Goal: Task Accomplishment & Management: Manage account settings

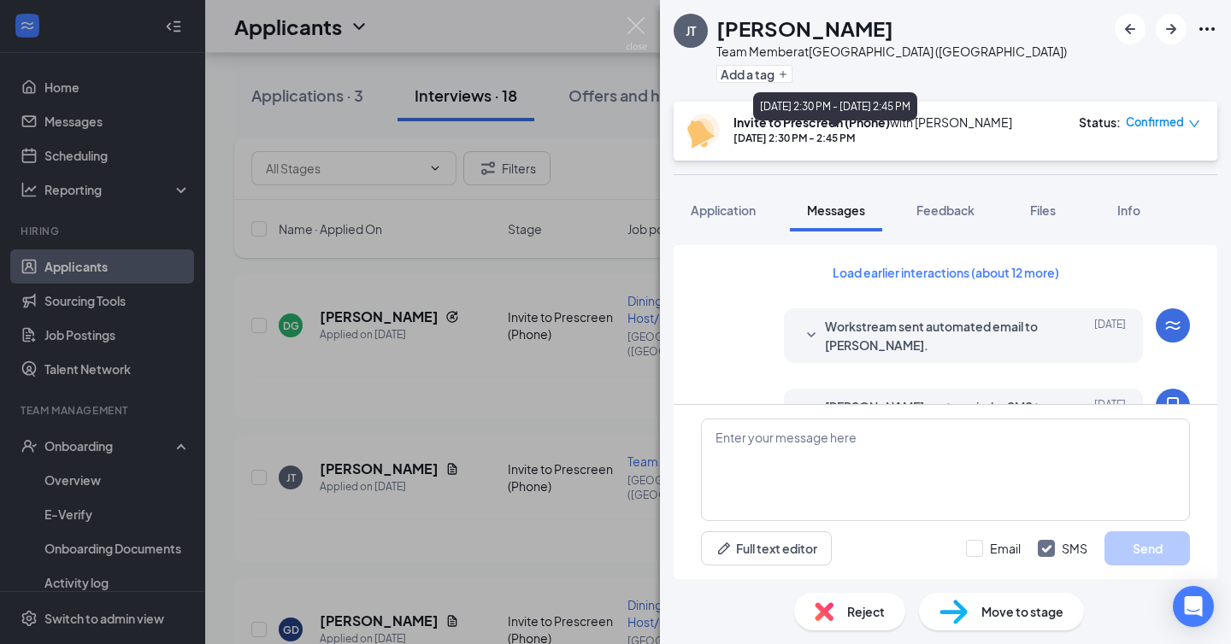
scroll to position [937, 0]
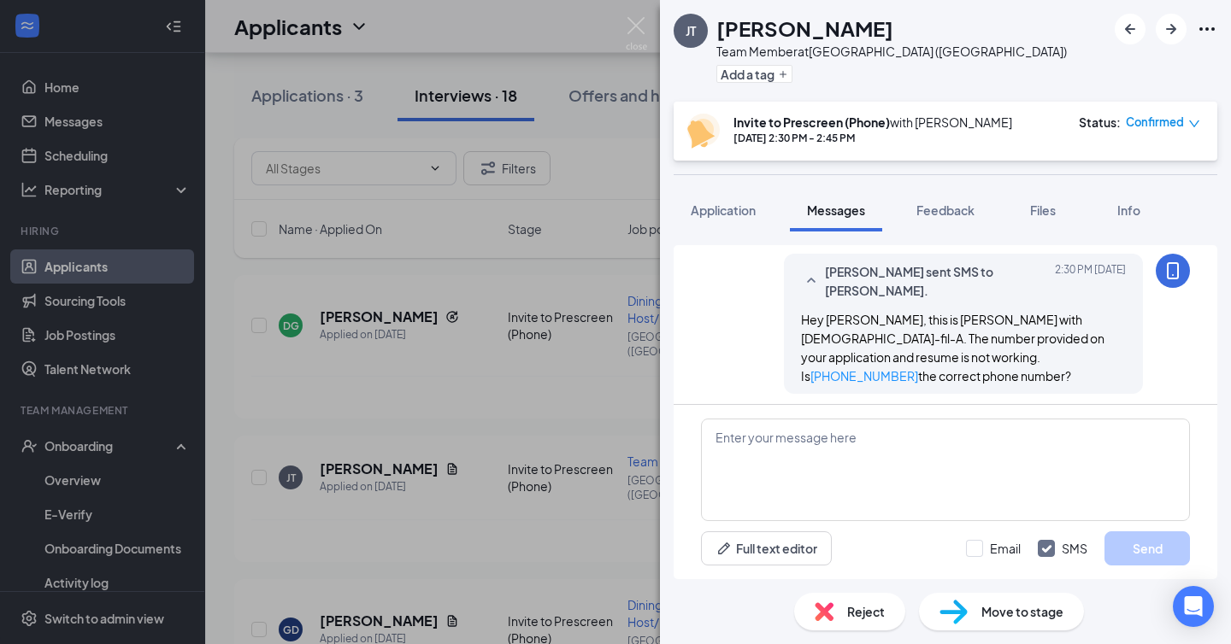
click at [1165, 121] on span "Confirmed" at bounding box center [1155, 122] width 58 height 17
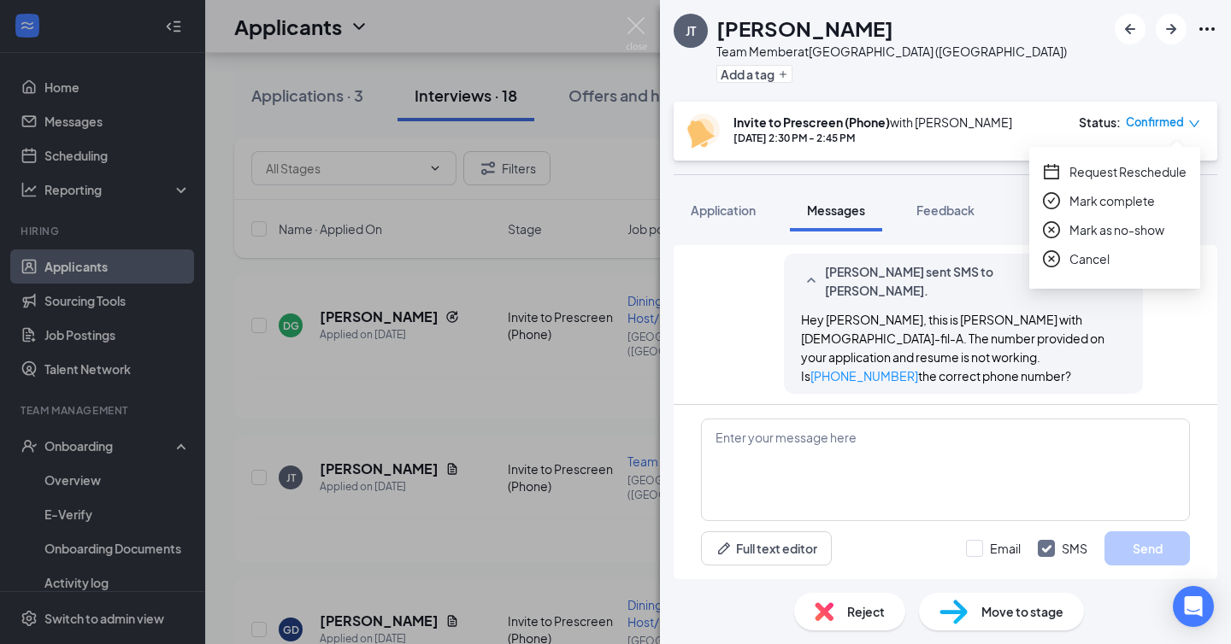
click at [1106, 231] on span "Mark as no-show" at bounding box center [1116, 230] width 95 height 19
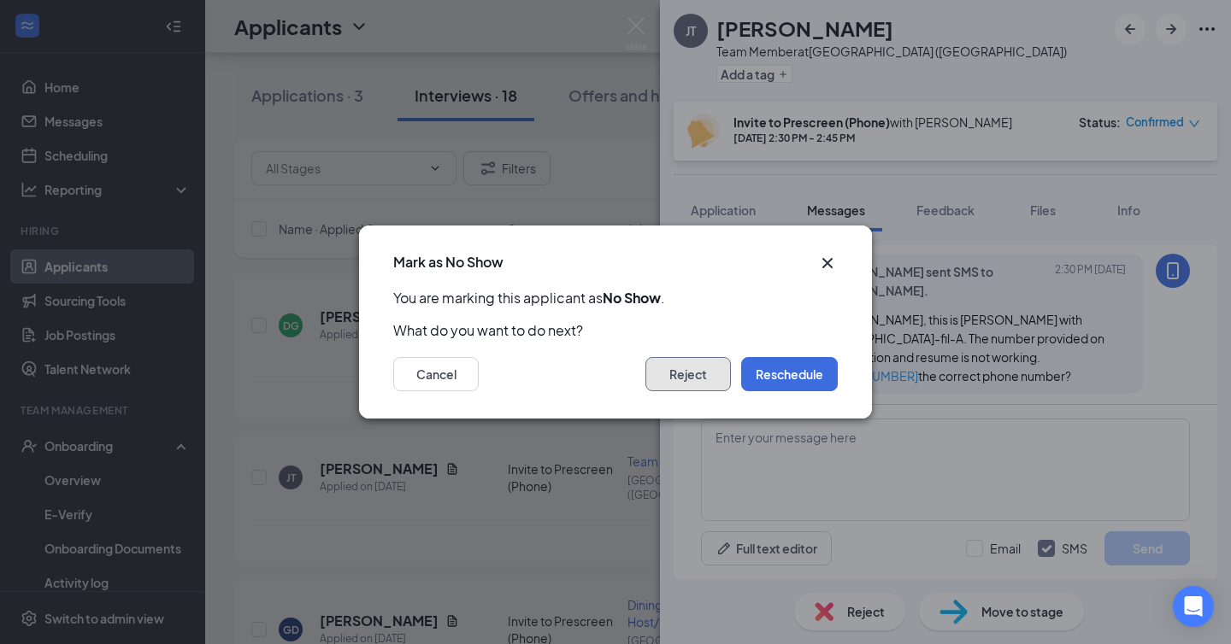
click at [690, 370] on button "Reject" at bounding box center [687, 374] width 85 height 34
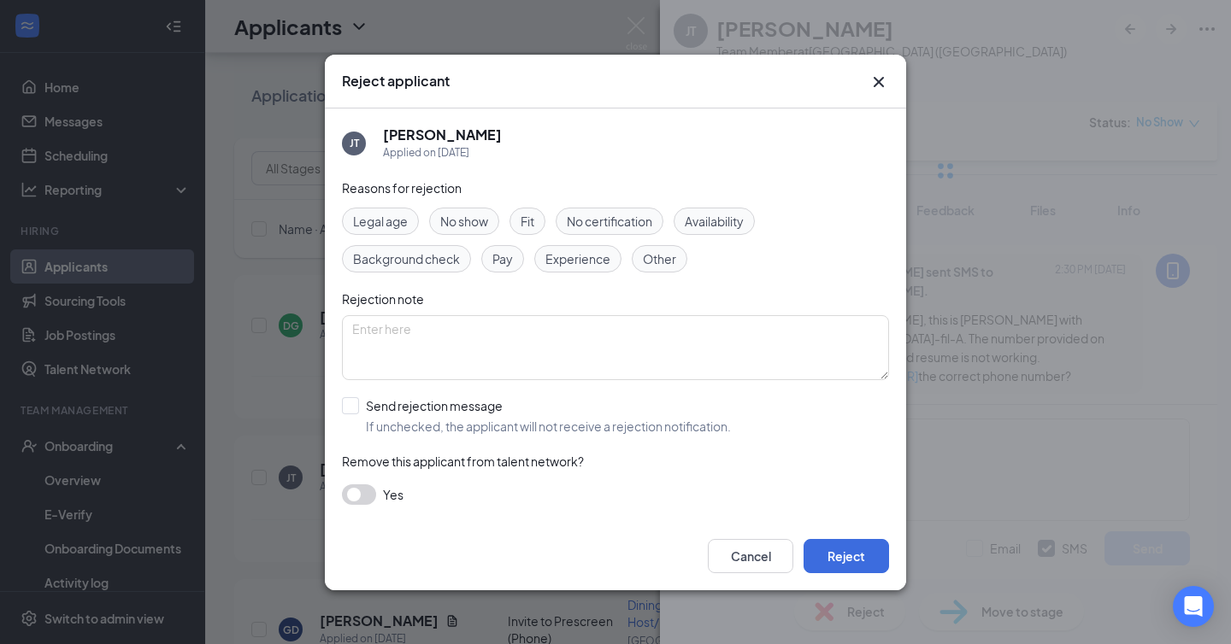
click at [460, 217] on span "No show" at bounding box center [464, 221] width 48 height 19
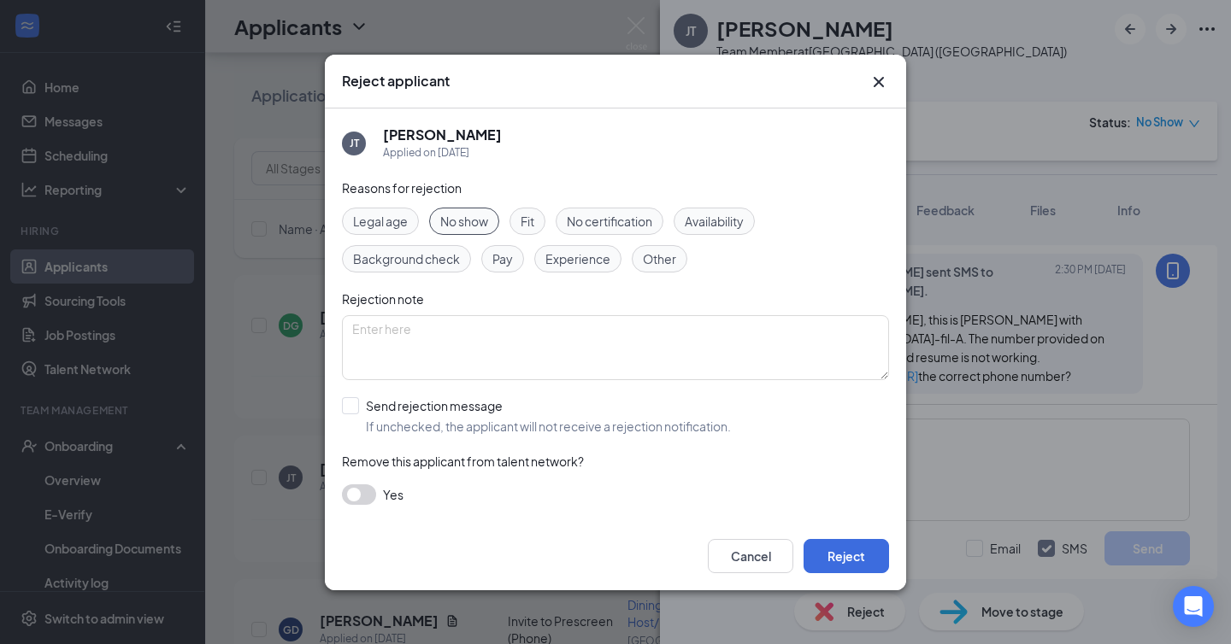
click at [356, 497] on button "button" at bounding box center [359, 495] width 34 height 21
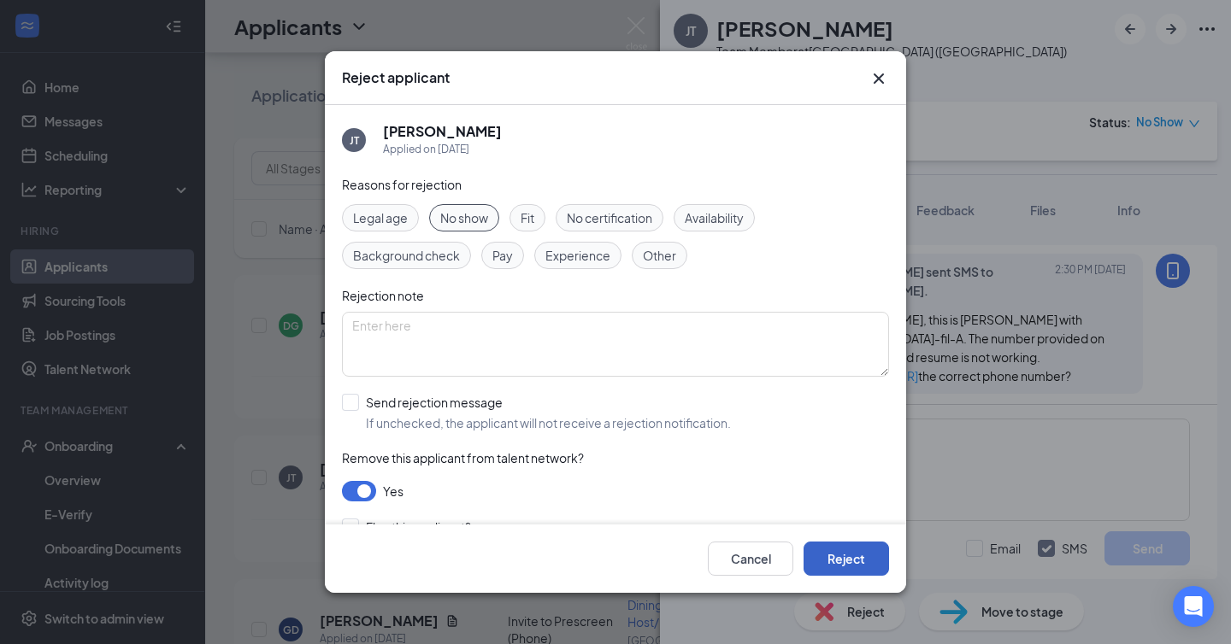
click at [836, 556] on button "Reject" at bounding box center [845, 559] width 85 height 34
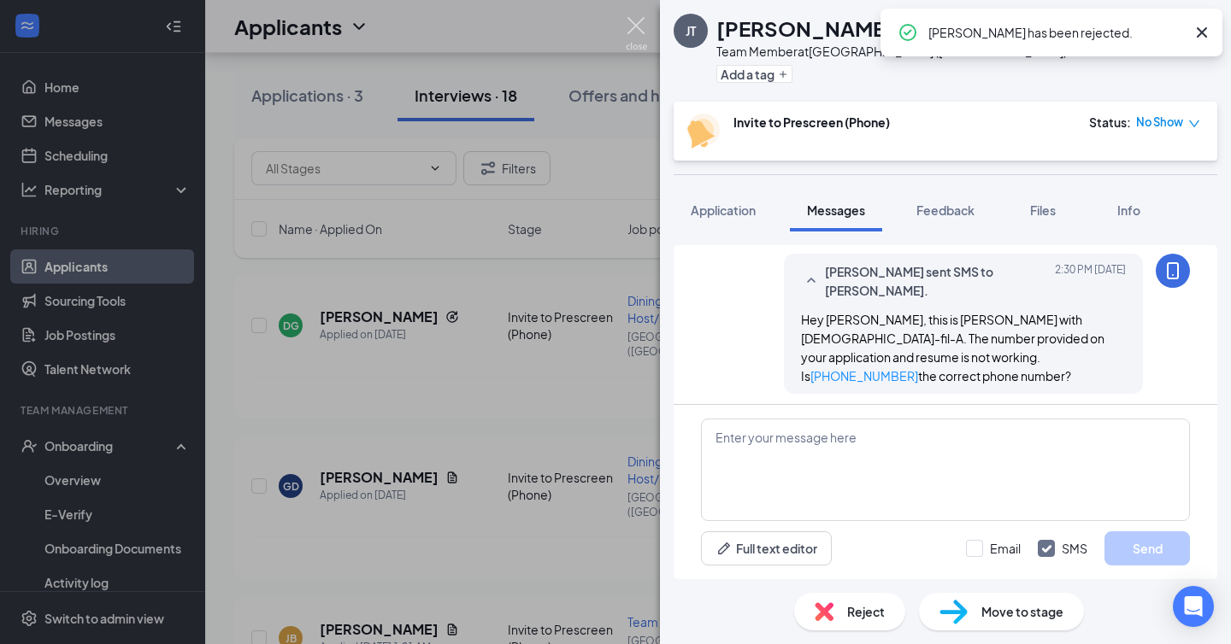
click at [629, 26] on img at bounding box center [636, 33] width 21 height 33
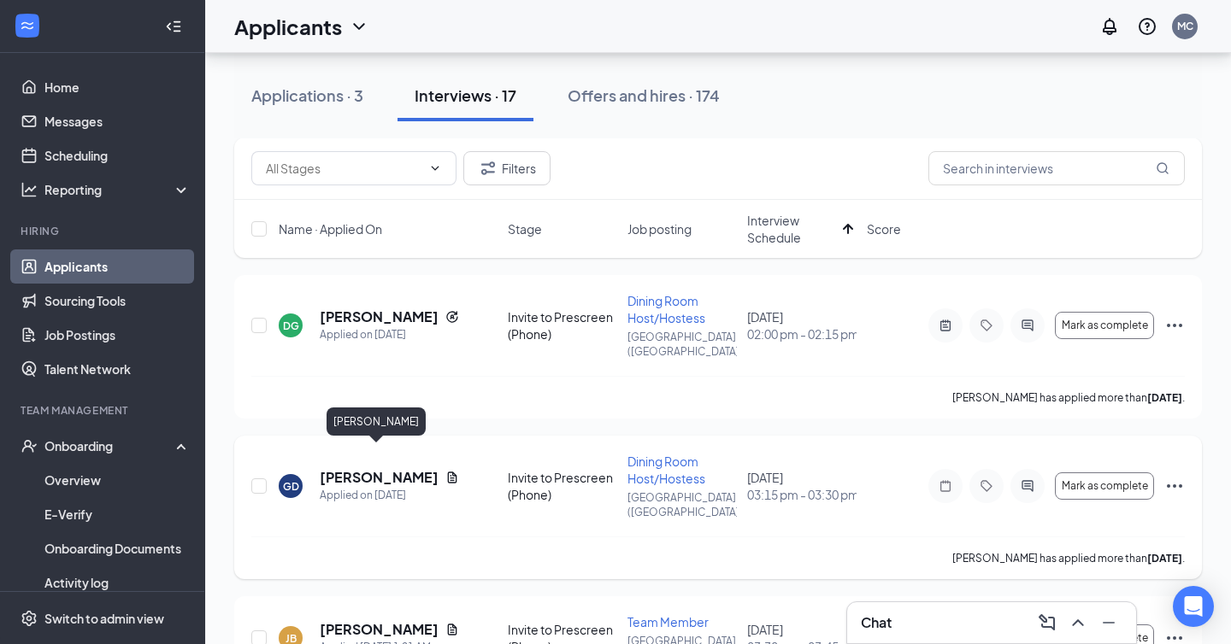
click at [367, 468] on h5 "[PERSON_NAME]" at bounding box center [379, 477] width 119 height 19
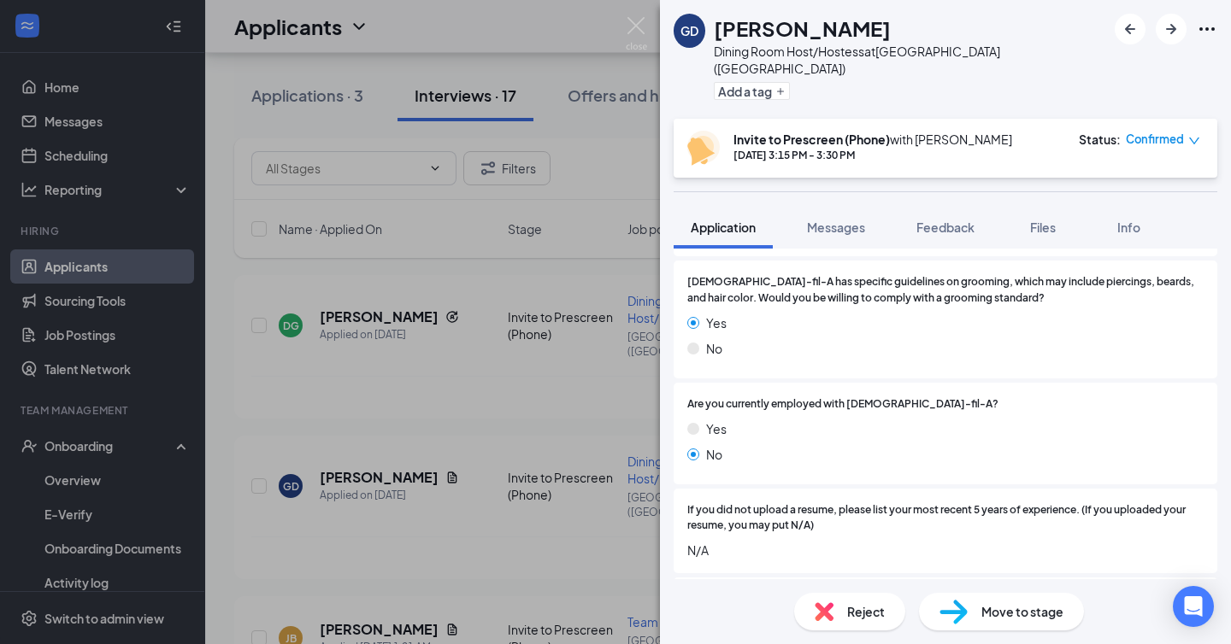
scroll to position [885, 0]
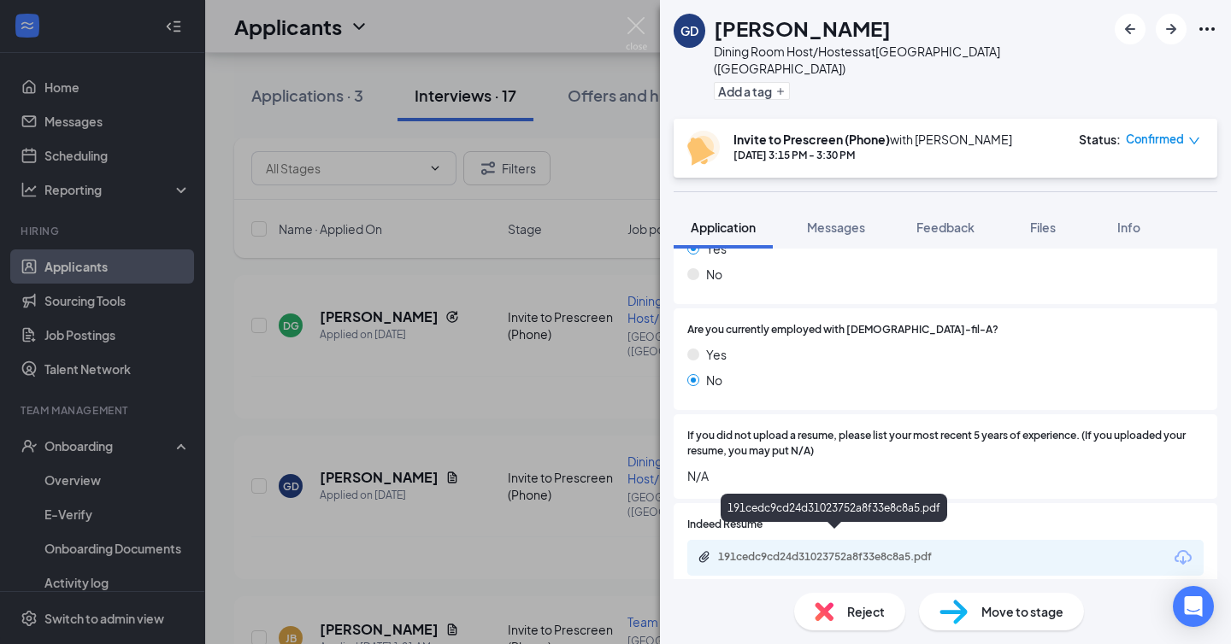
click at [753, 550] on div "191cedc9cd24d31023752a8f33e8c8a5.pdf" at bounding box center [837, 557] width 239 height 14
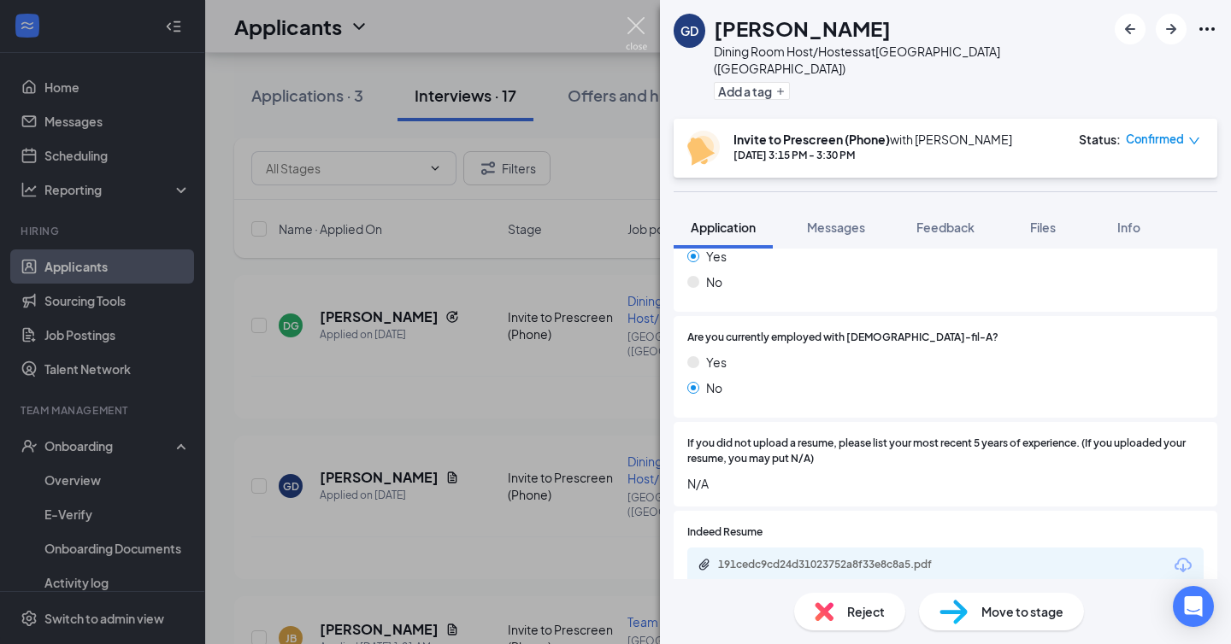
click at [636, 24] on img at bounding box center [636, 33] width 21 height 33
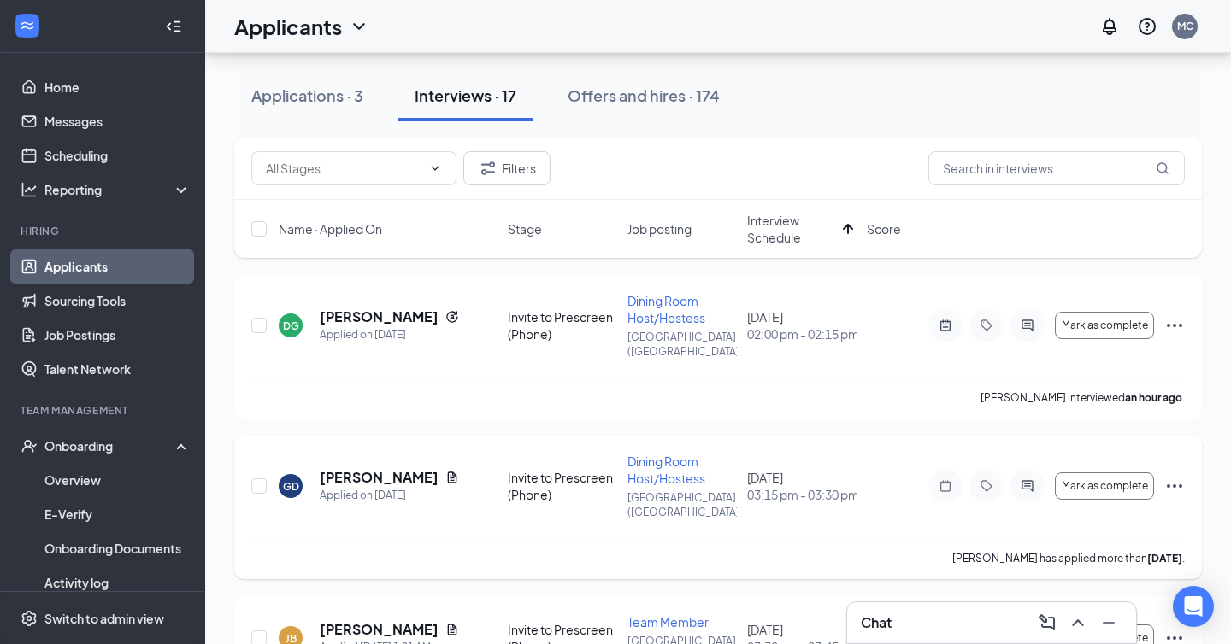
click at [875, 453] on div "GD [PERSON_NAME] Applied on [DATE] Invite to Prescreen (Phone) Dining Room Host…" at bounding box center [717, 495] width 933 height 84
click at [377, 468] on h5 "[PERSON_NAME]" at bounding box center [379, 477] width 119 height 19
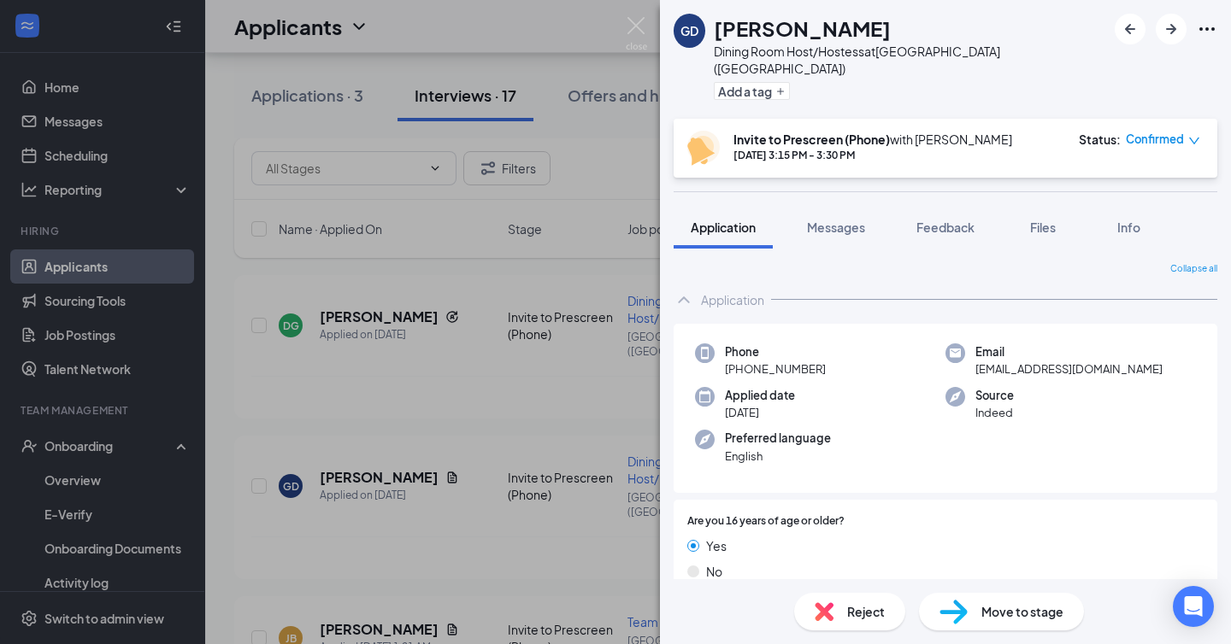
click at [1171, 131] on span "Confirmed" at bounding box center [1155, 139] width 58 height 17
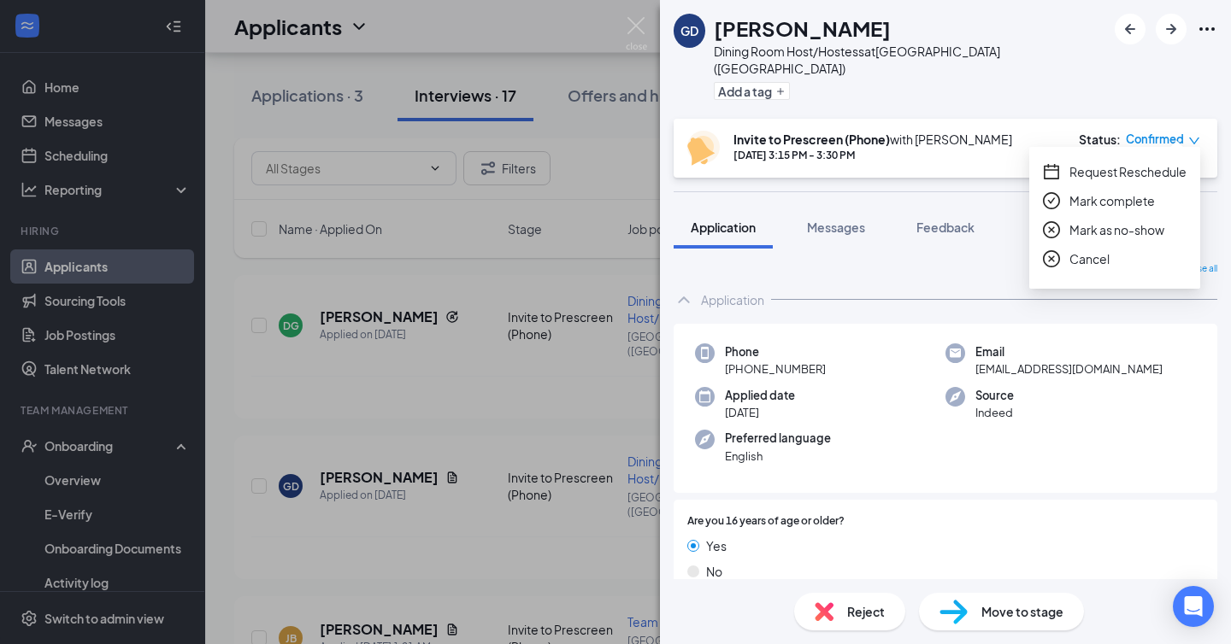
click at [1097, 234] on span "Mark as no-show" at bounding box center [1116, 230] width 95 height 19
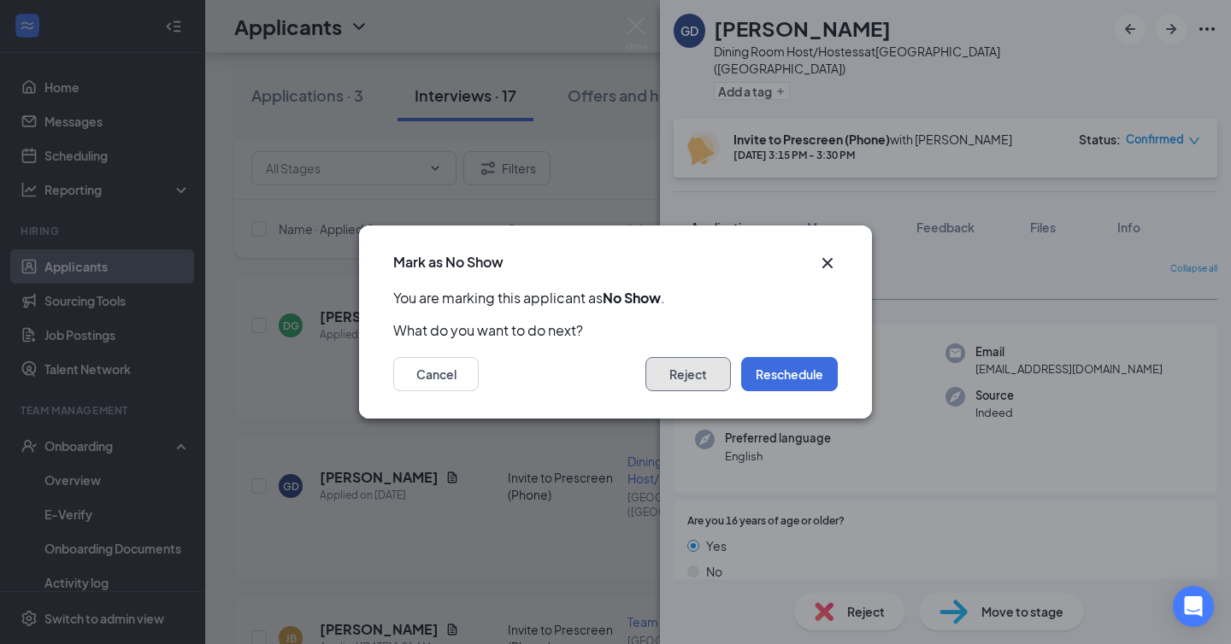
click at [688, 368] on button "Reject" at bounding box center [687, 374] width 85 height 34
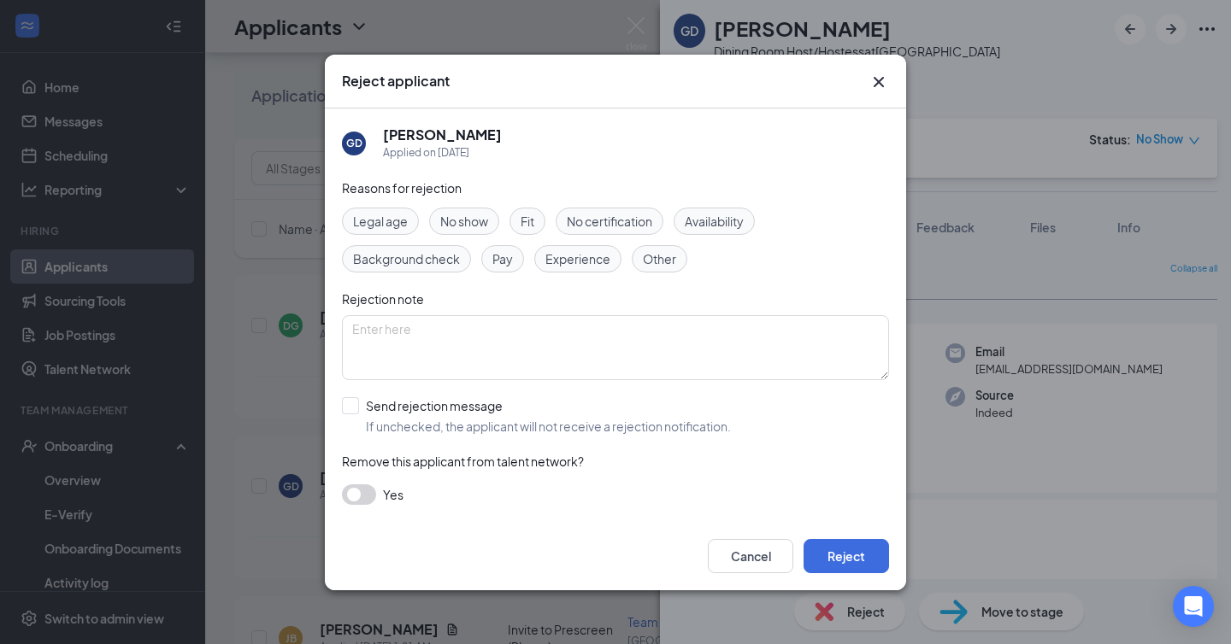
click at [362, 493] on button "button" at bounding box center [359, 495] width 34 height 21
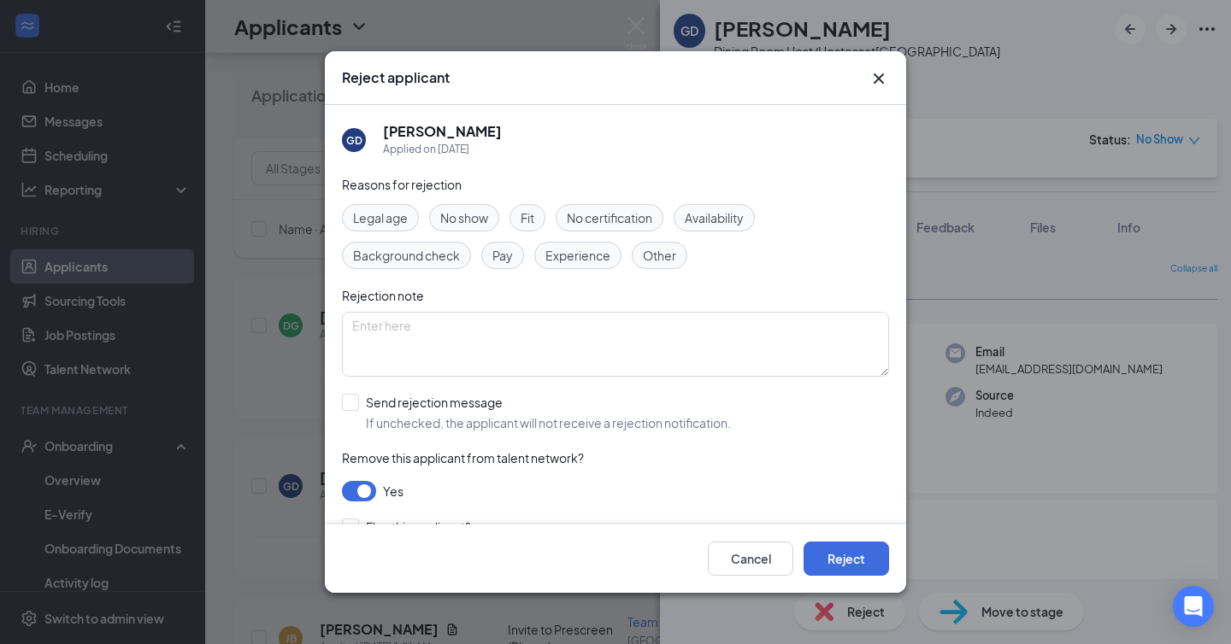
click at [478, 212] on span "No show" at bounding box center [464, 218] width 48 height 19
click at [868, 555] on button "Reject" at bounding box center [845, 559] width 85 height 34
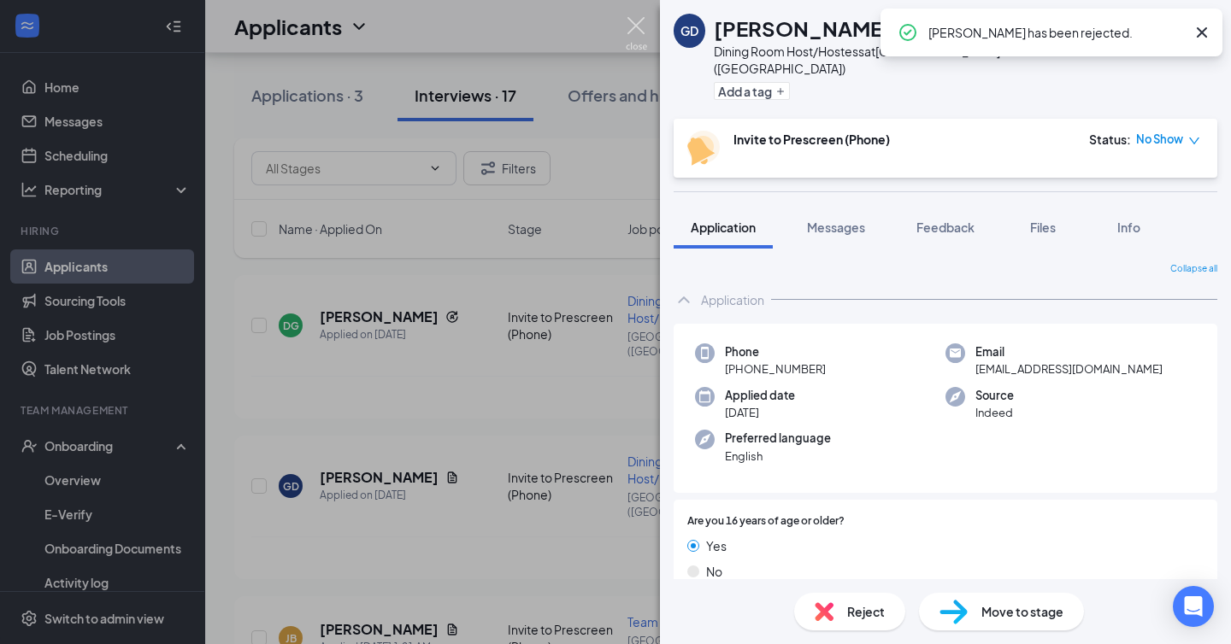
click at [632, 19] on img at bounding box center [636, 33] width 21 height 33
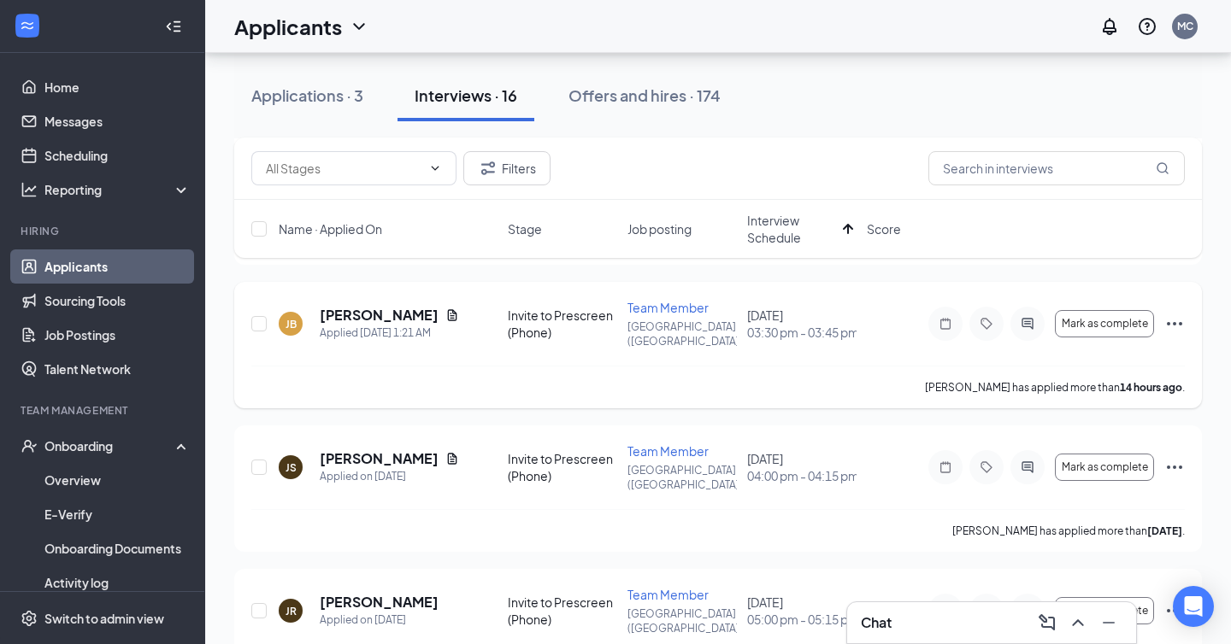
scroll to position [228, 0]
click at [376, 304] on h5 "[PERSON_NAME]" at bounding box center [379, 313] width 119 height 19
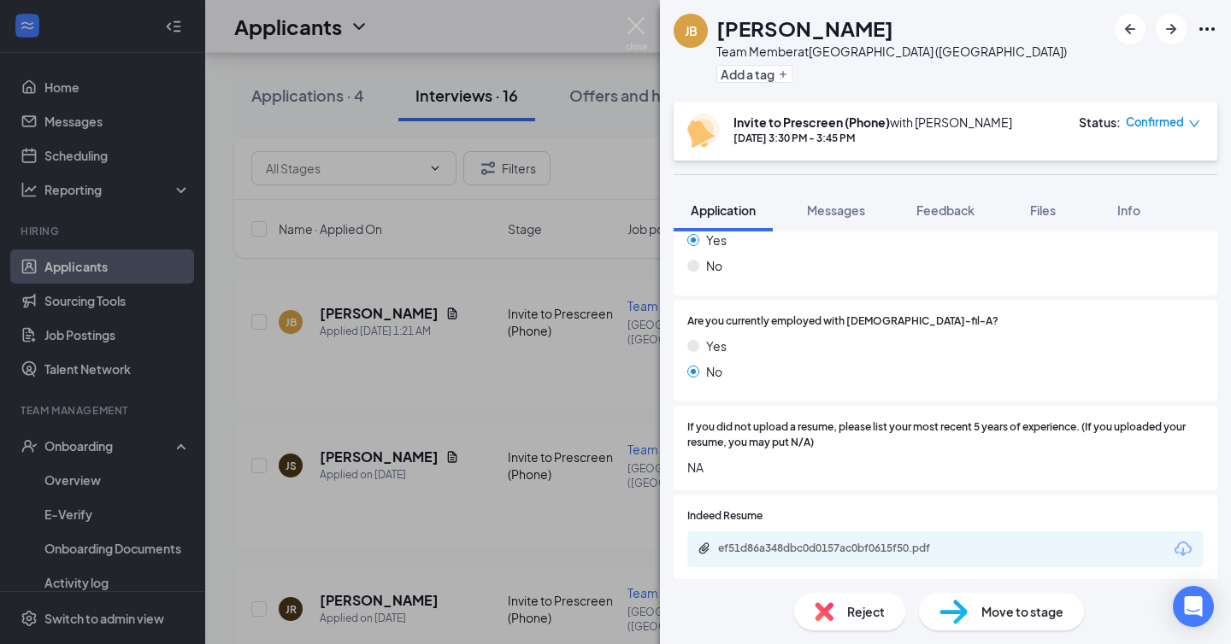
scroll to position [896, 0]
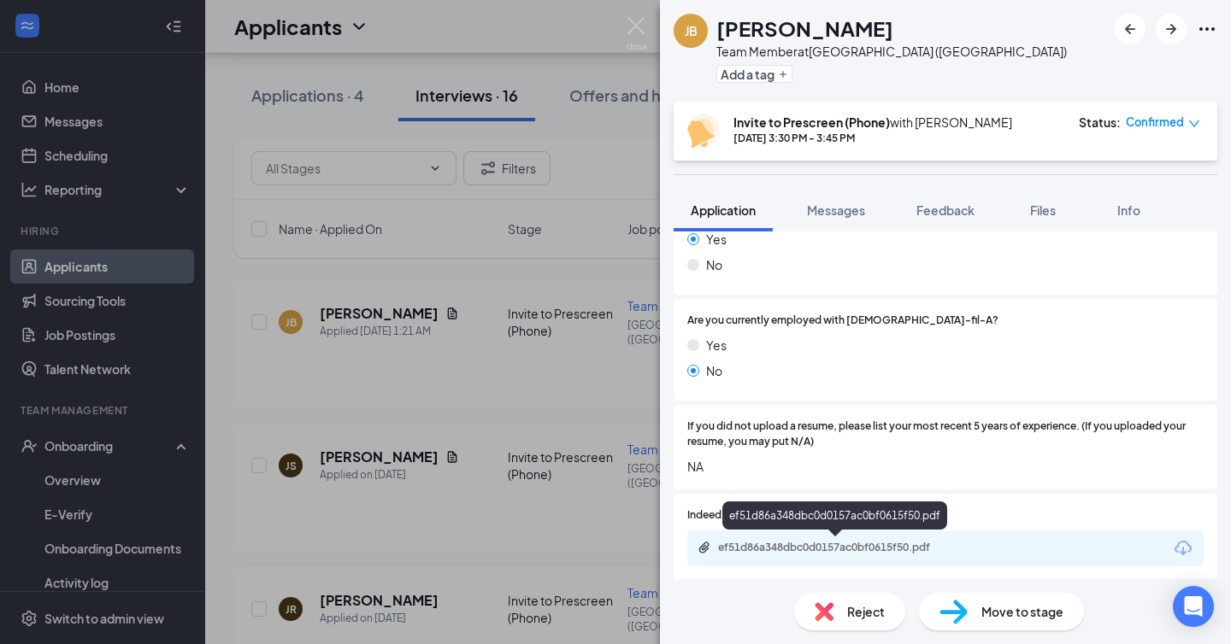
click at [772, 542] on div "ef51d86a348dbc0d0157ac0bf0615f50.pdf" at bounding box center [837, 548] width 239 height 14
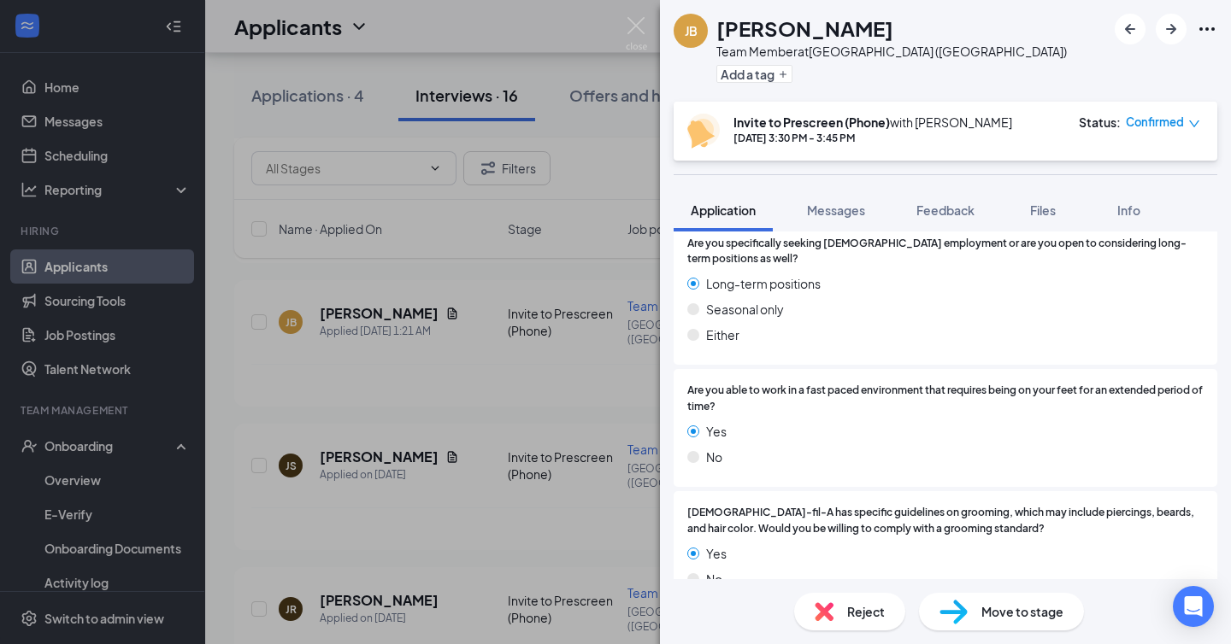
scroll to position [403, 0]
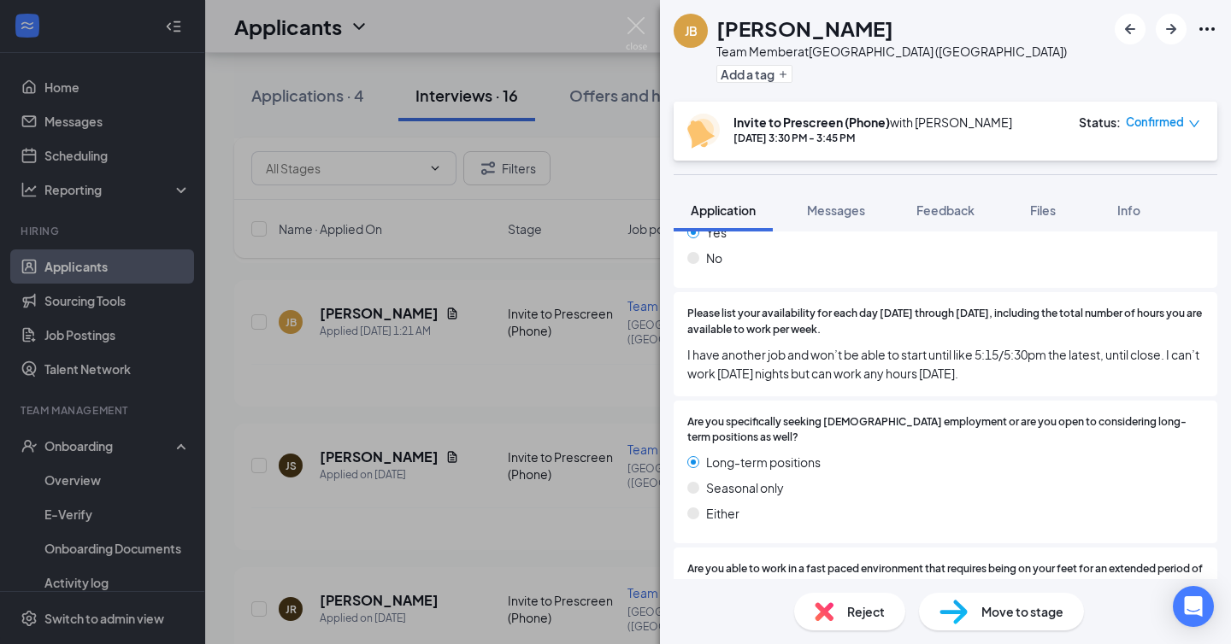
click at [998, 207] on div "Application Messages Feedback Files Info" at bounding box center [946, 210] width 544 height 43
click at [961, 209] on span "Feedback" at bounding box center [945, 210] width 58 height 15
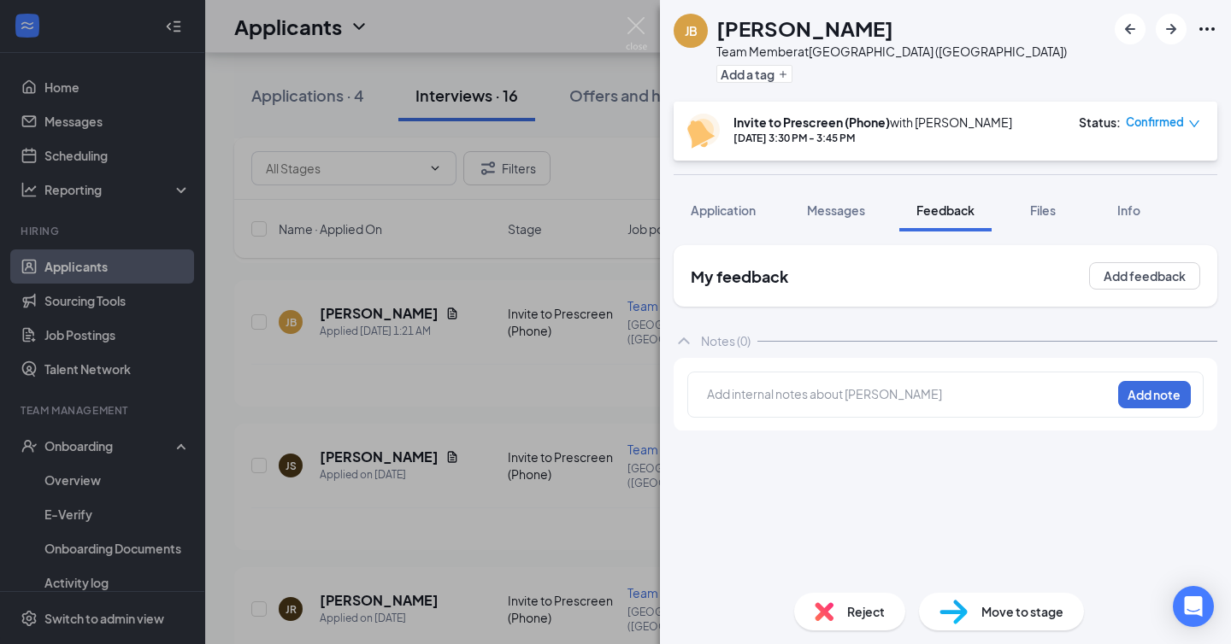
click at [789, 415] on div "Add internal notes about [PERSON_NAME] Add note" at bounding box center [945, 395] width 516 height 46
click at [798, 403] on div at bounding box center [909, 394] width 403 height 18
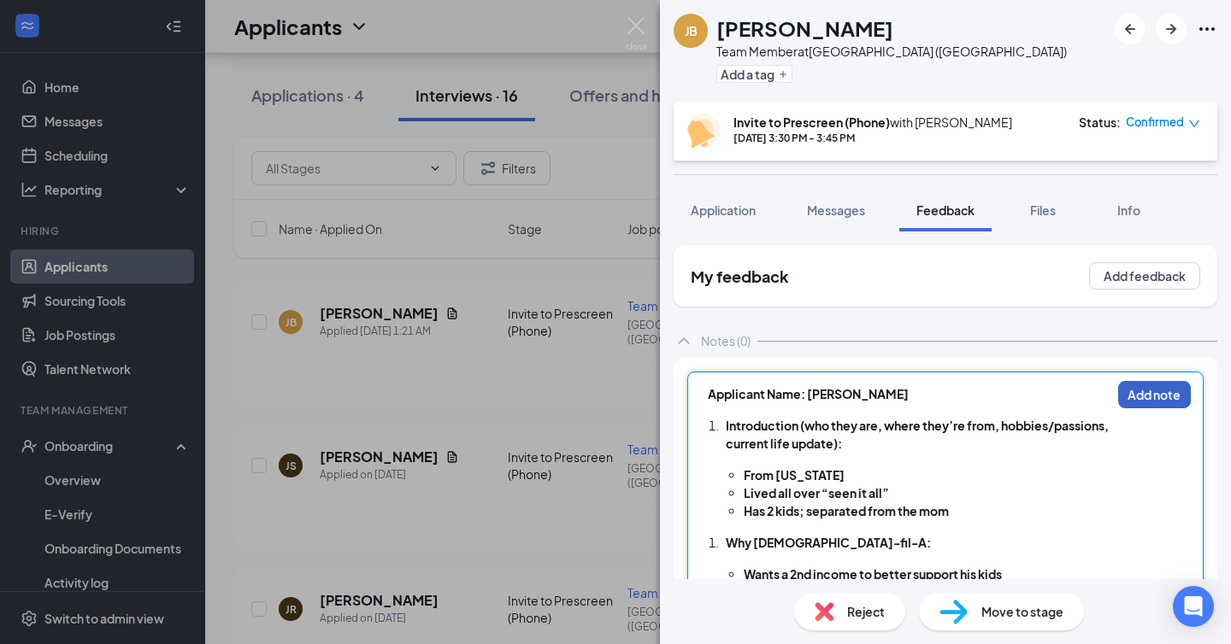
click at [1162, 405] on button "Add note" at bounding box center [1154, 394] width 73 height 27
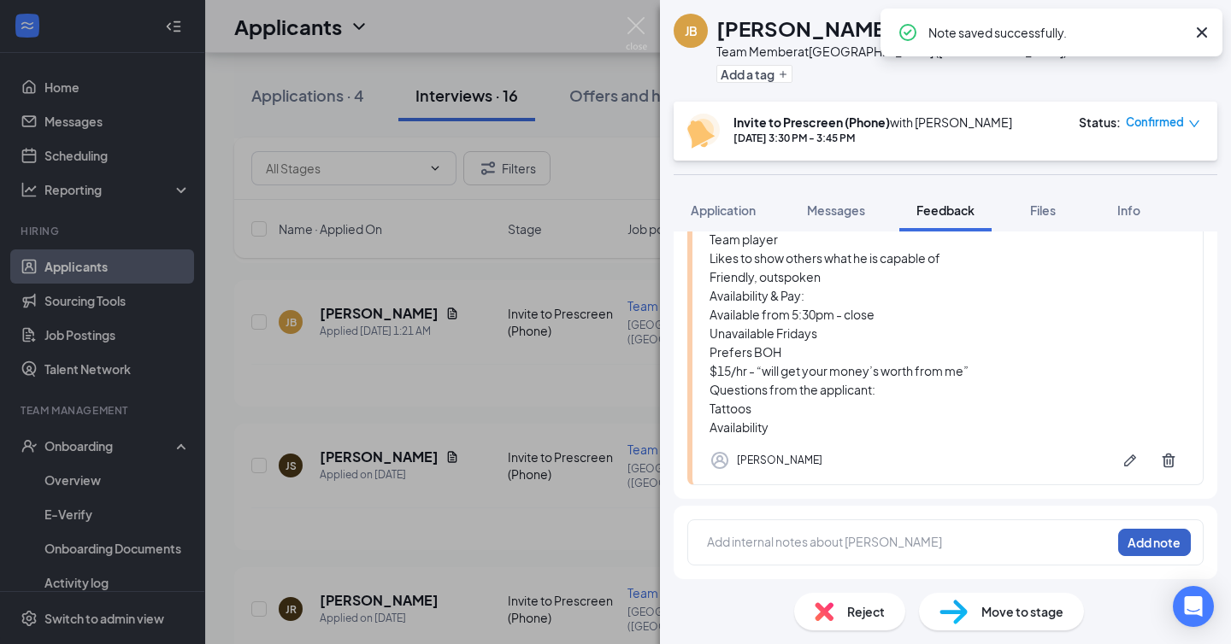
scroll to position [495, 0]
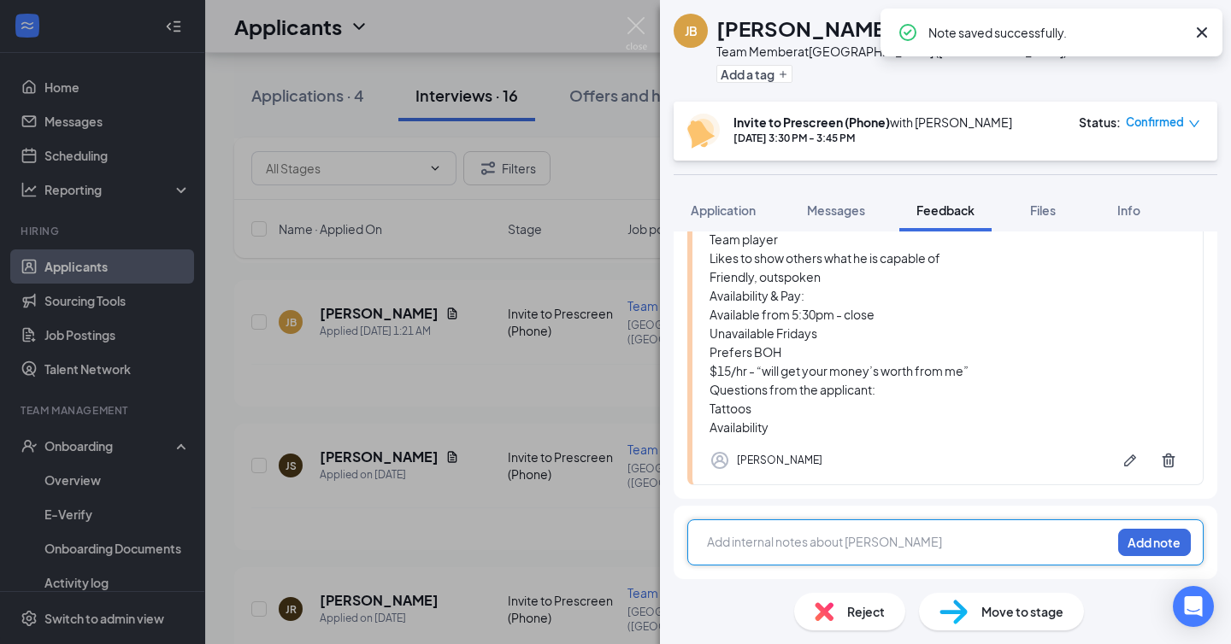
click at [807, 535] on div at bounding box center [909, 542] width 403 height 18
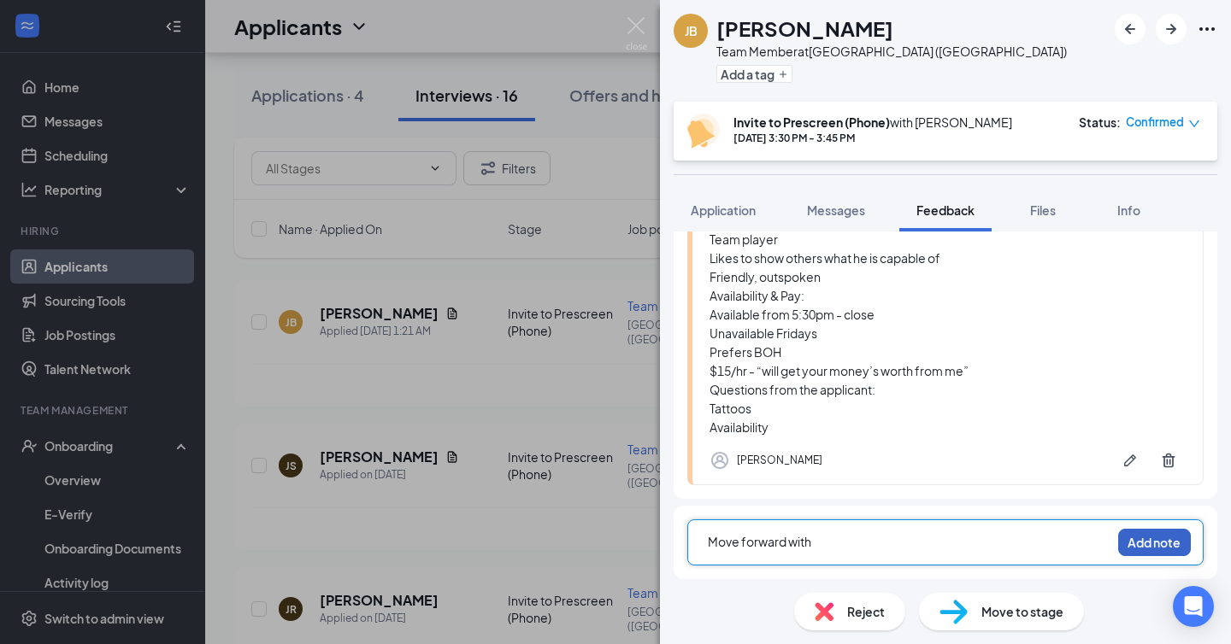
click at [1161, 543] on button "Add note" at bounding box center [1154, 542] width 73 height 27
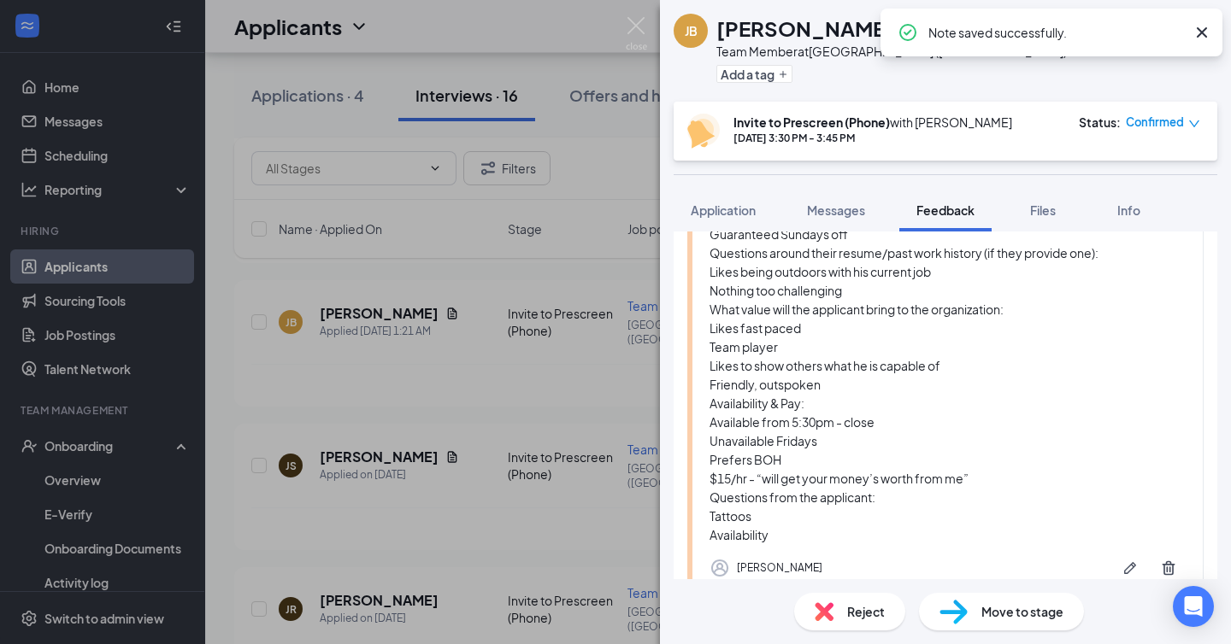
click at [1001, 616] on span "Move to stage" at bounding box center [1022, 612] width 82 height 19
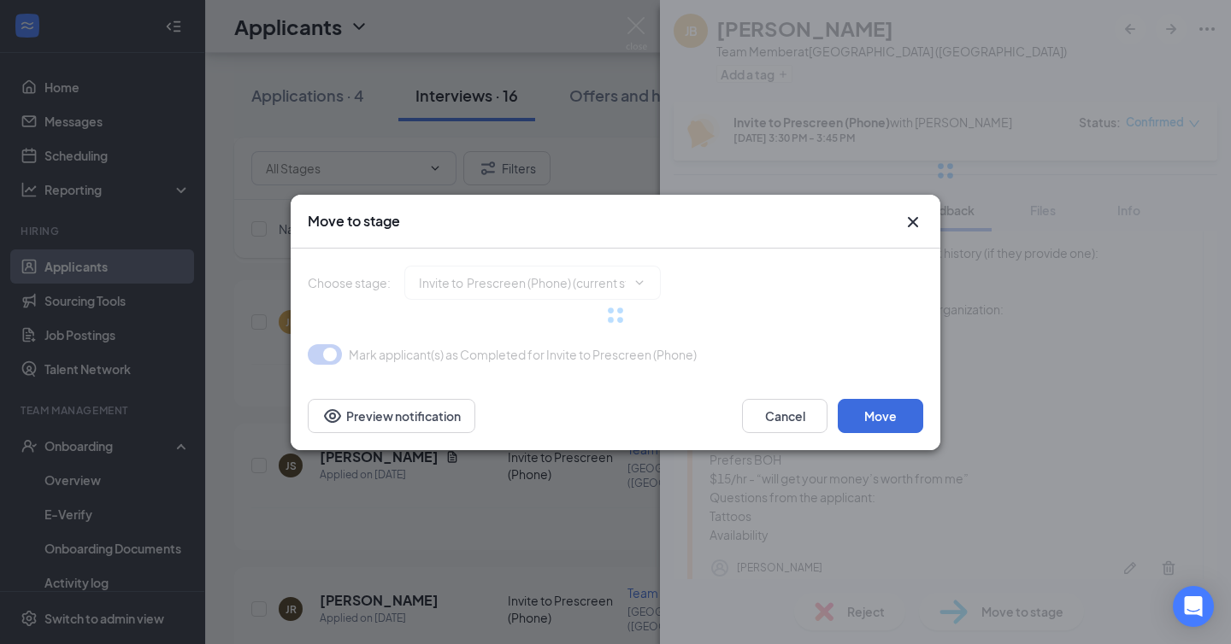
type input "On-site Interview (next stage)"
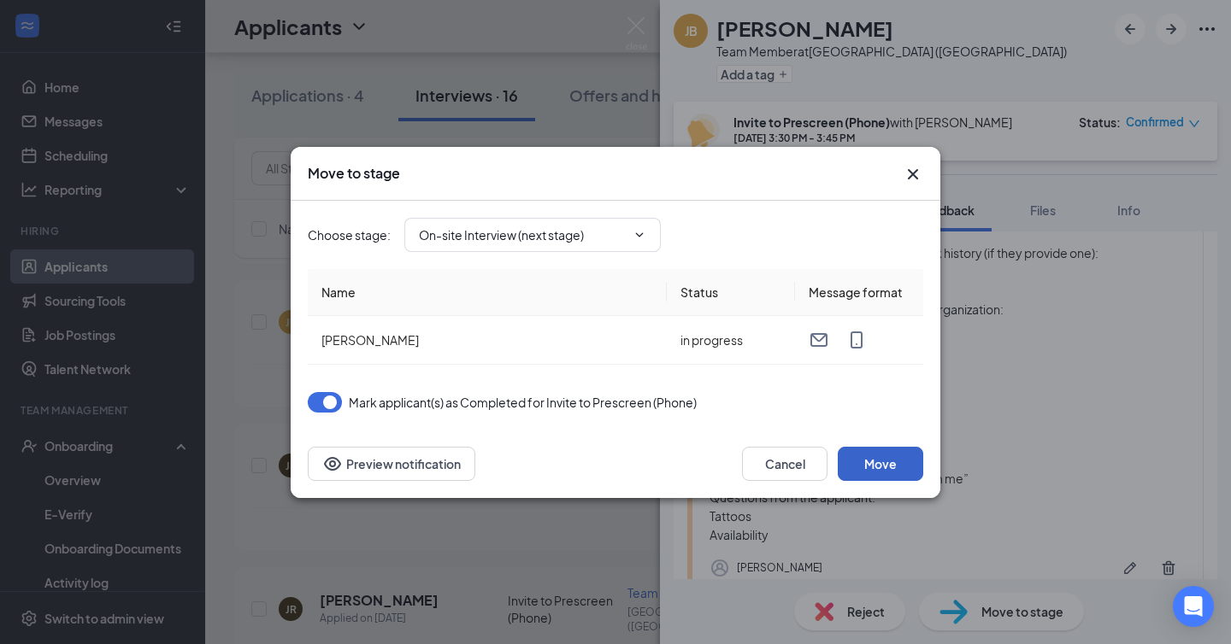
click at [871, 466] on button "Move" at bounding box center [880, 464] width 85 height 34
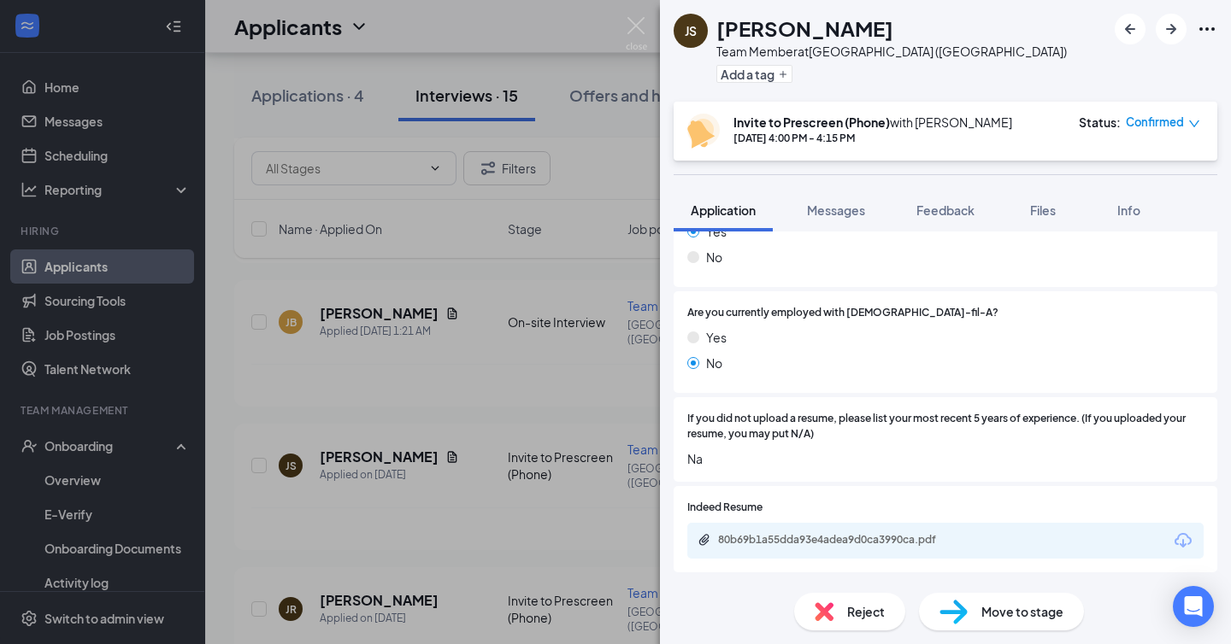
scroll to position [896, 0]
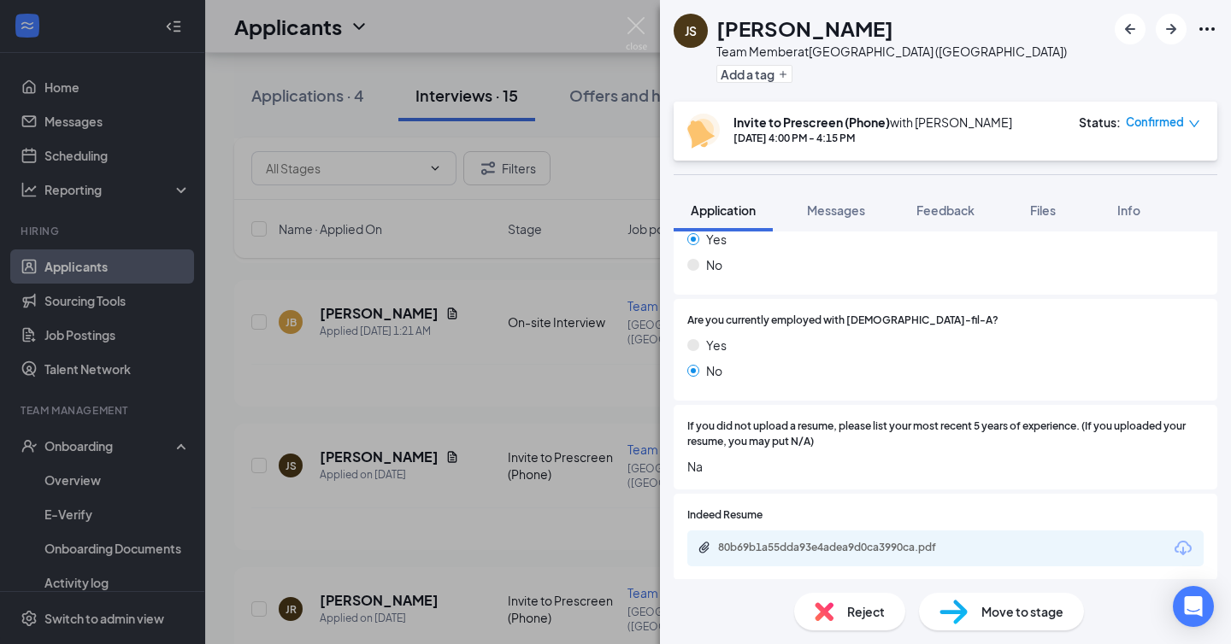
click at [790, 537] on div "80b69b1a55dda93e4adea9d0ca3990ca.pdf" at bounding box center [945, 549] width 516 height 36
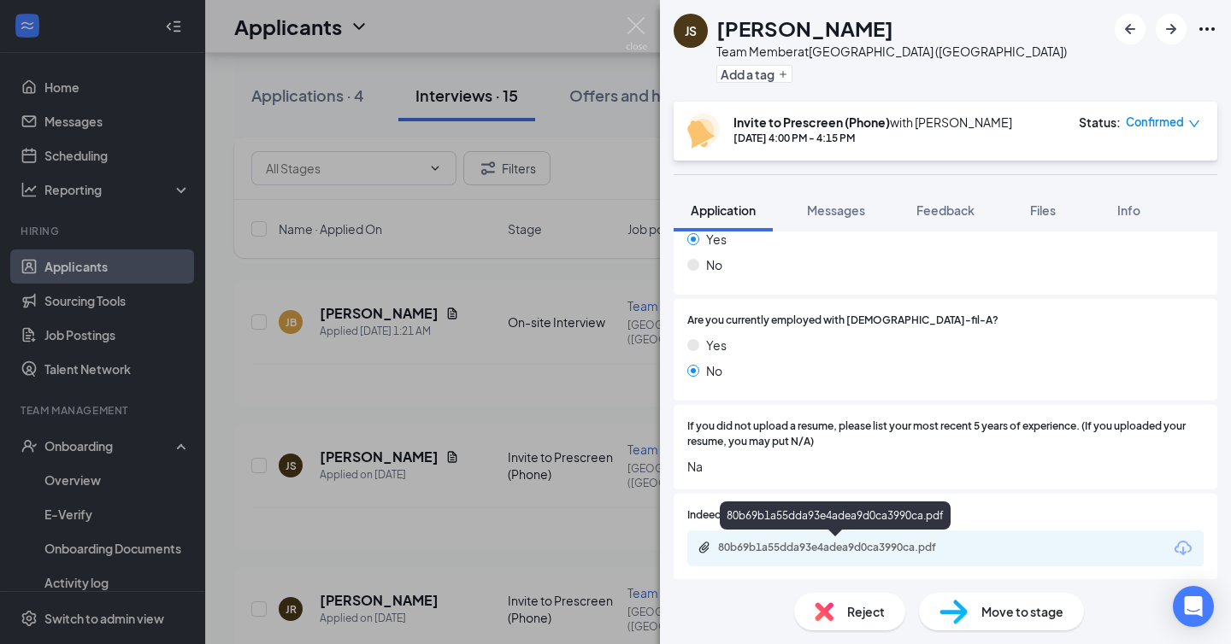
click at [789, 547] on div "80b69b1a55dda93e4adea9d0ca3990ca.pdf" at bounding box center [837, 548] width 239 height 14
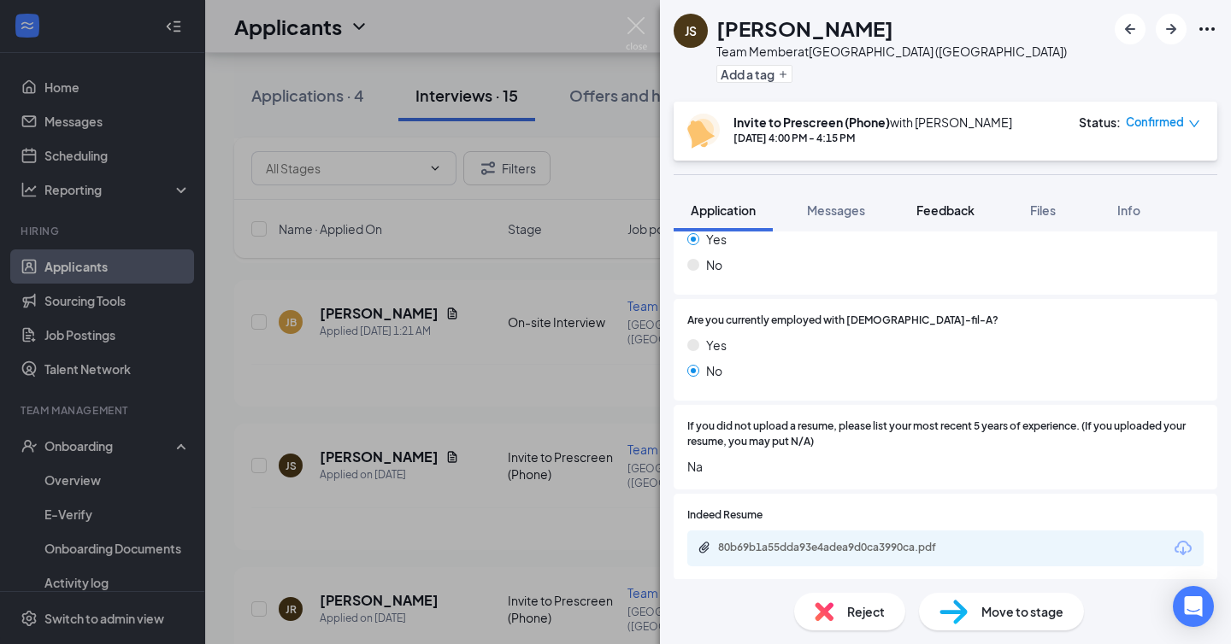
click at [937, 206] on span "Feedback" at bounding box center [945, 210] width 58 height 15
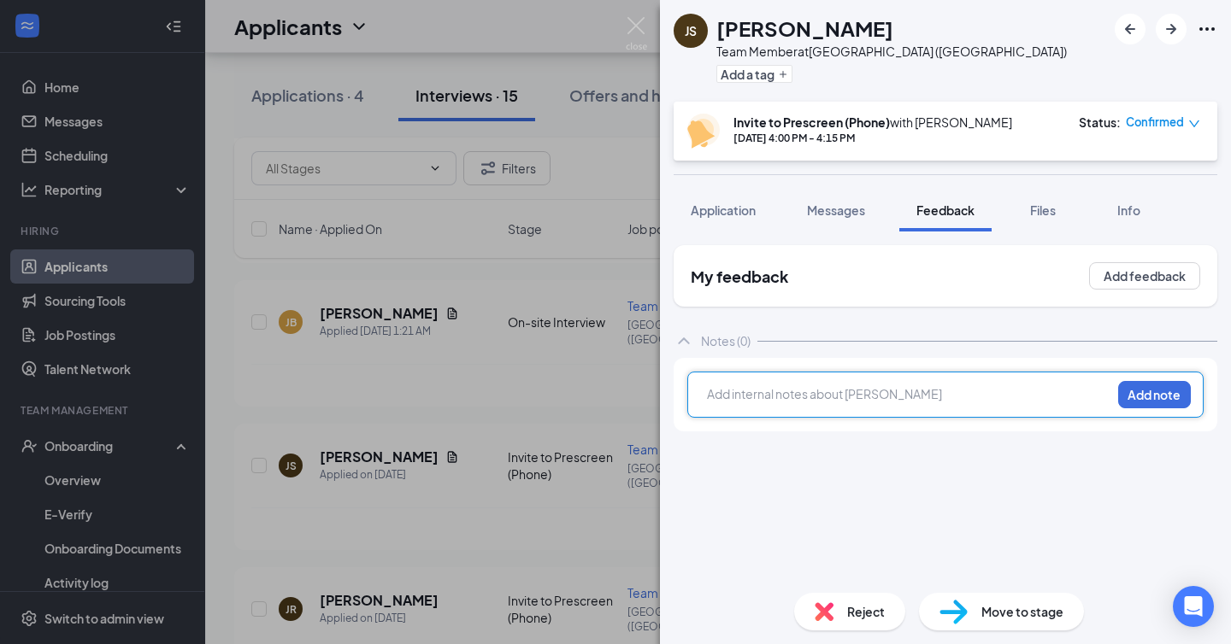
click at [838, 389] on div at bounding box center [909, 394] width 403 height 18
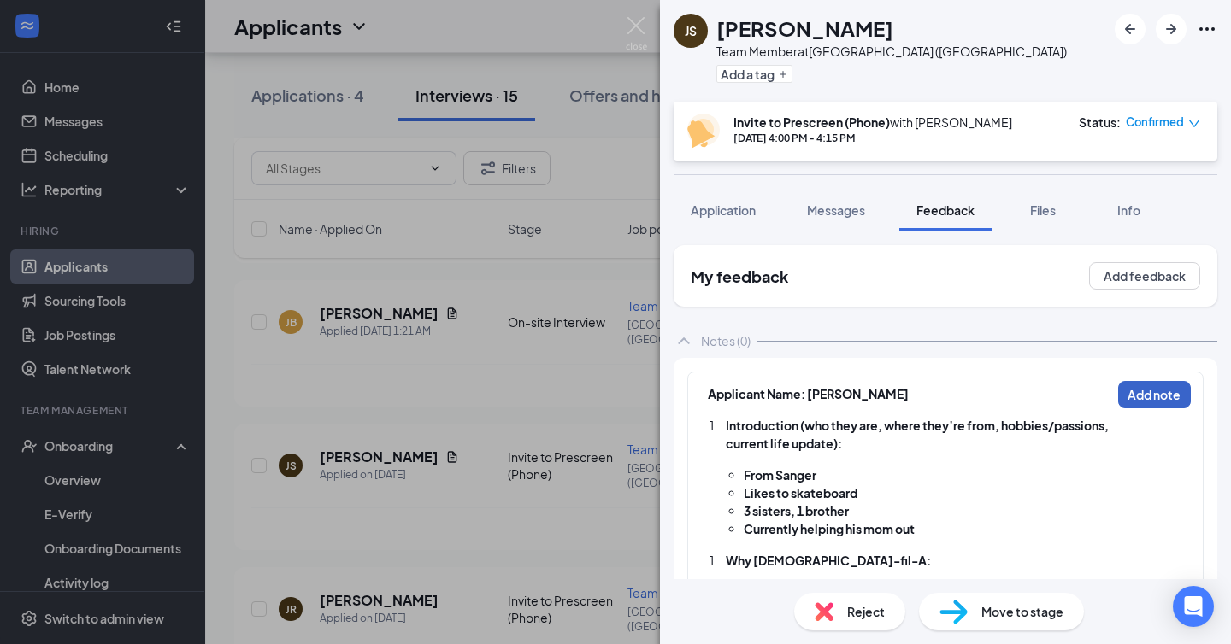
click at [1150, 398] on button "Add note" at bounding box center [1154, 394] width 73 height 27
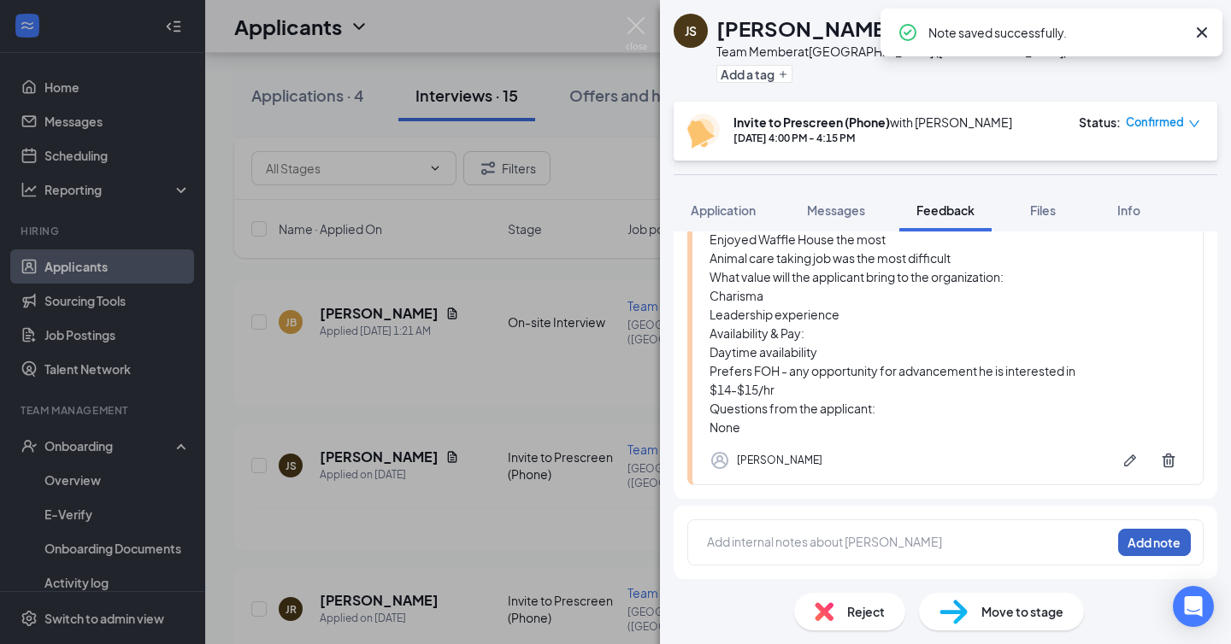
scroll to position [382, 0]
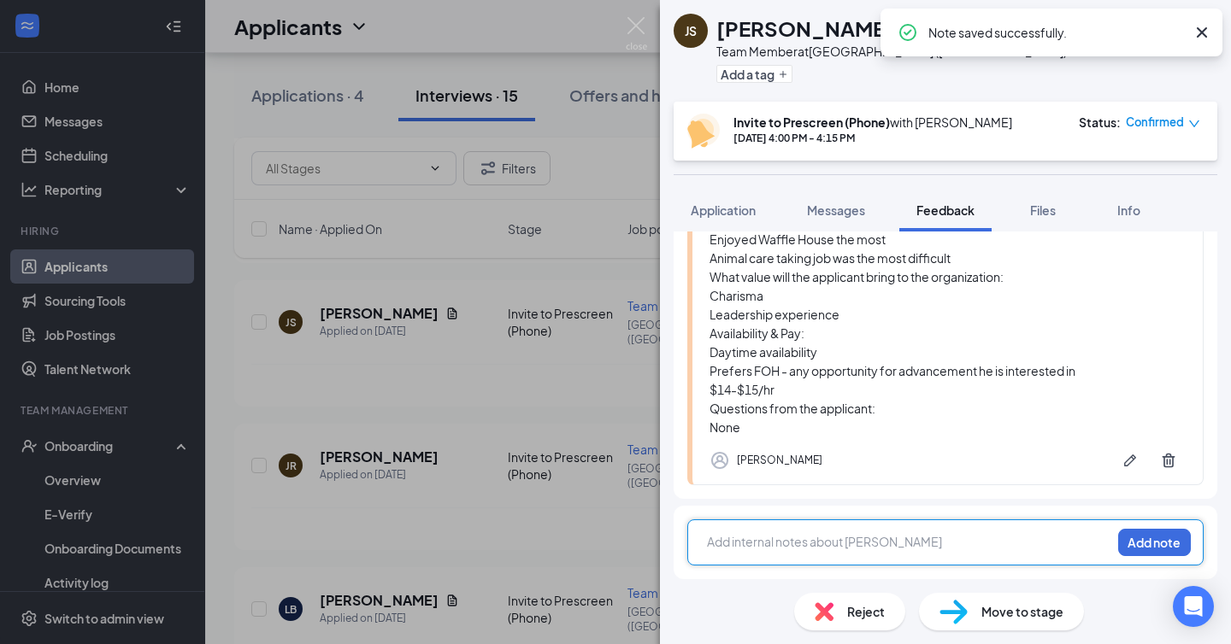
click at [778, 538] on div at bounding box center [909, 542] width 403 height 18
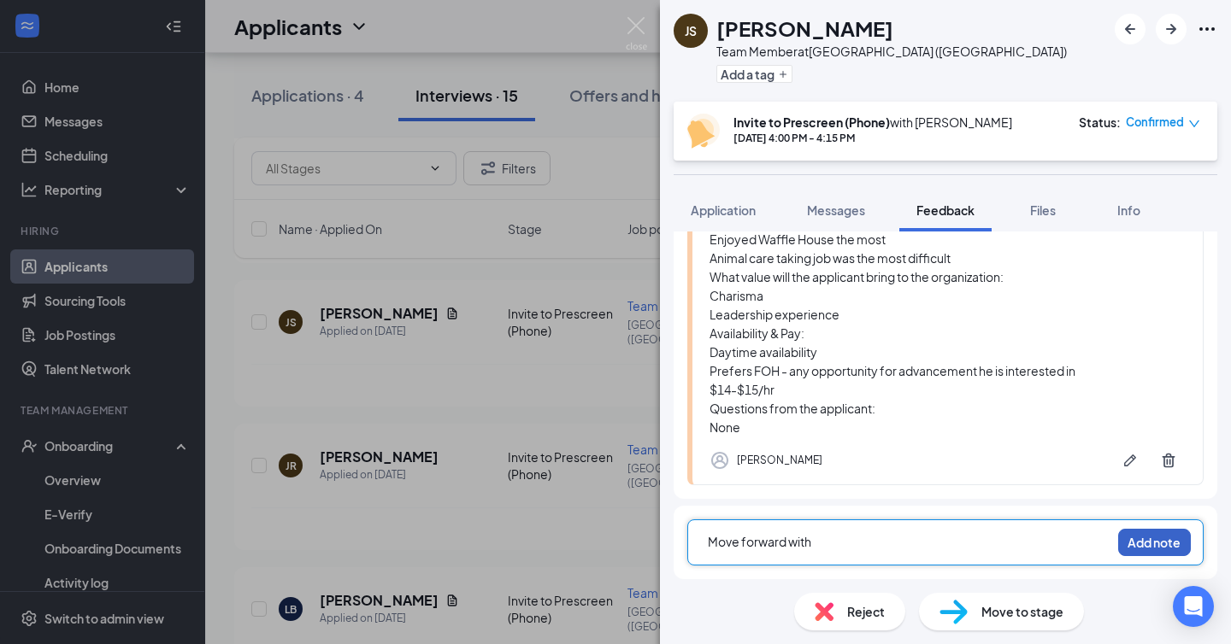
click at [1158, 538] on button "Add note" at bounding box center [1154, 542] width 73 height 27
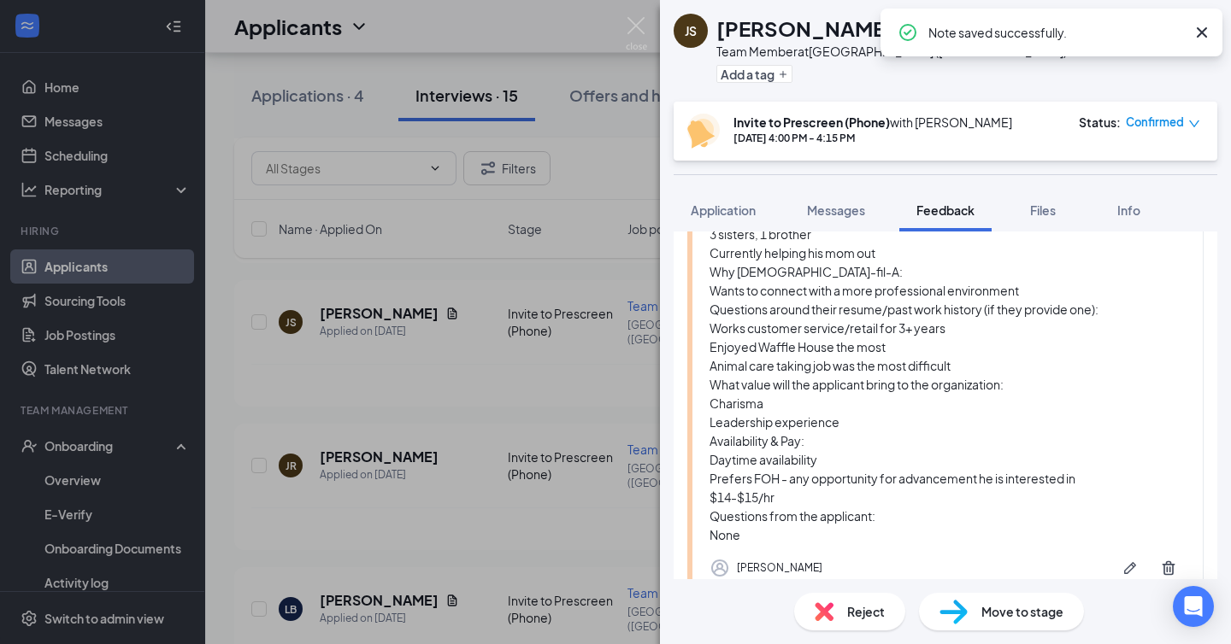
click at [1013, 621] on div "Move to stage" at bounding box center [1001, 612] width 165 height 38
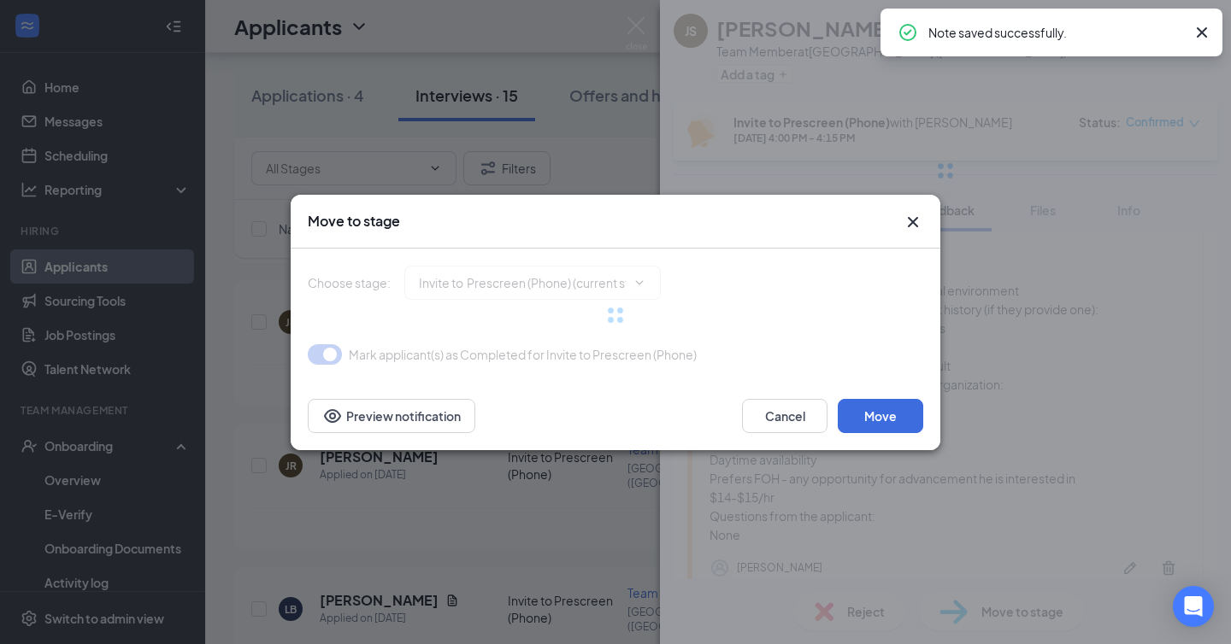
type input "On-site Interview (next stage)"
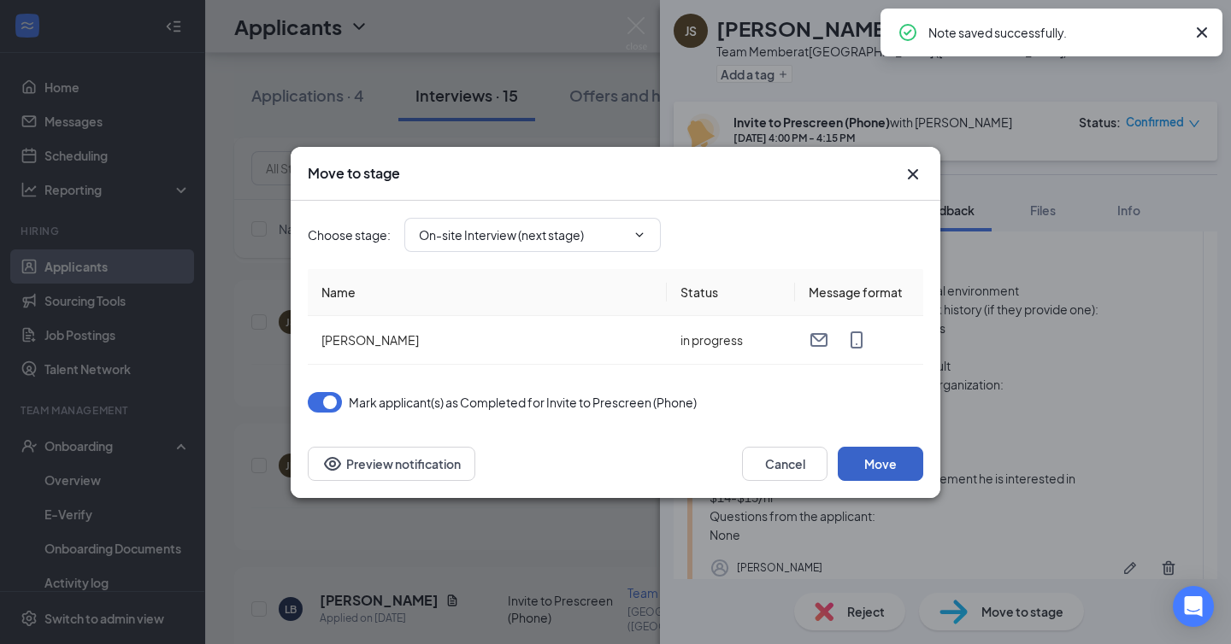
click at [873, 476] on button "Move" at bounding box center [880, 464] width 85 height 34
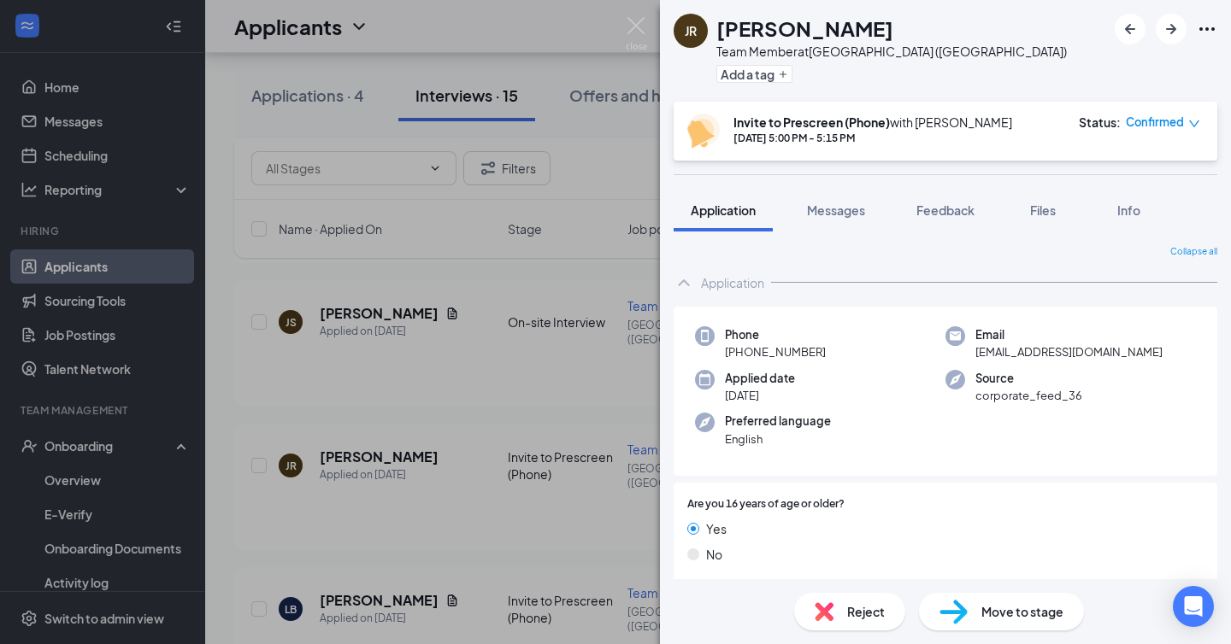
click at [519, 383] on div "JR [PERSON_NAME] Team Member at [GEOGRAPHIC_DATA] ([GEOGRAPHIC_DATA]) Add a tag…" at bounding box center [615, 322] width 1231 height 644
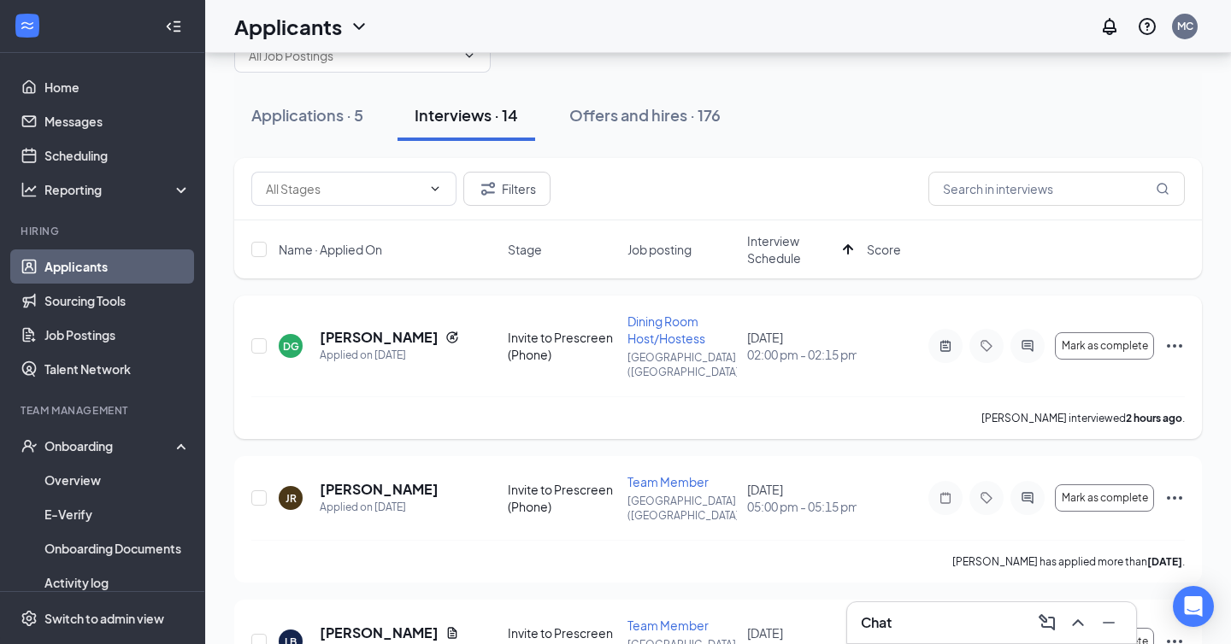
scroll to position [59, 0]
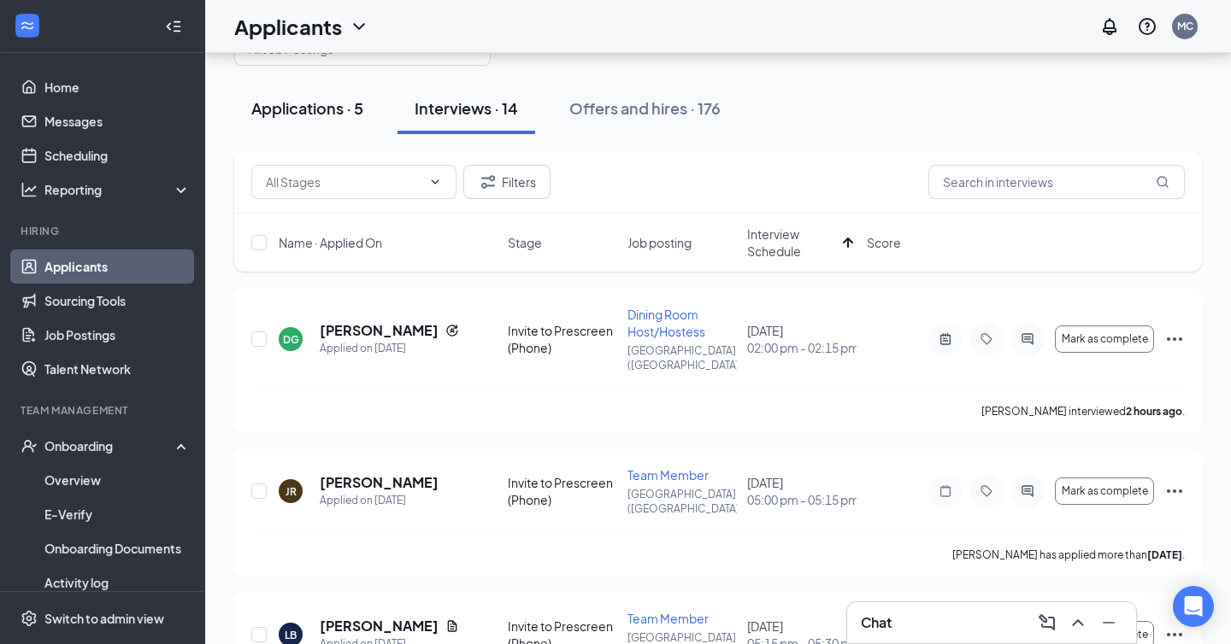
click at [308, 106] on div "Applications · 5" at bounding box center [307, 107] width 112 height 21
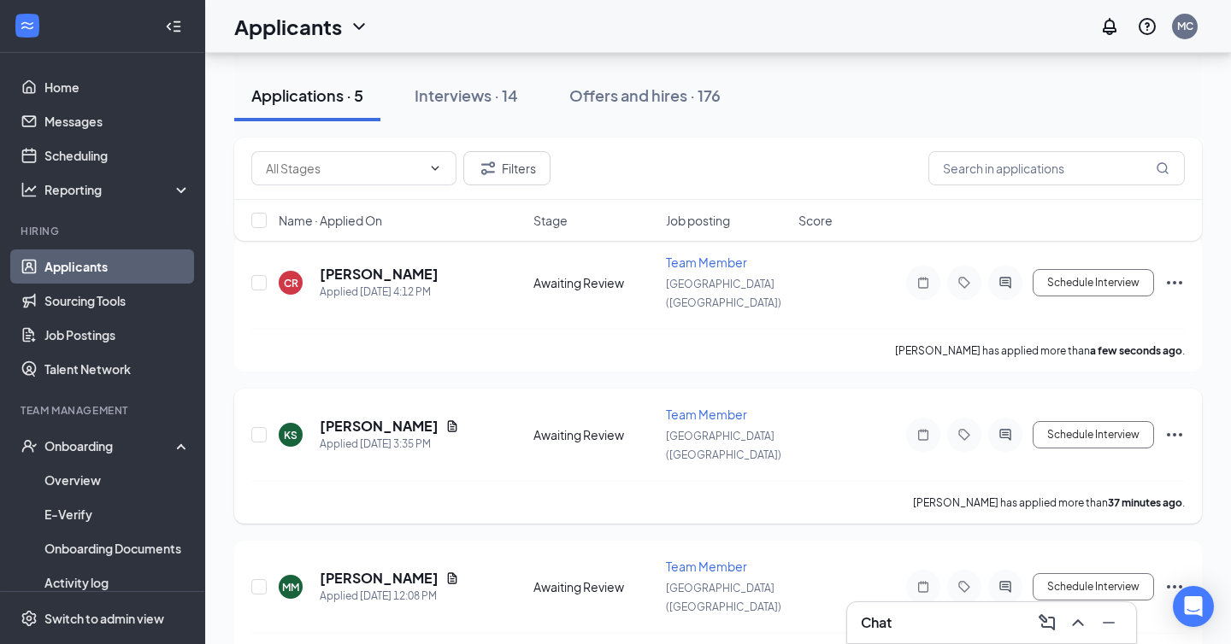
scroll to position [93, 0]
click at [374, 418] on h5 "[PERSON_NAME]" at bounding box center [379, 427] width 119 height 19
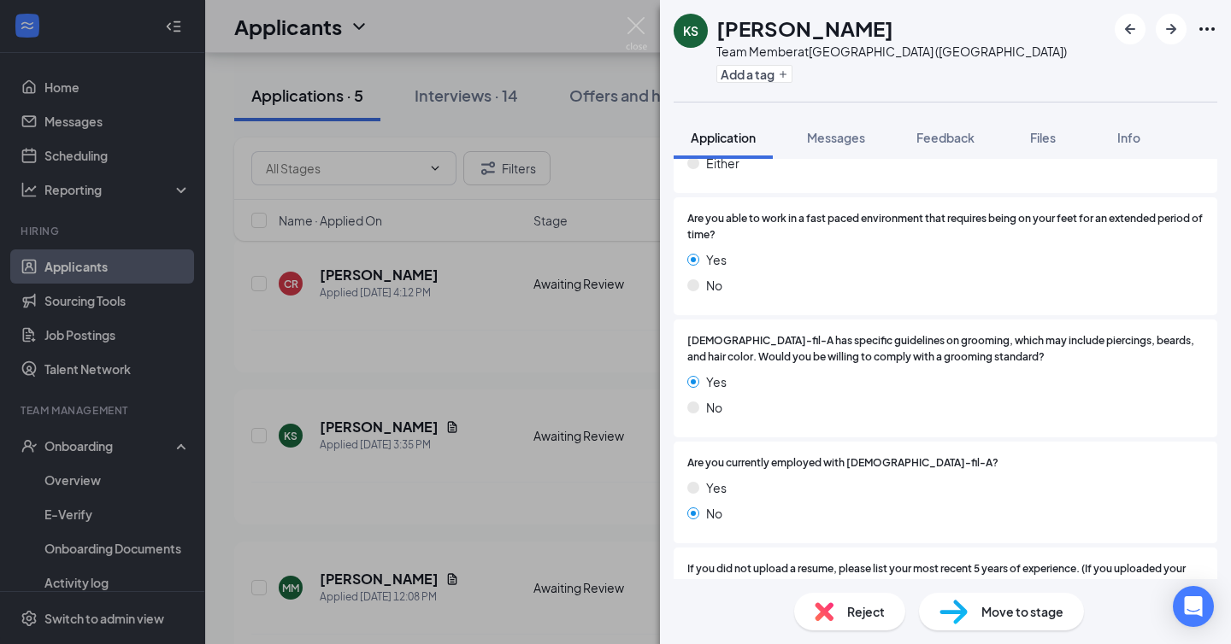
scroll to position [850, 0]
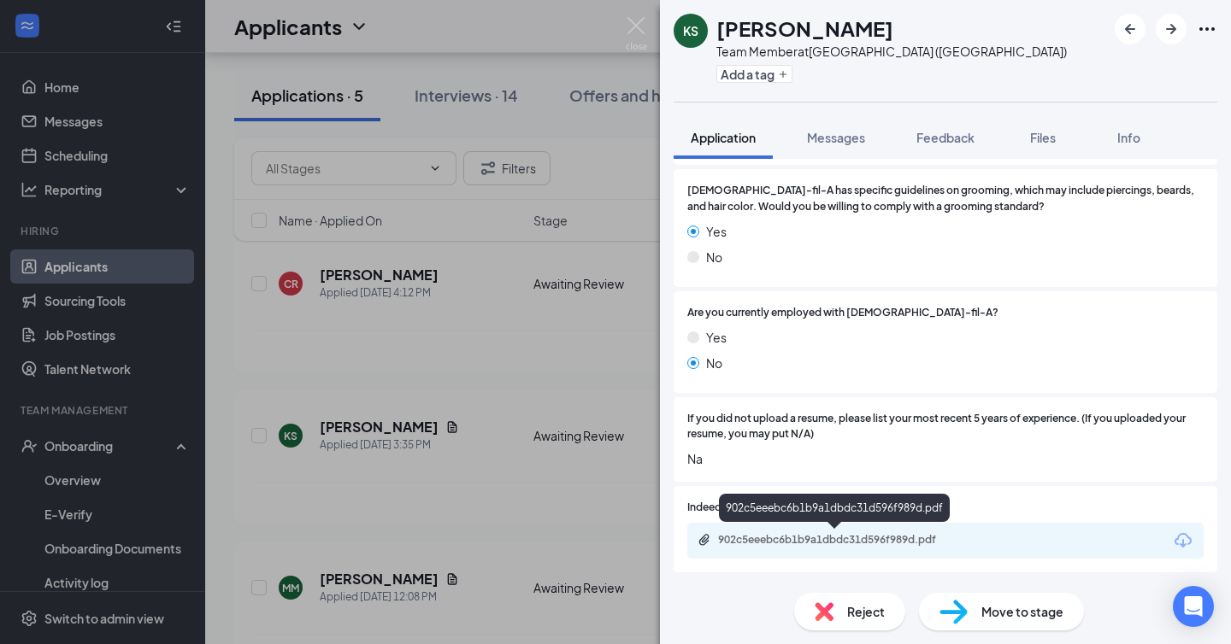
click at [800, 541] on div "902c5eeebc6b1b9a1dbdc31d596f989d.pdf" at bounding box center [837, 540] width 239 height 14
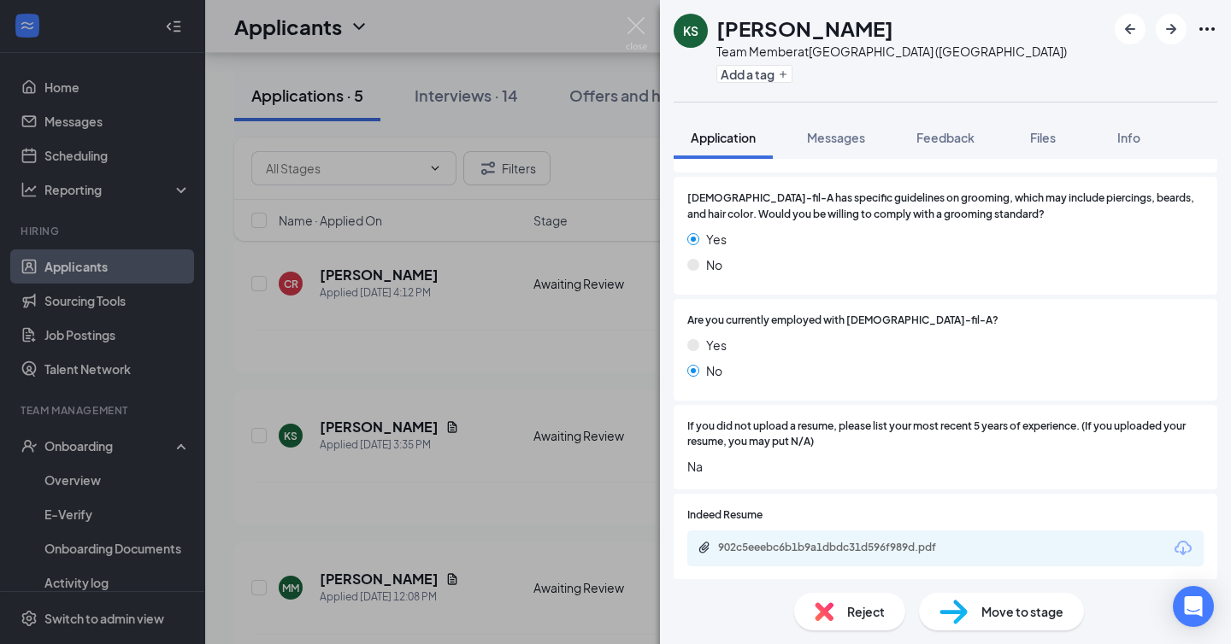
click at [989, 611] on span "Move to stage" at bounding box center [1022, 612] width 82 height 19
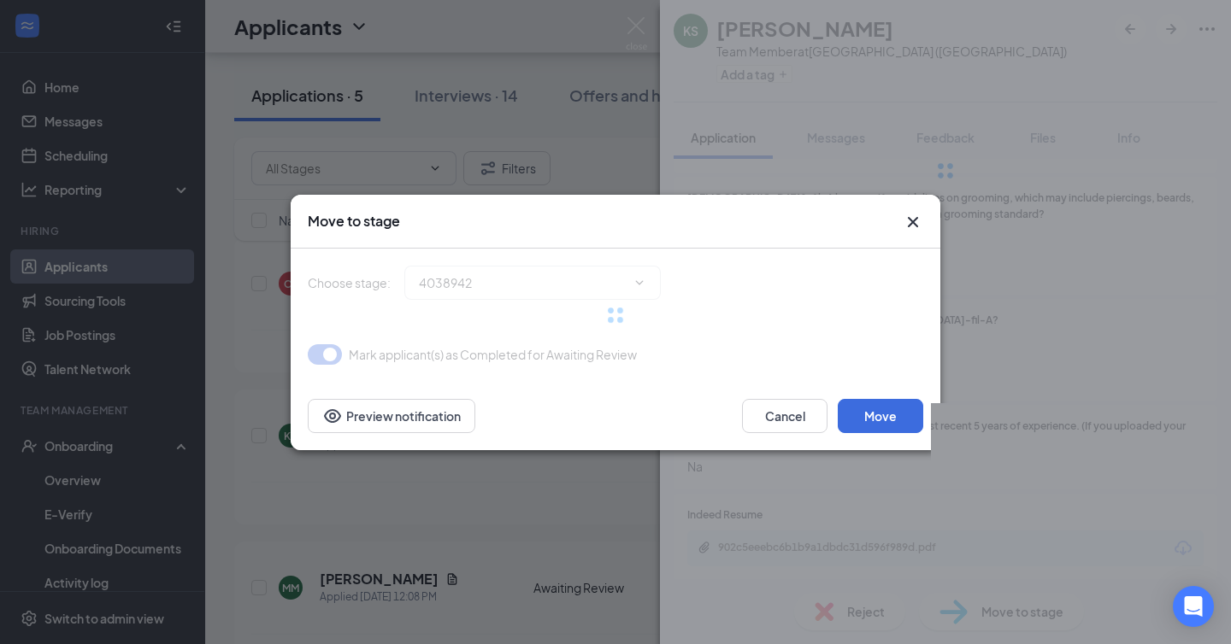
type input "Invite to Prescreen (Phone) (next stage)"
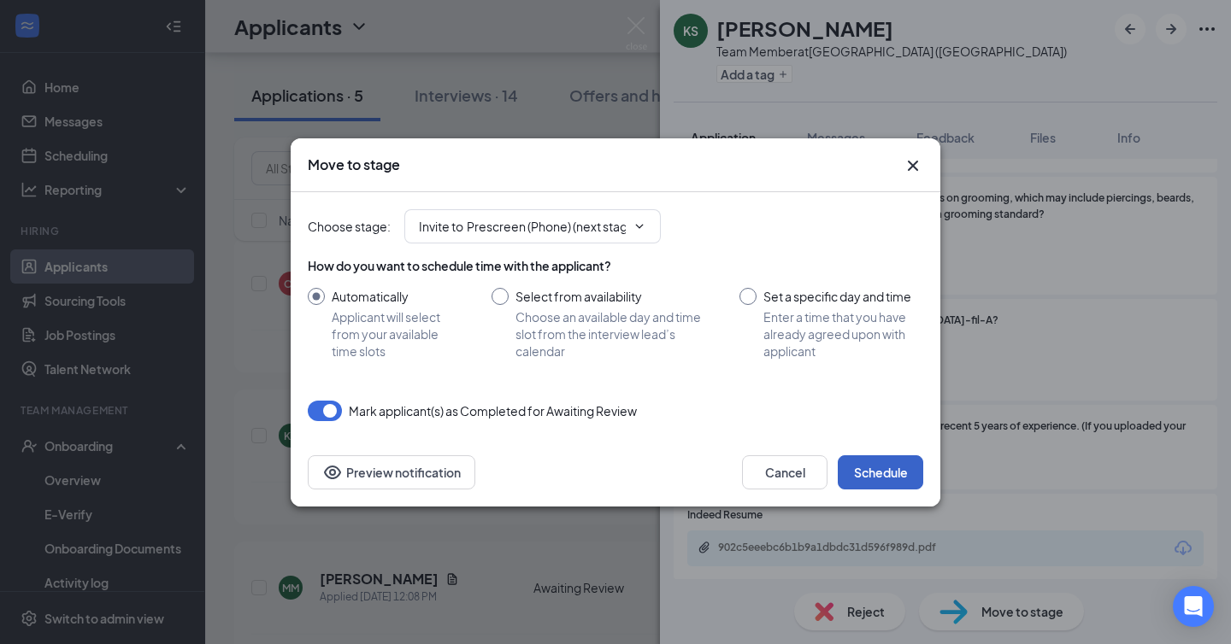
click at [879, 484] on button "Schedule" at bounding box center [880, 473] width 85 height 34
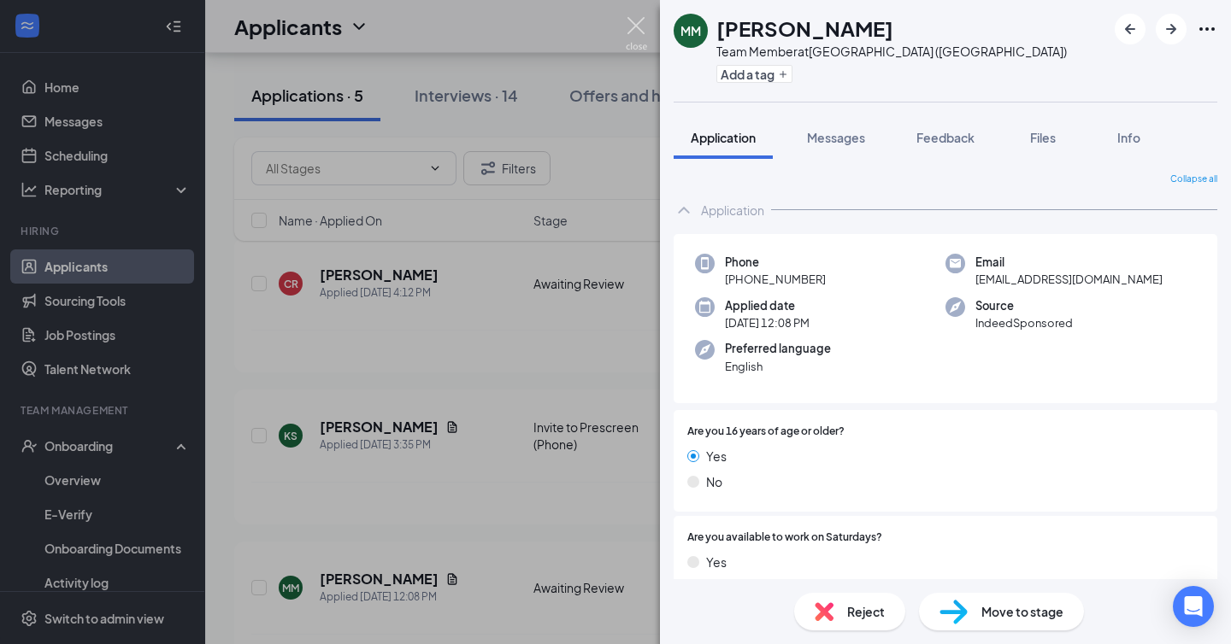
click at [636, 24] on img at bounding box center [636, 33] width 21 height 33
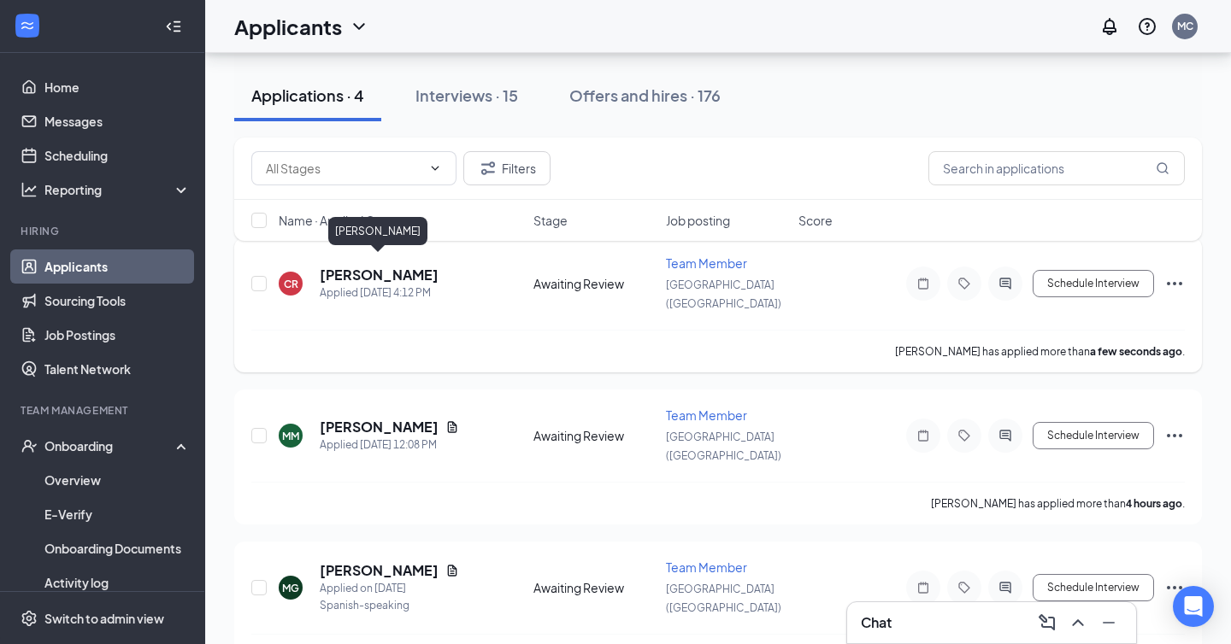
click at [380, 266] on h5 "[PERSON_NAME]" at bounding box center [379, 275] width 119 height 19
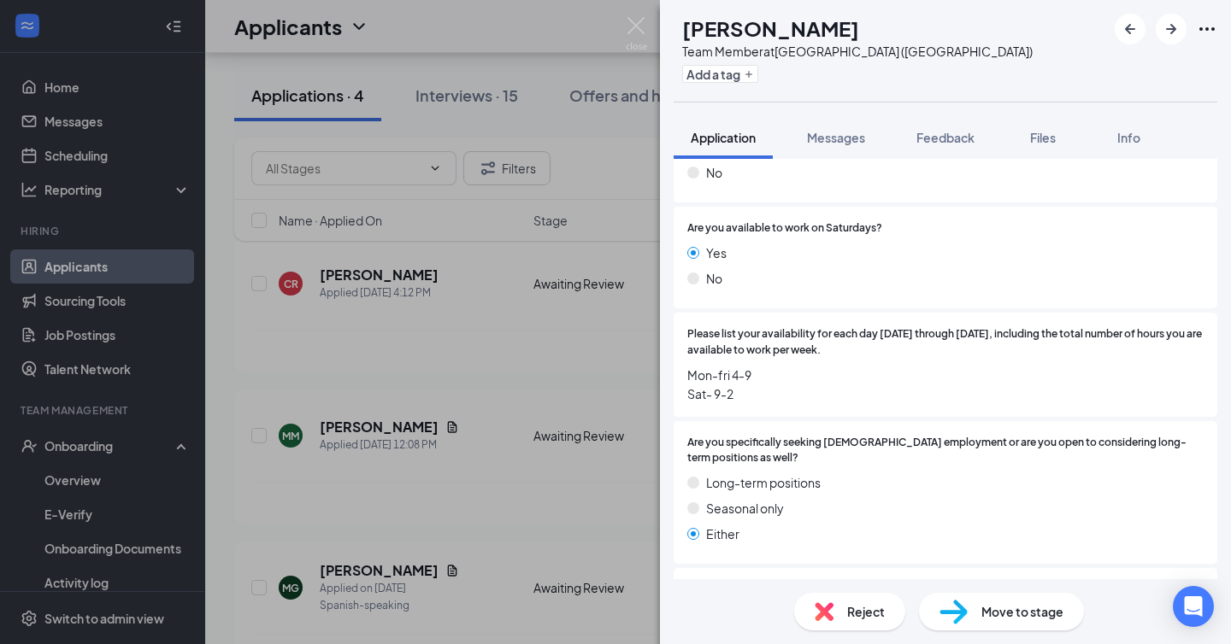
scroll to position [756, 0]
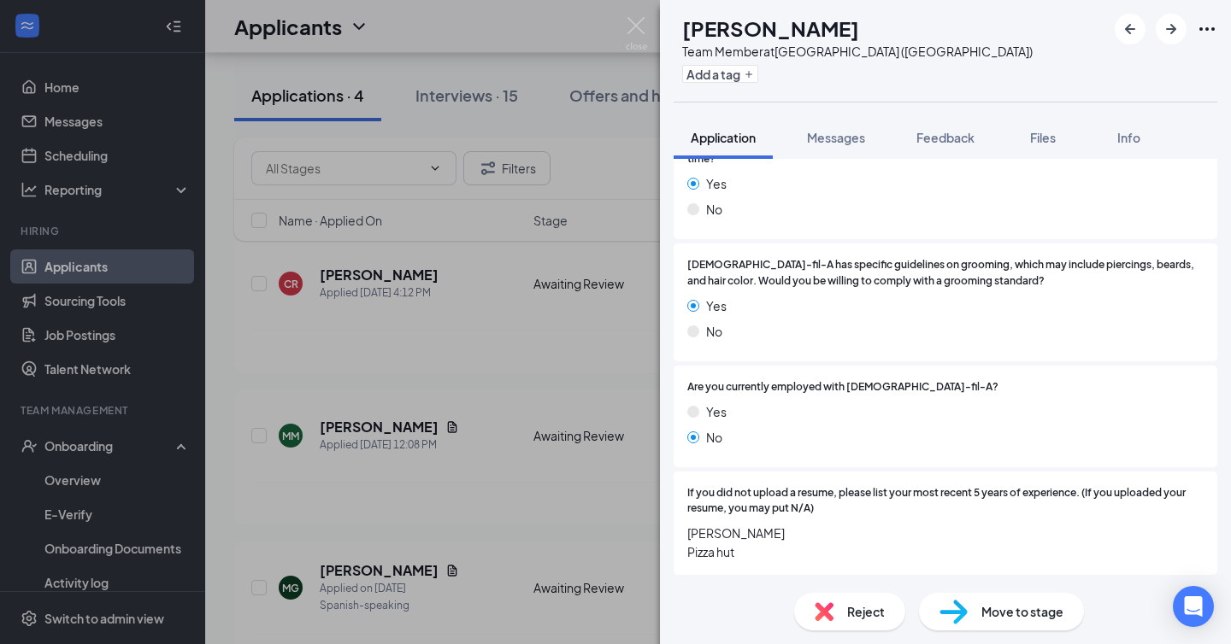
click at [1014, 609] on span "Move to stage" at bounding box center [1022, 612] width 82 height 19
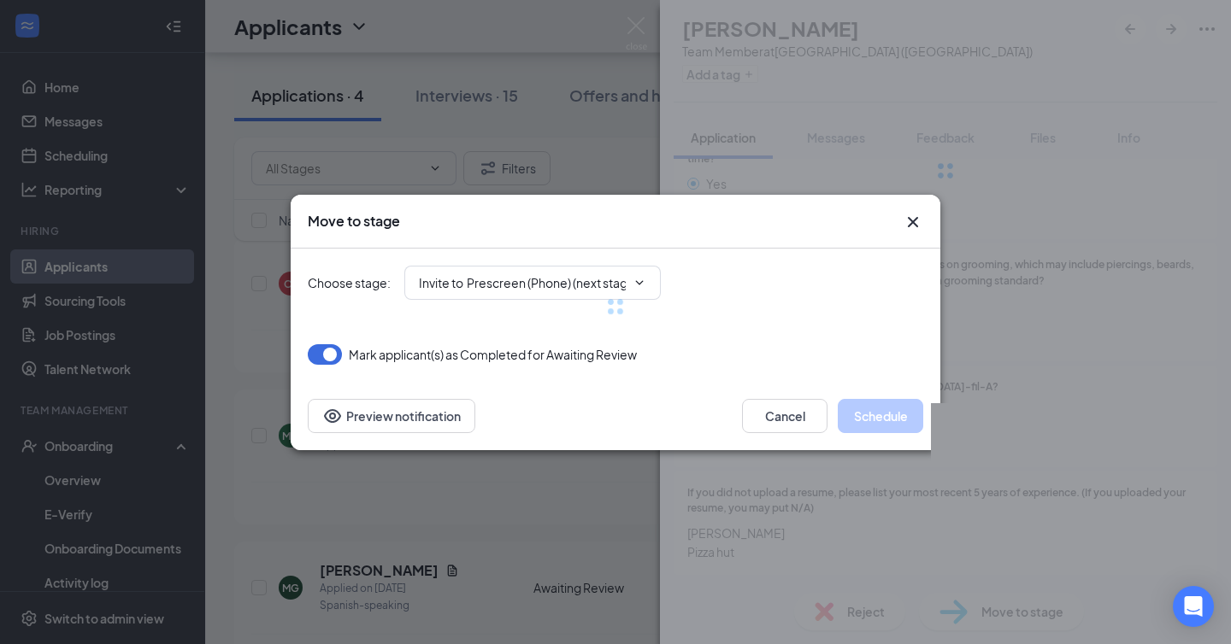
scroll to position [750, 0]
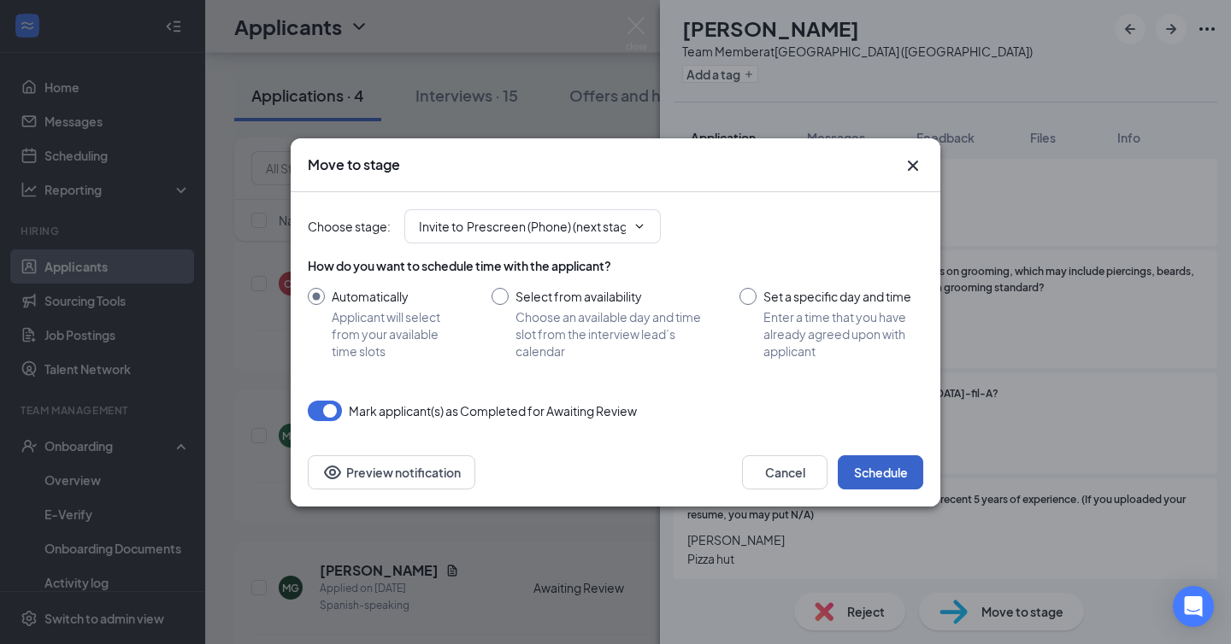
click at [891, 463] on button "Schedule" at bounding box center [880, 473] width 85 height 34
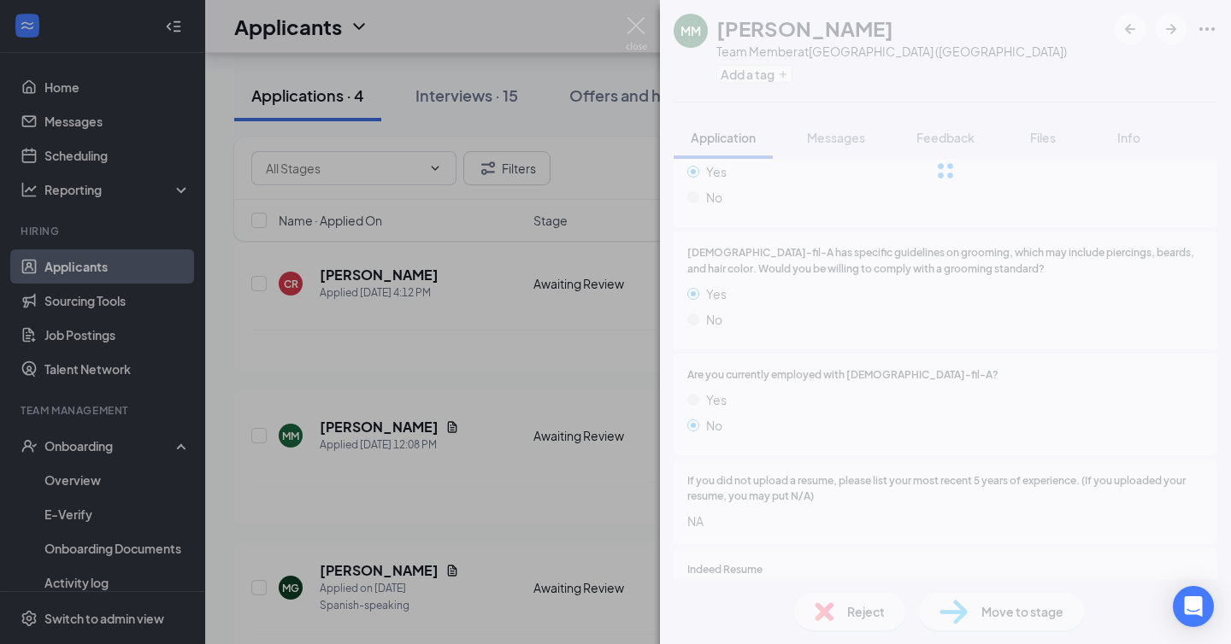
scroll to position [731, 0]
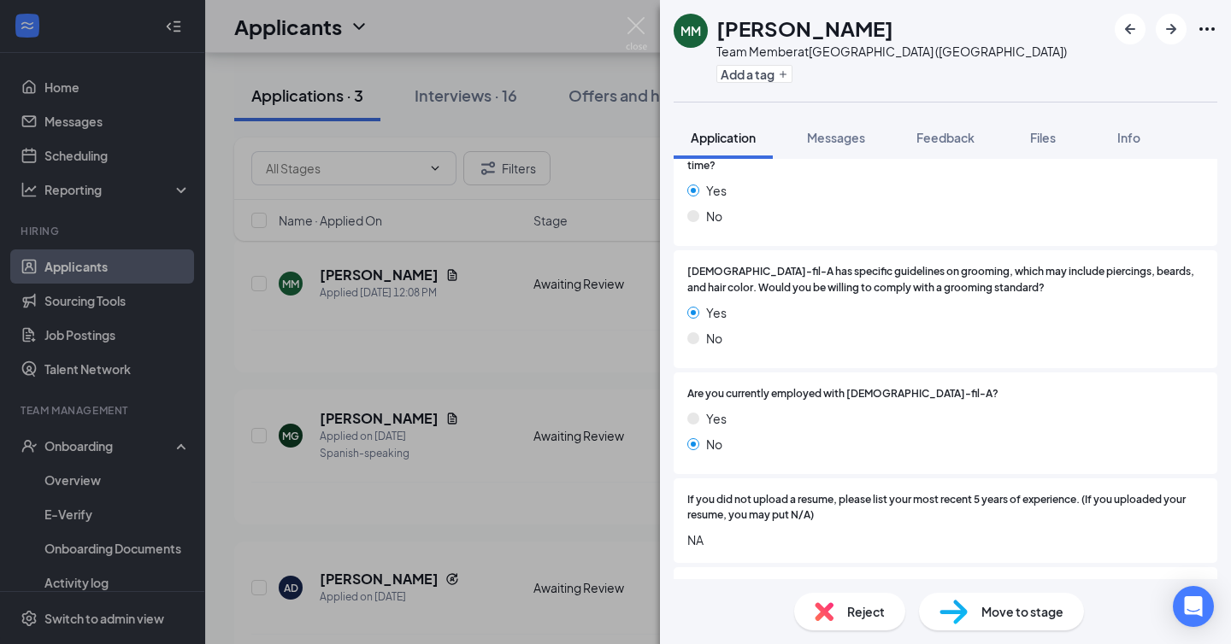
click at [460, 380] on div "MM [PERSON_NAME] Team Member at [GEOGRAPHIC_DATA] ([GEOGRAPHIC_DATA]) Add a tag…" at bounding box center [615, 322] width 1231 height 644
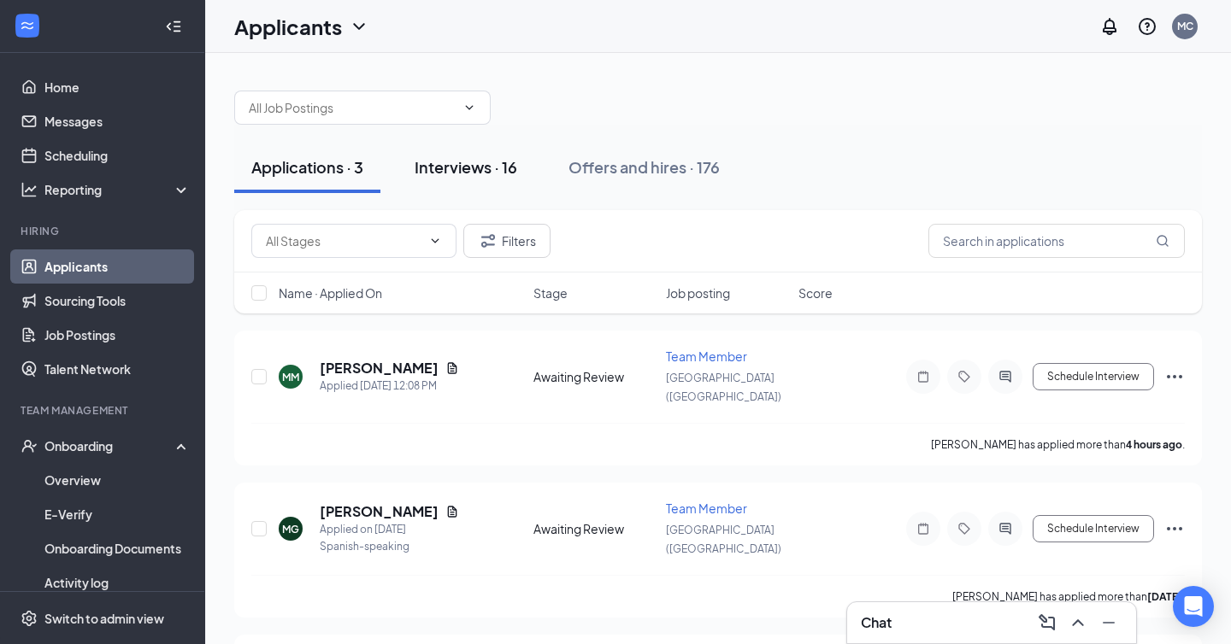
click at [494, 169] on div "Interviews · 16" at bounding box center [466, 166] width 103 height 21
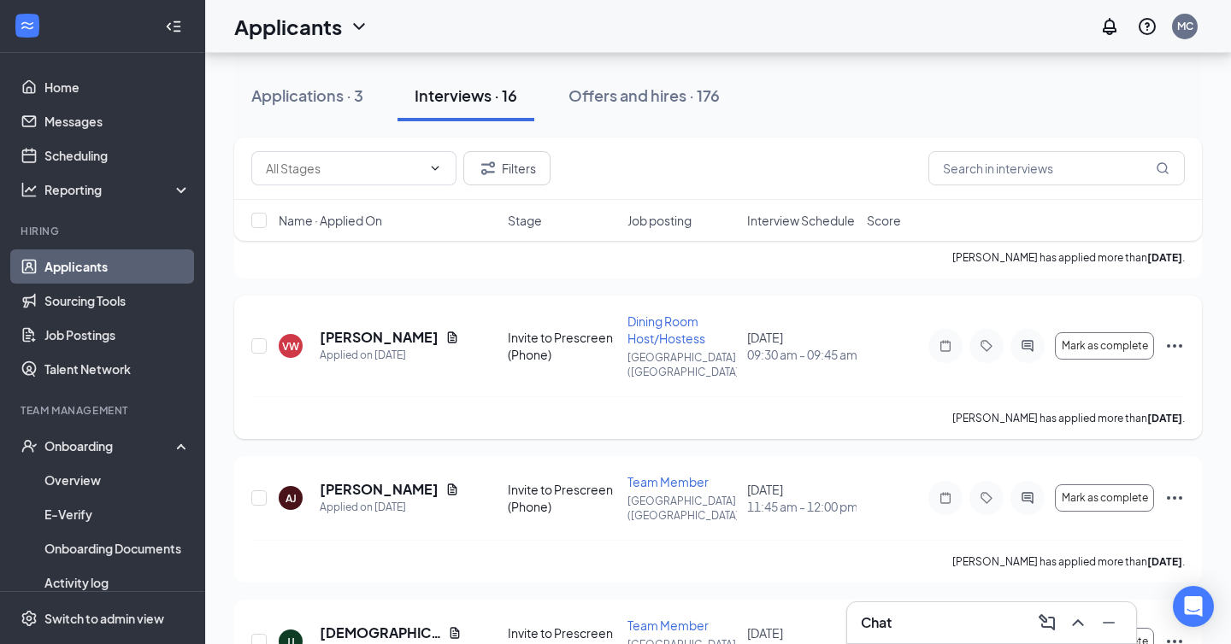
scroll to position [1947, 0]
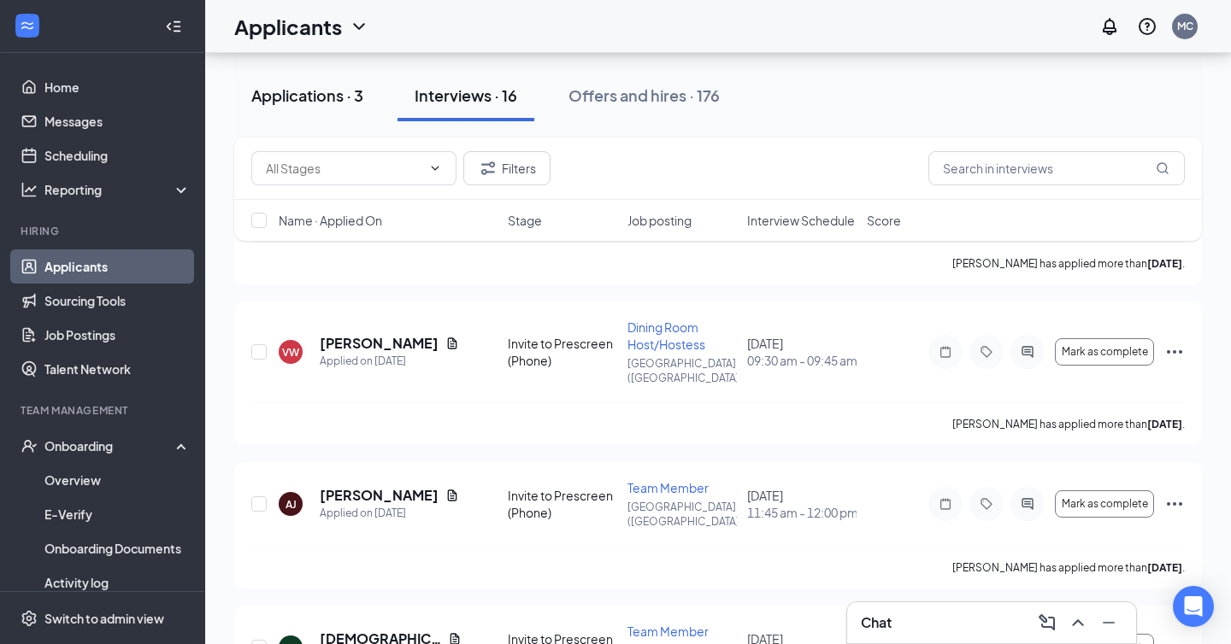
click at [294, 88] on div "Applications · 3" at bounding box center [307, 95] width 112 height 21
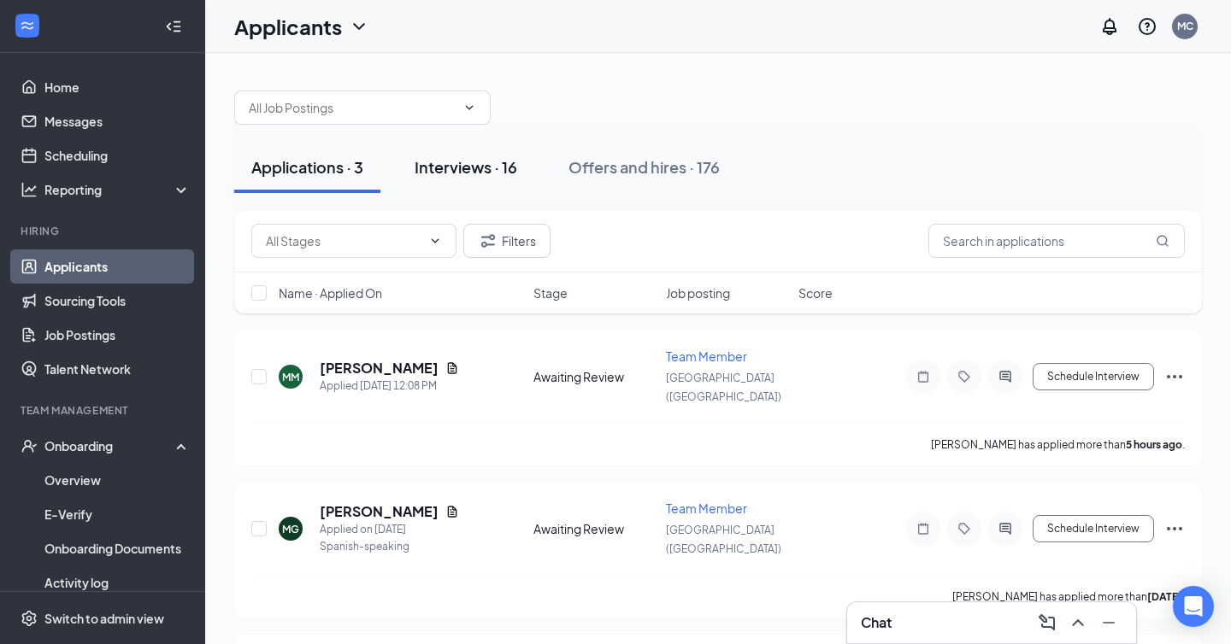
click at [461, 159] on div "Interviews · 16" at bounding box center [466, 166] width 103 height 21
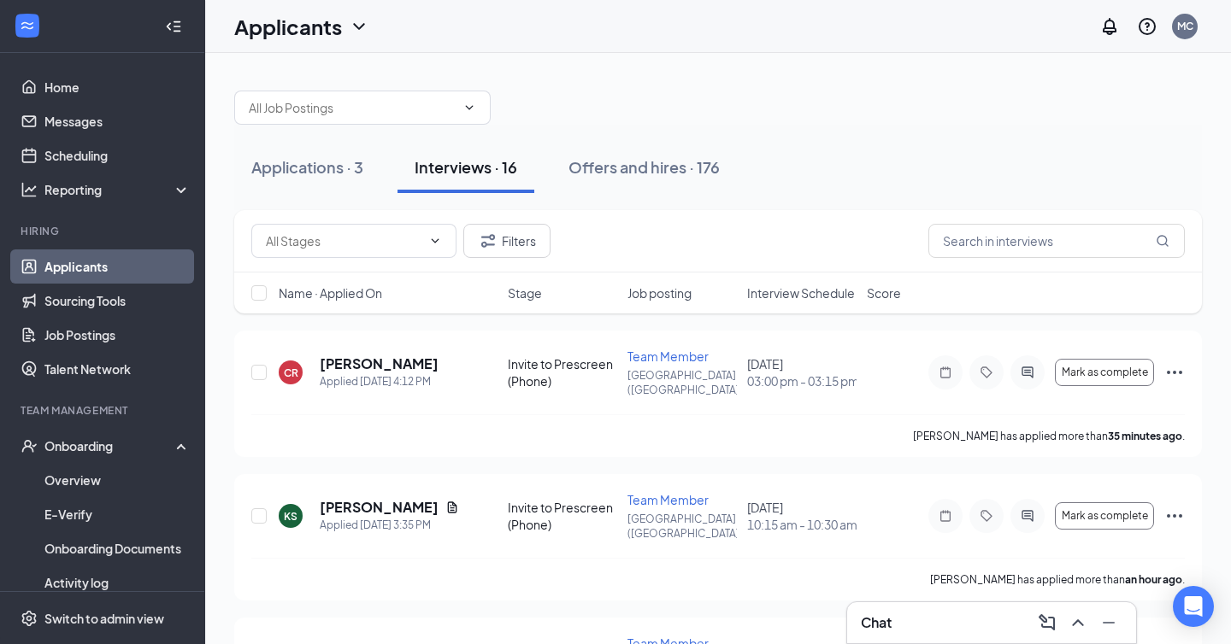
click at [816, 298] on span "Interview Schedule" at bounding box center [801, 293] width 108 height 17
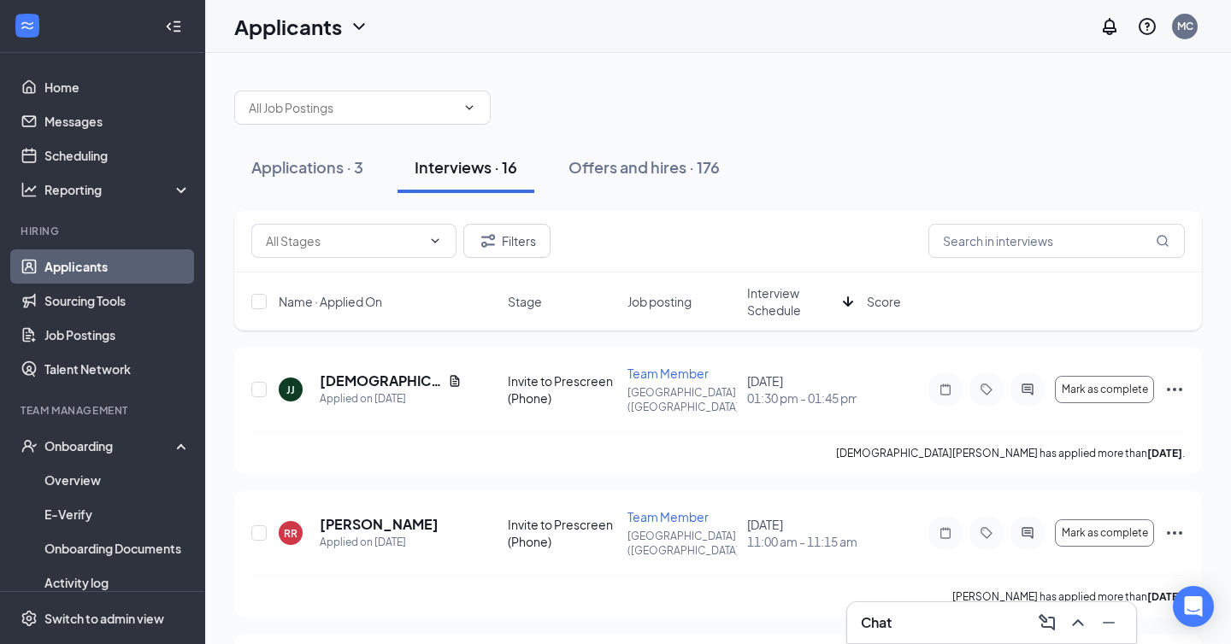
click at [800, 294] on span "Interview Schedule" at bounding box center [791, 302] width 89 height 34
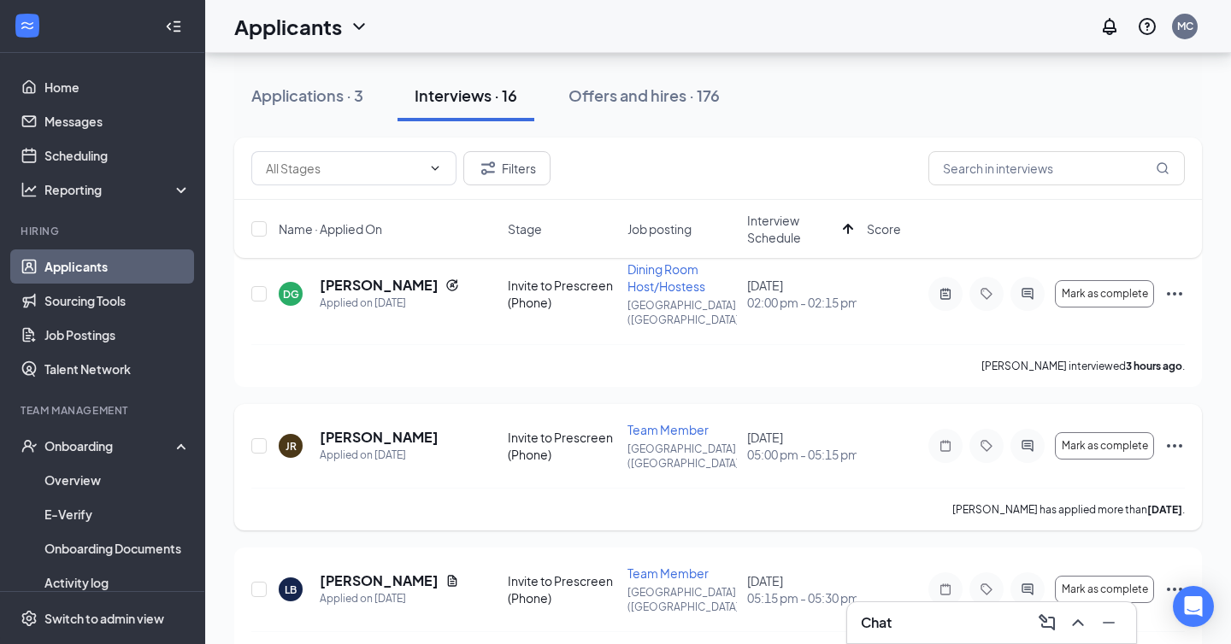
scroll to position [105, 0]
click at [379, 427] on h5 "[PERSON_NAME]" at bounding box center [379, 436] width 119 height 19
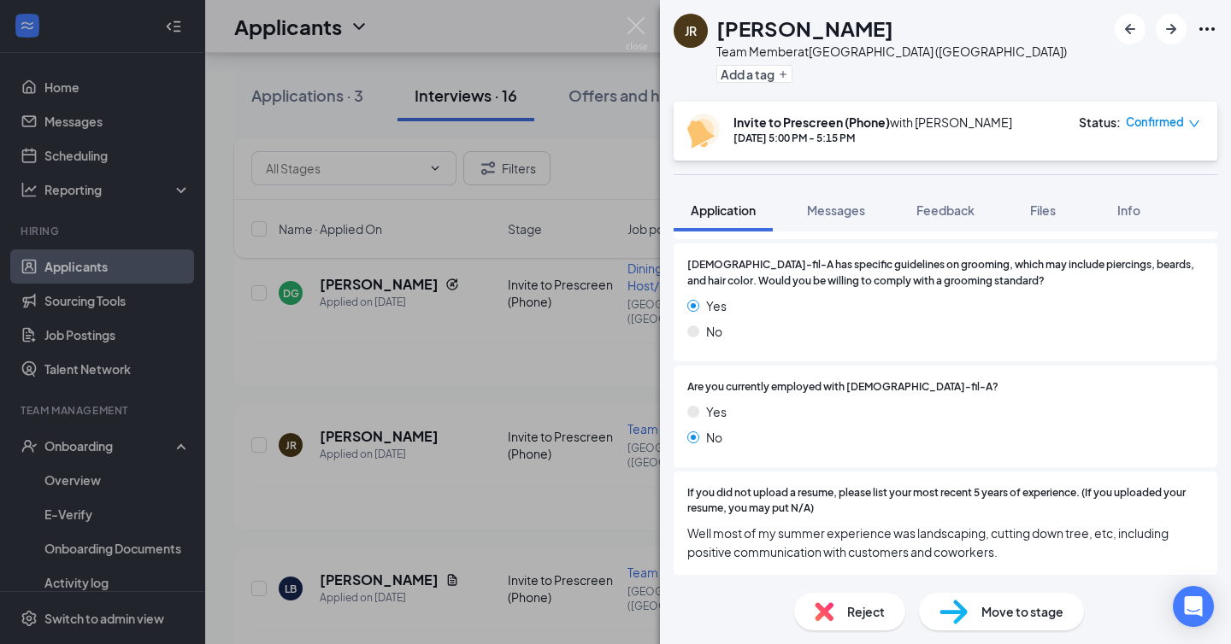
scroll to position [803, 0]
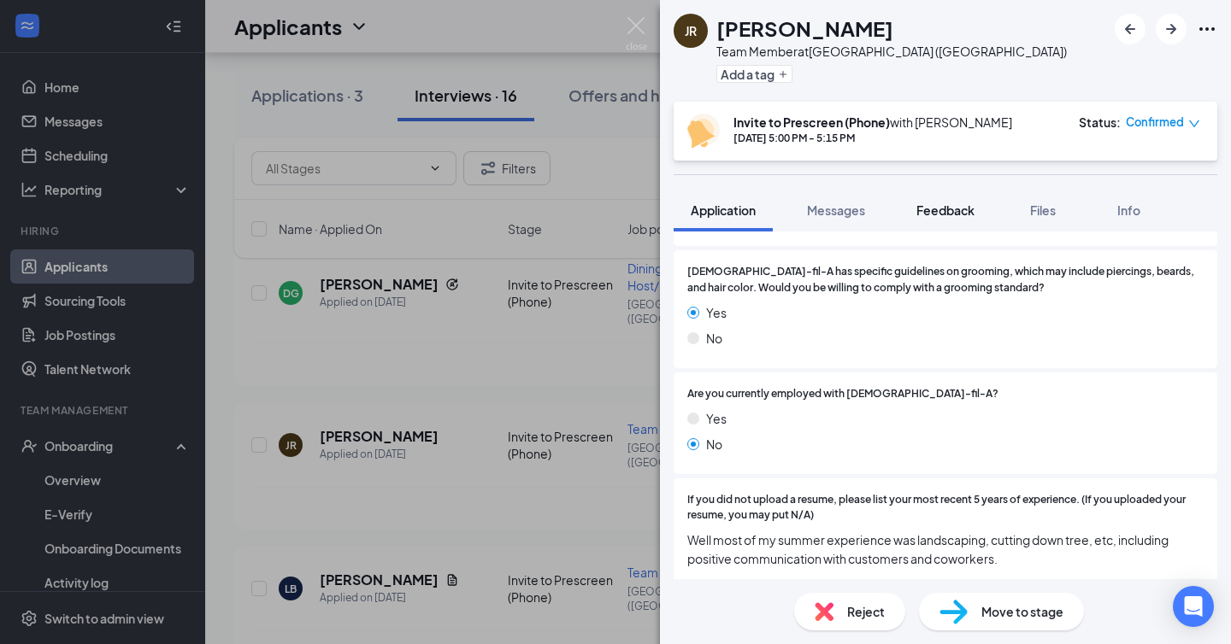
click at [938, 215] on span "Feedback" at bounding box center [945, 210] width 58 height 15
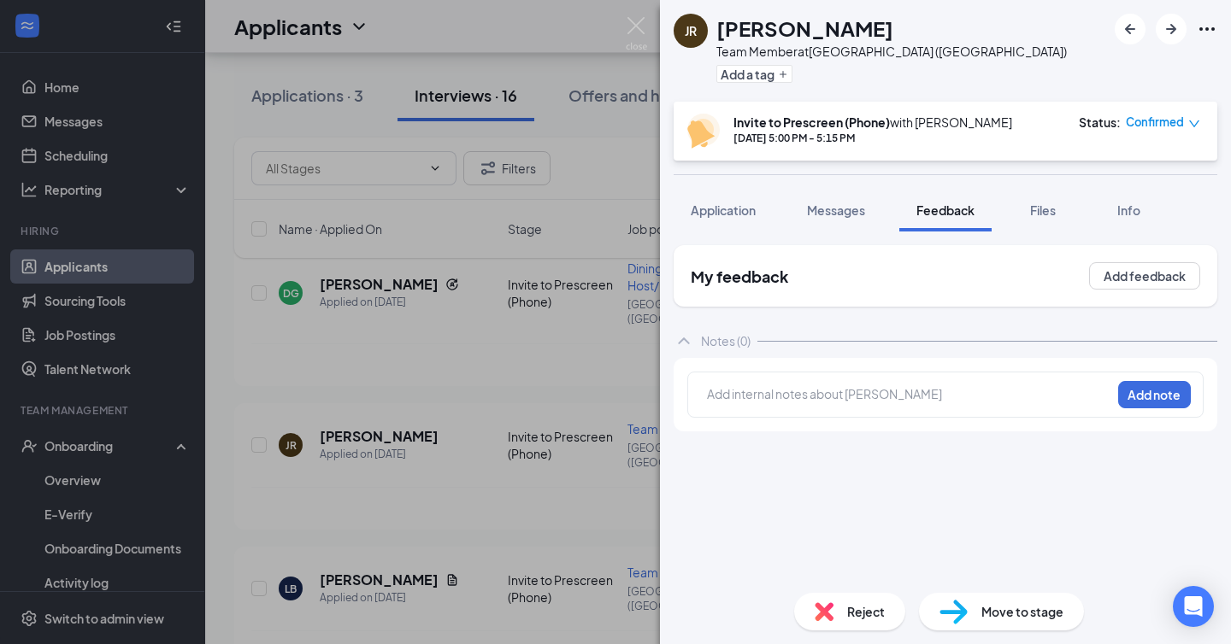
click at [785, 392] on div at bounding box center [909, 394] width 403 height 18
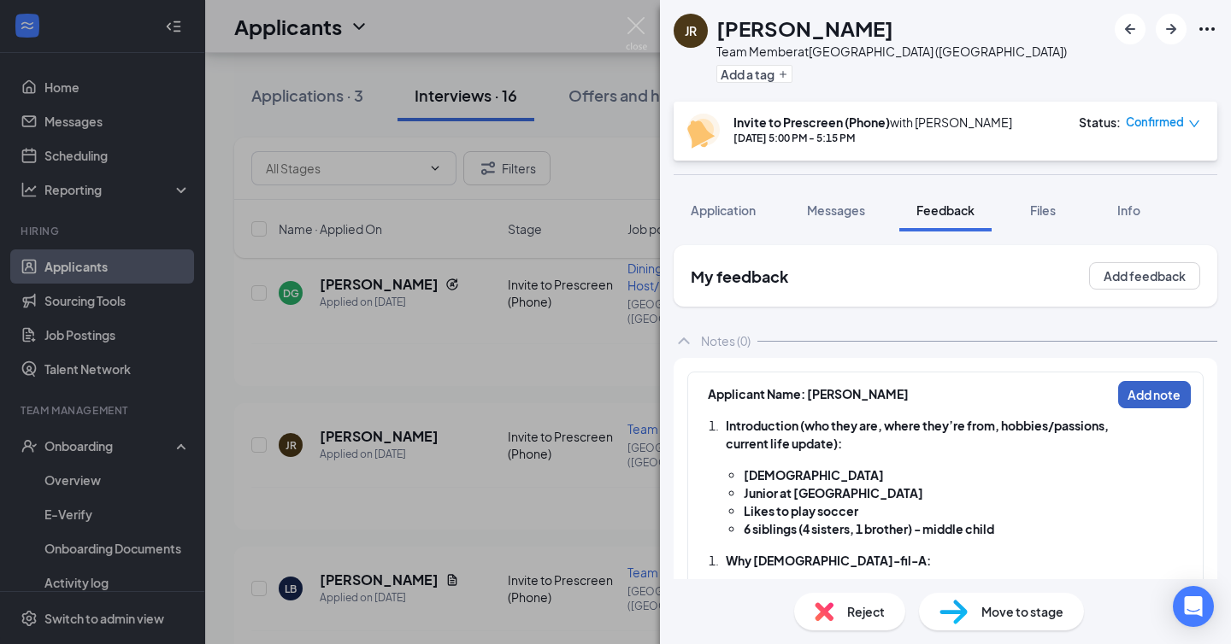
click at [1133, 383] on button "Add note" at bounding box center [1154, 394] width 73 height 27
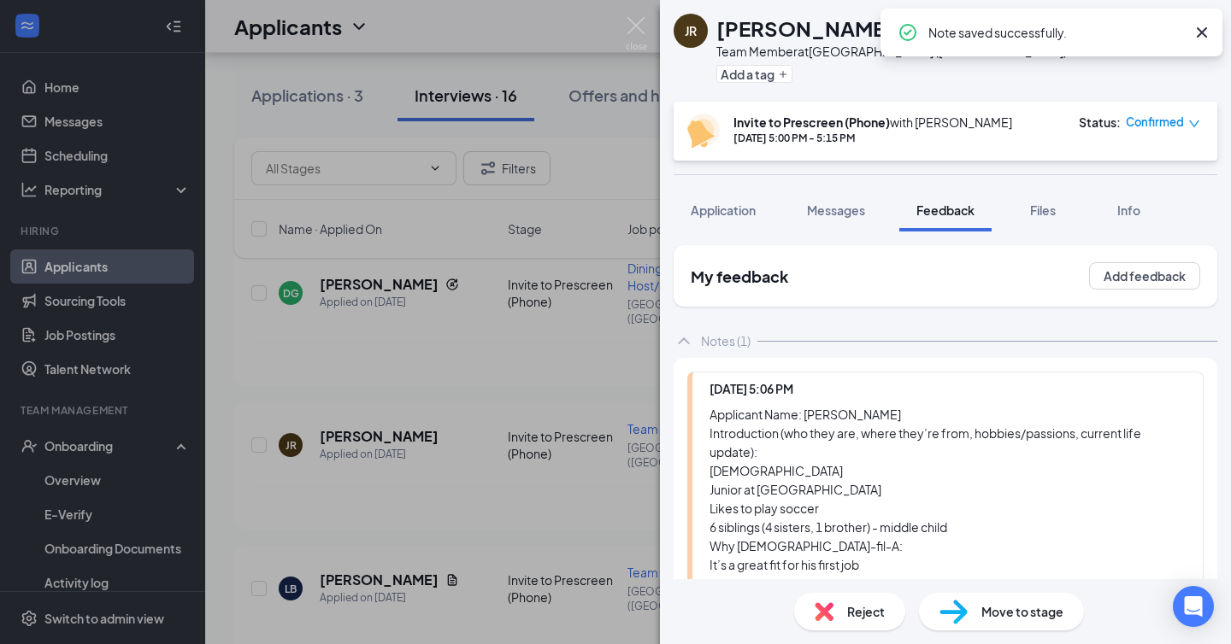
scroll to position [363, 0]
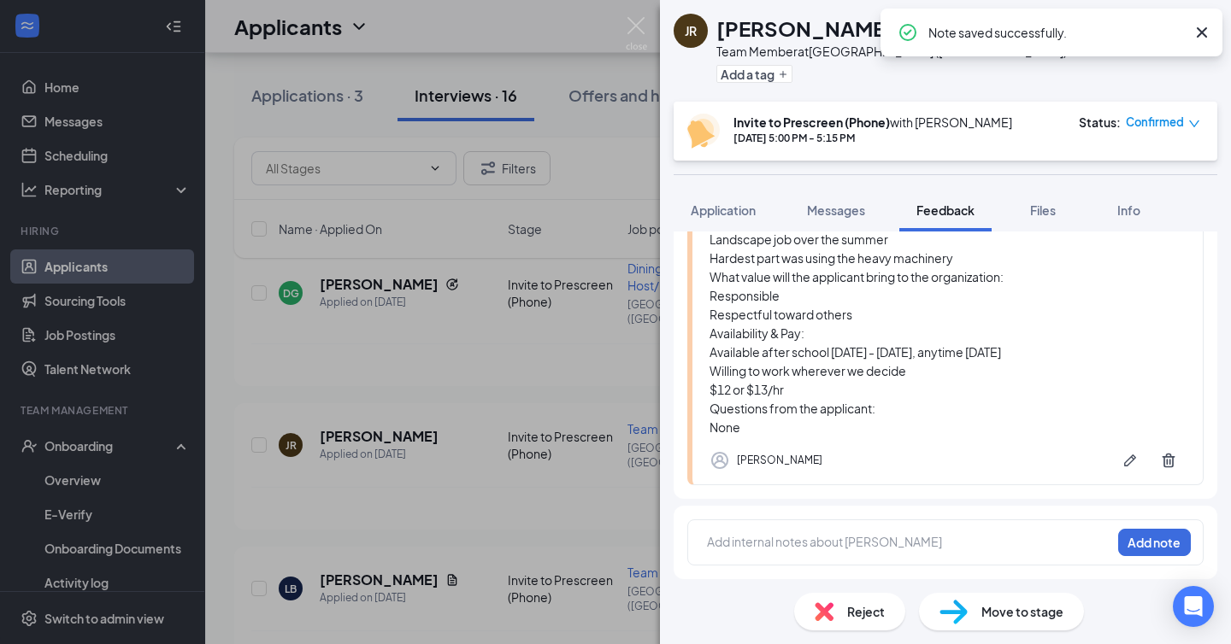
click at [794, 544] on div at bounding box center [909, 542] width 403 height 18
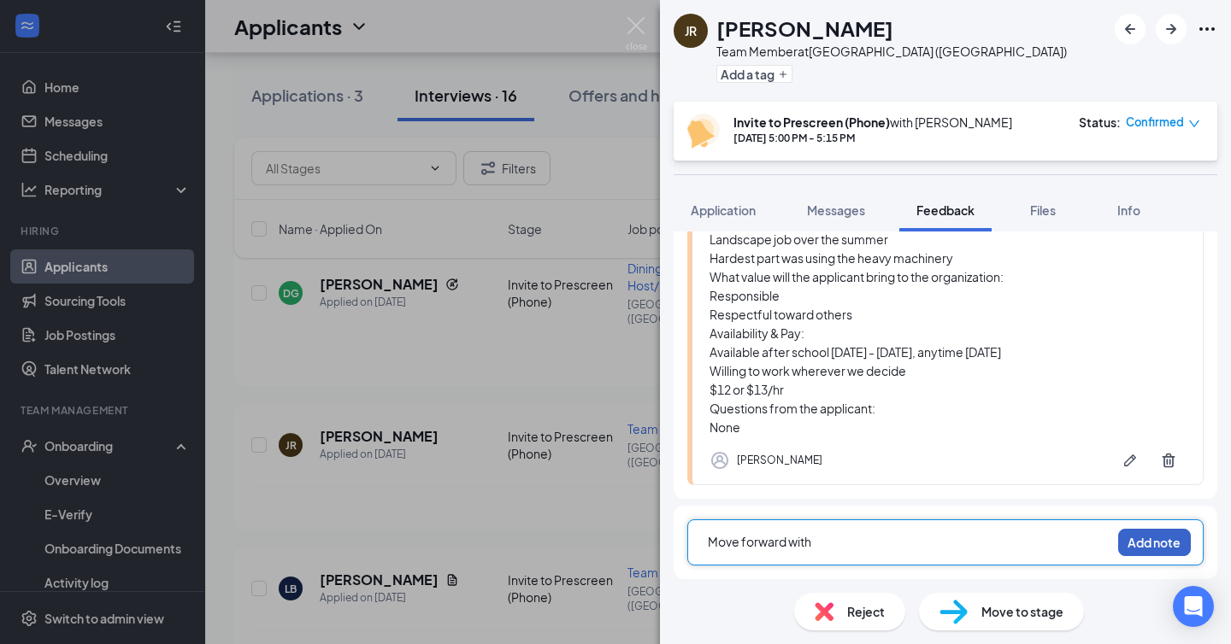
click at [1158, 549] on button "Add note" at bounding box center [1154, 542] width 73 height 27
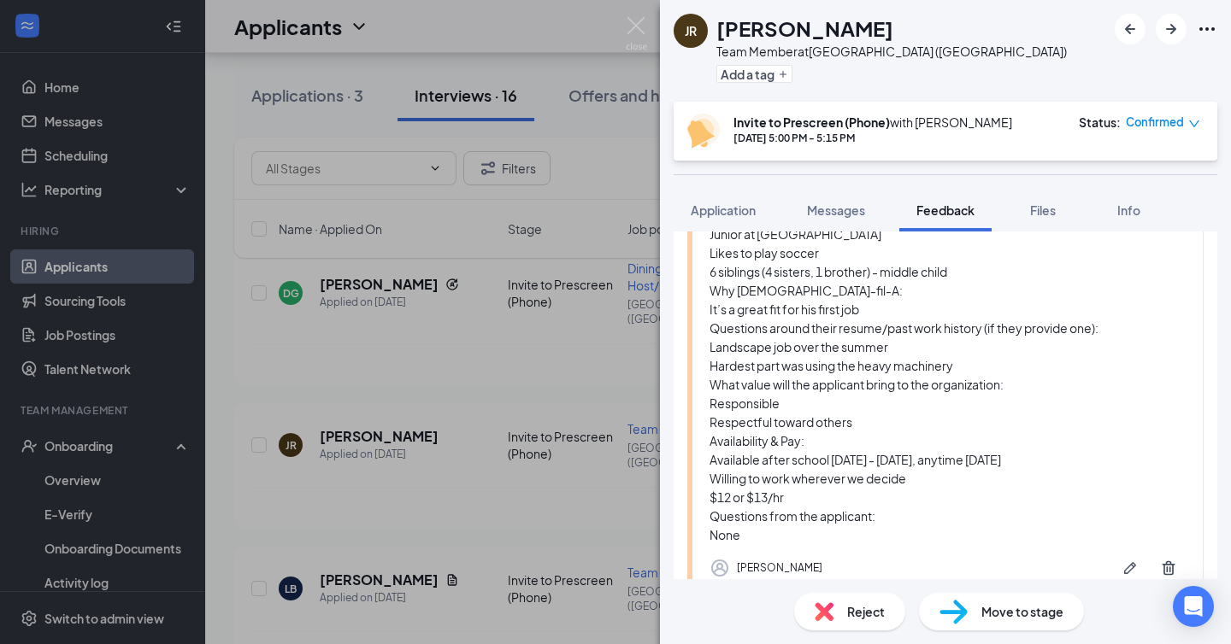
click at [437, 350] on div "JR [PERSON_NAME] Team Member at [GEOGRAPHIC_DATA] ([GEOGRAPHIC_DATA]) Add a tag…" at bounding box center [615, 322] width 1231 height 644
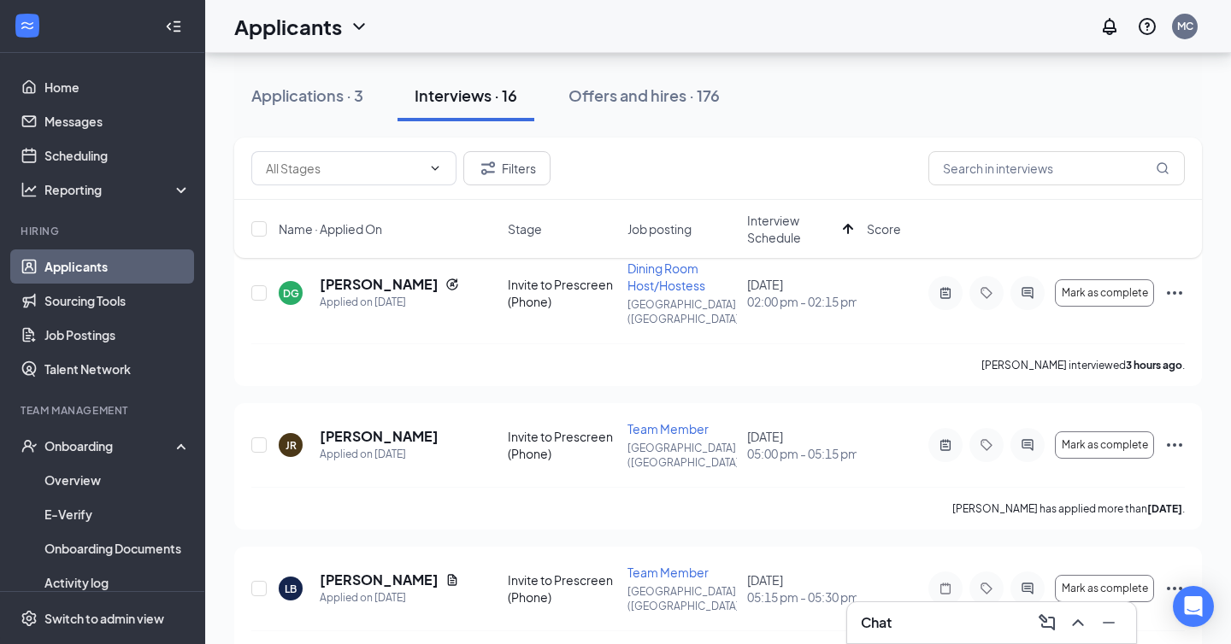
scroll to position [230, 0]
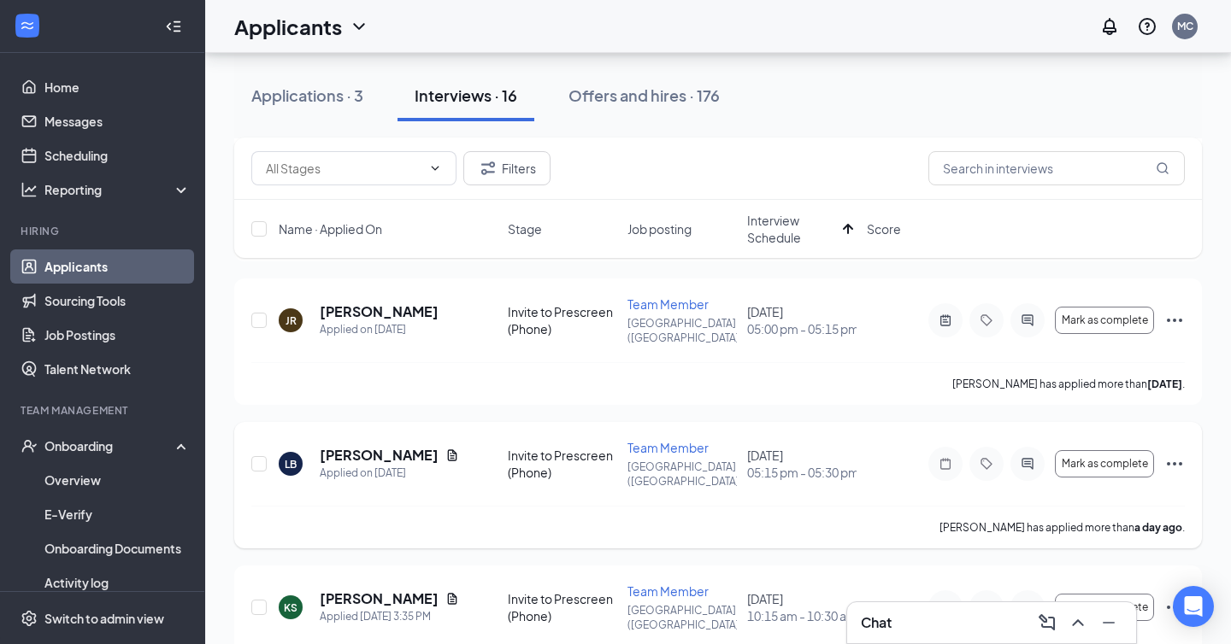
click at [390, 447] on h5 "[PERSON_NAME]" at bounding box center [379, 455] width 119 height 19
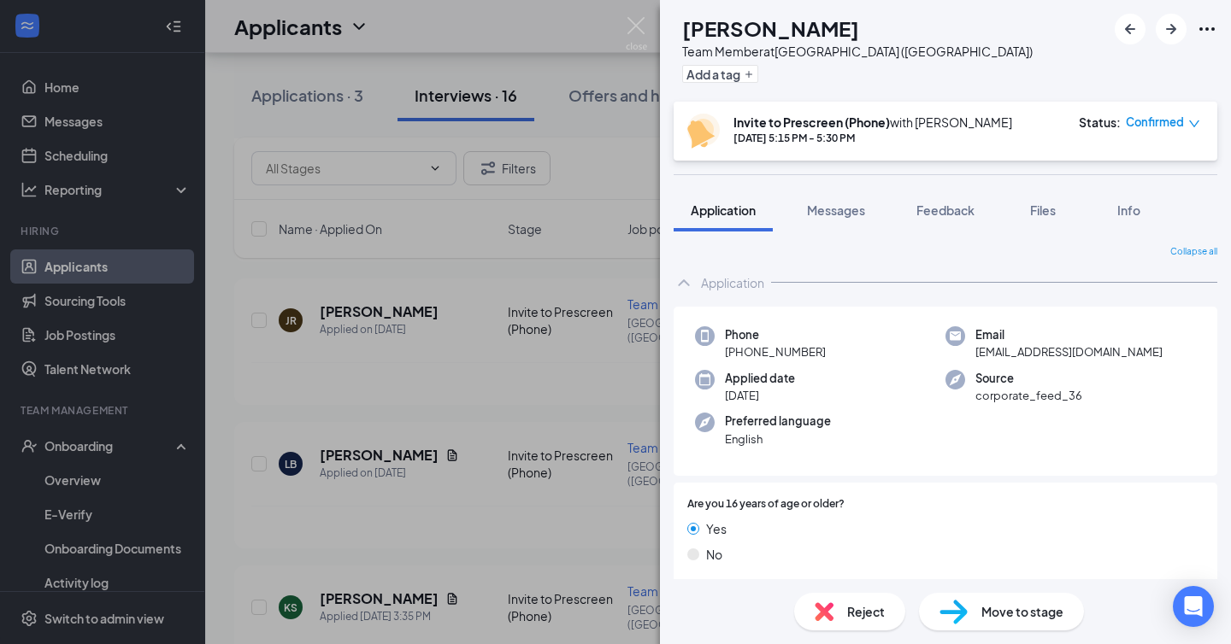
click at [1161, 121] on span "Confirmed" at bounding box center [1155, 122] width 58 height 17
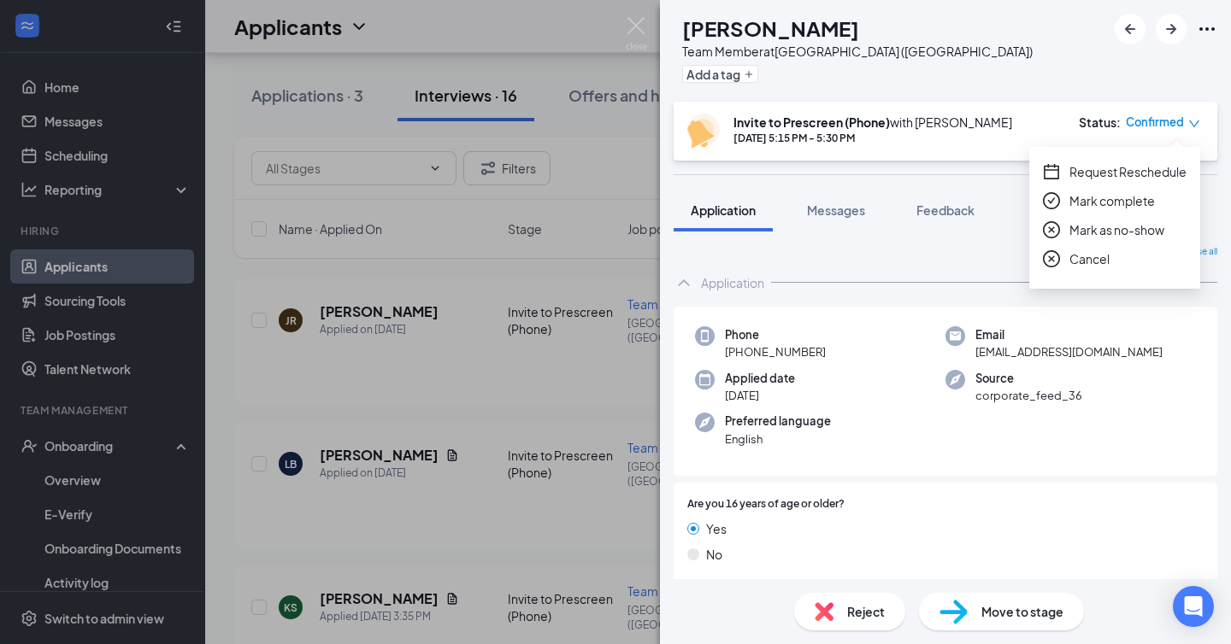
click at [1104, 176] on span "Request Reschedule" at bounding box center [1127, 171] width 117 height 19
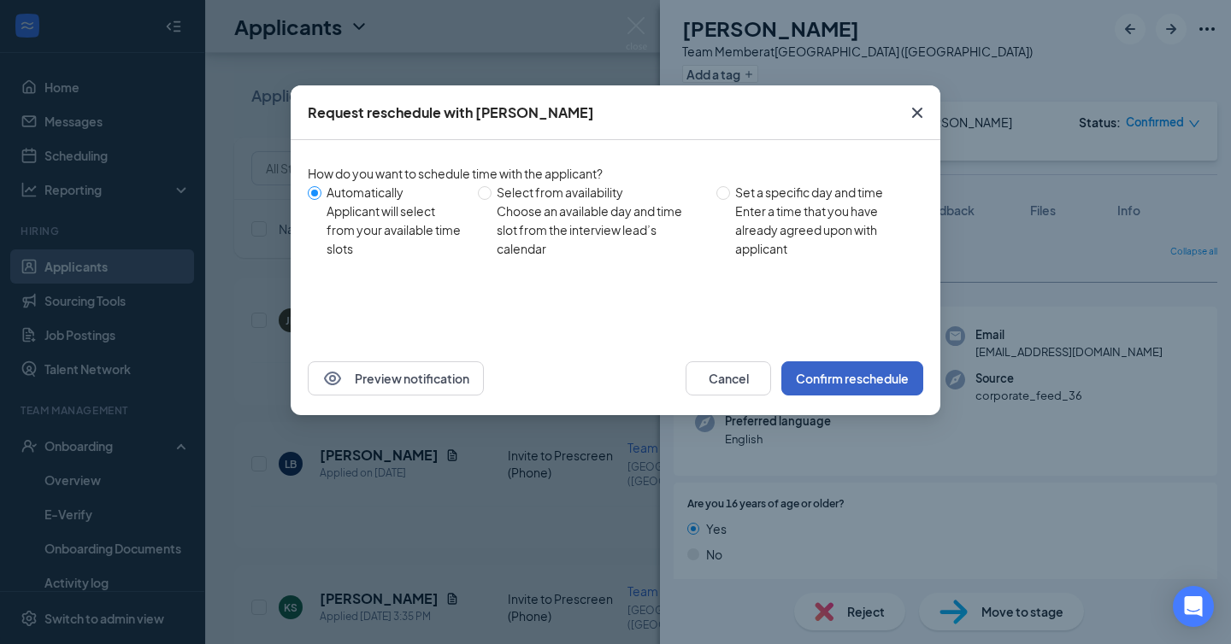
click at [838, 390] on button "Confirm reschedule" at bounding box center [852, 379] width 142 height 34
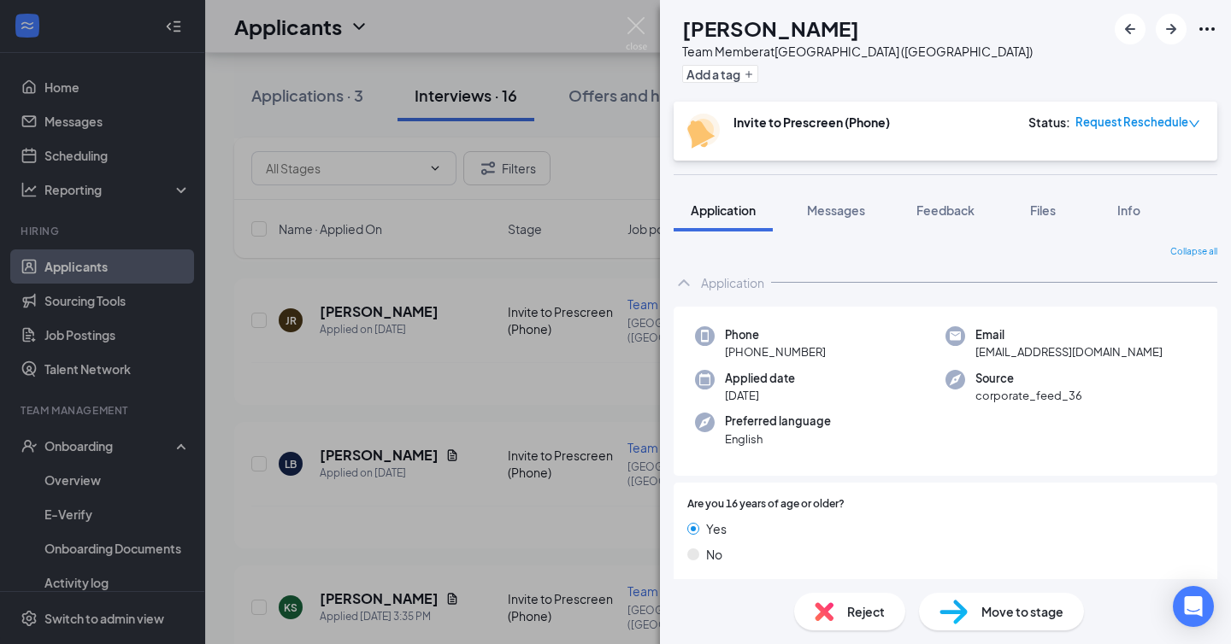
click at [446, 350] on div "LB [PERSON_NAME] Team Member at [GEOGRAPHIC_DATA] ([GEOGRAPHIC_DATA]) Add a tag…" at bounding box center [615, 322] width 1231 height 644
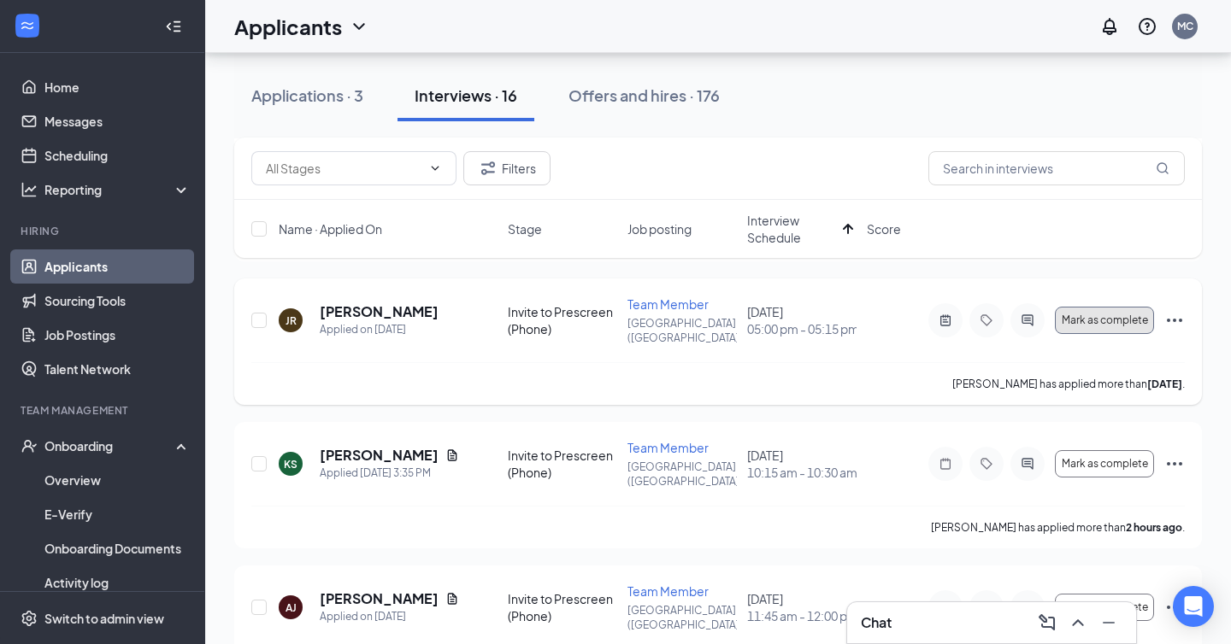
click at [1121, 315] on span "Mark as complete" at bounding box center [1105, 321] width 86 height 12
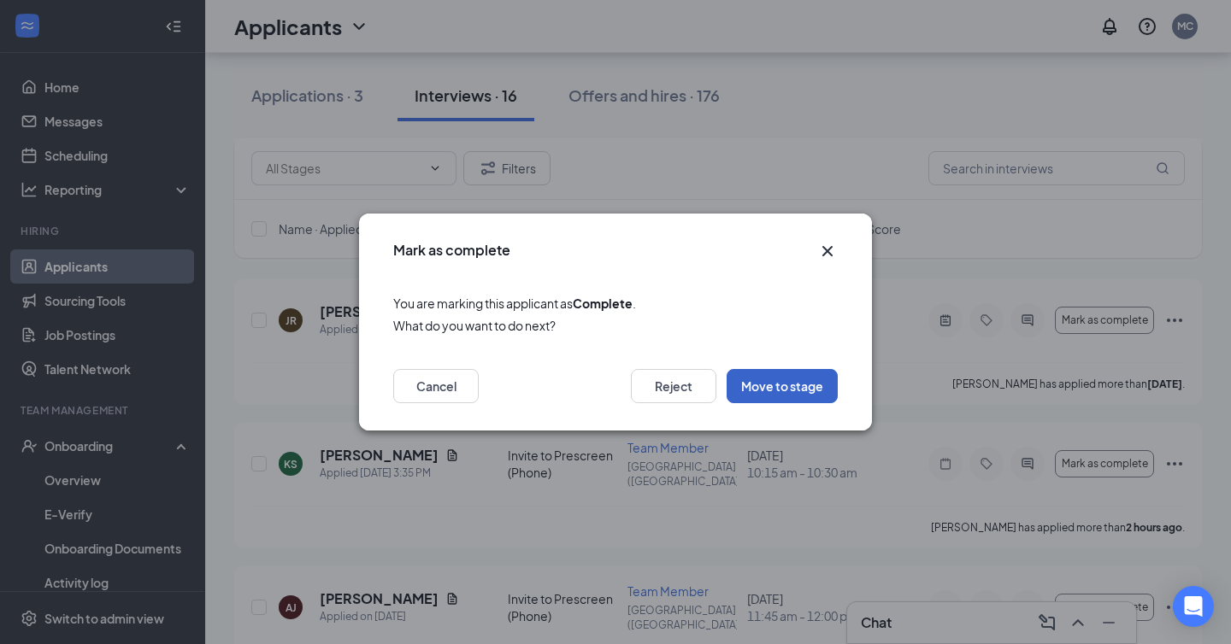
click at [766, 398] on button "Move to stage" at bounding box center [781, 386] width 111 height 34
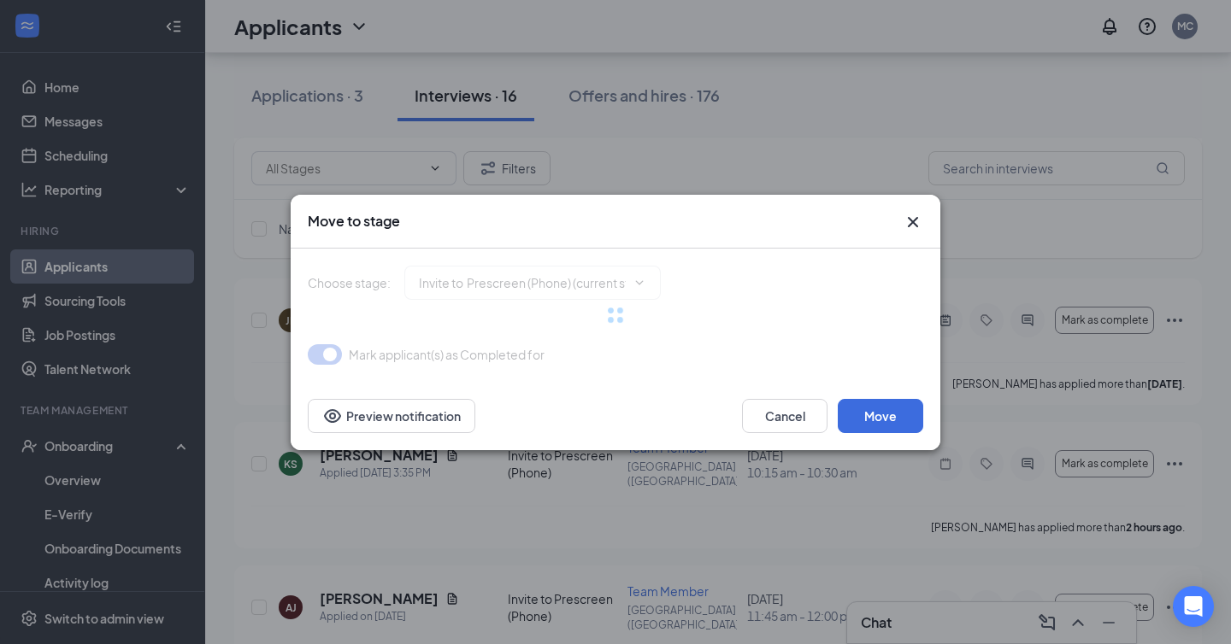
type input "On-site Interview (next stage)"
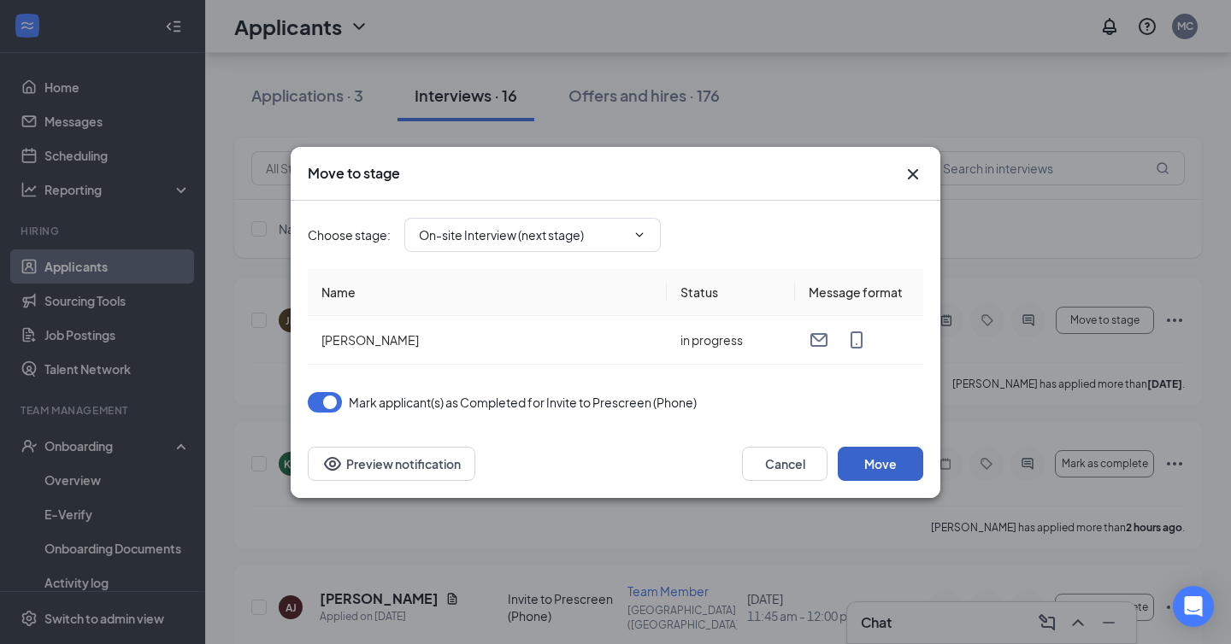
click at [884, 479] on button "Move" at bounding box center [880, 464] width 85 height 34
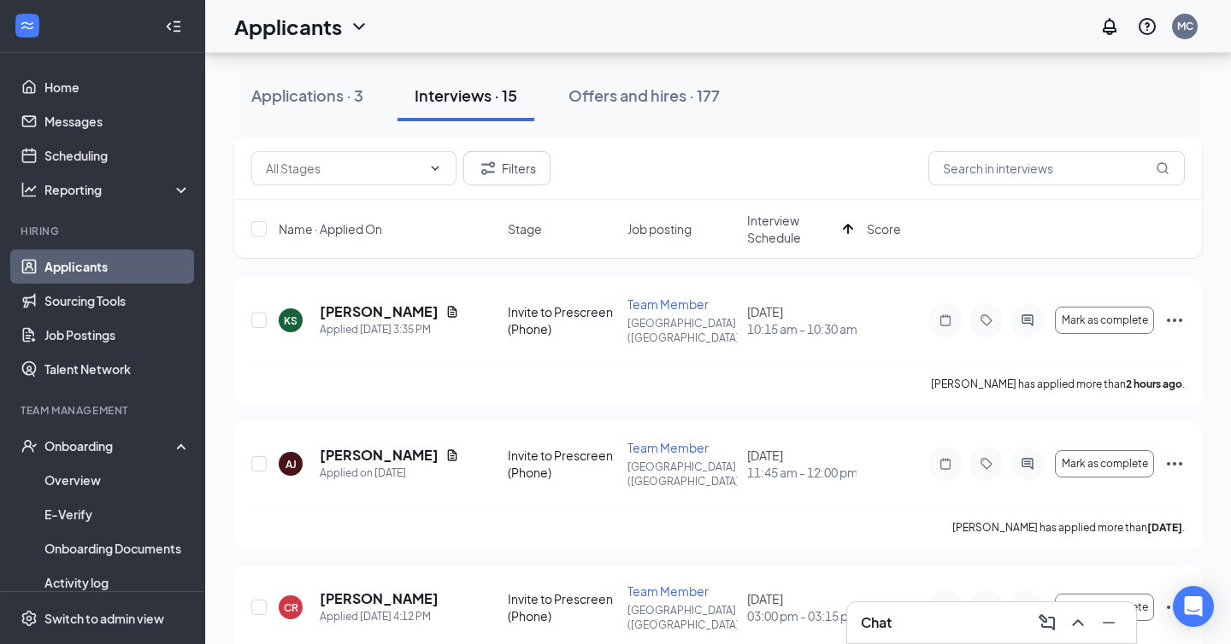
click at [803, 232] on span "Interview Schedule" at bounding box center [791, 229] width 89 height 34
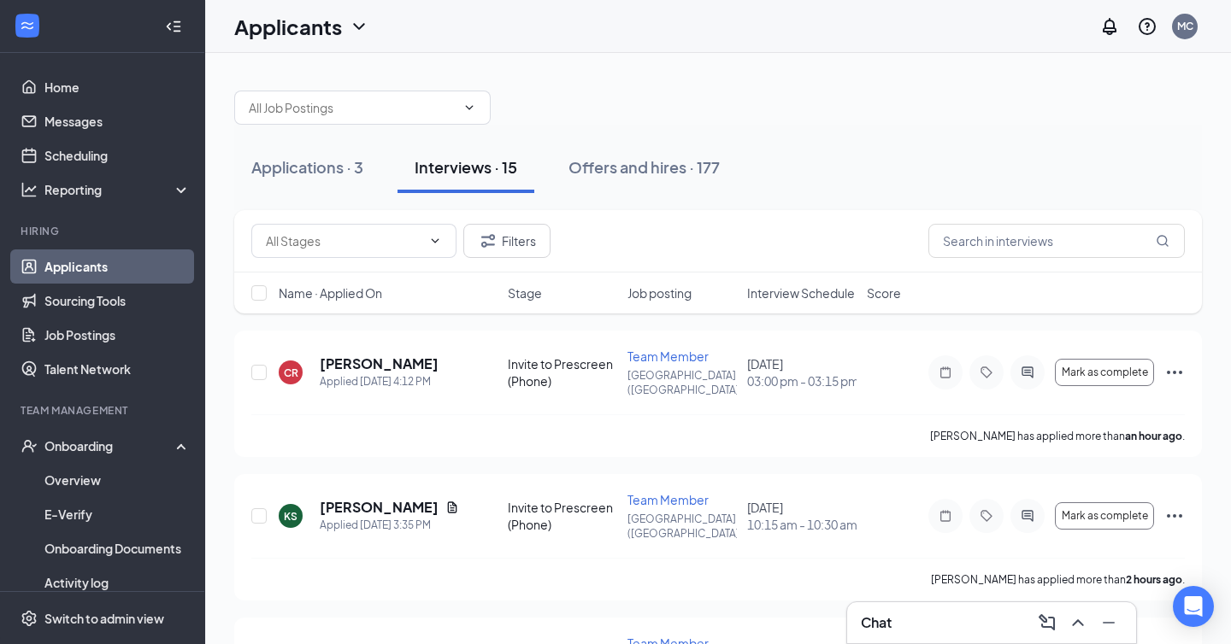
click at [795, 287] on span "Interview Schedule" at bounding box center [801, 293] width 108 height 17
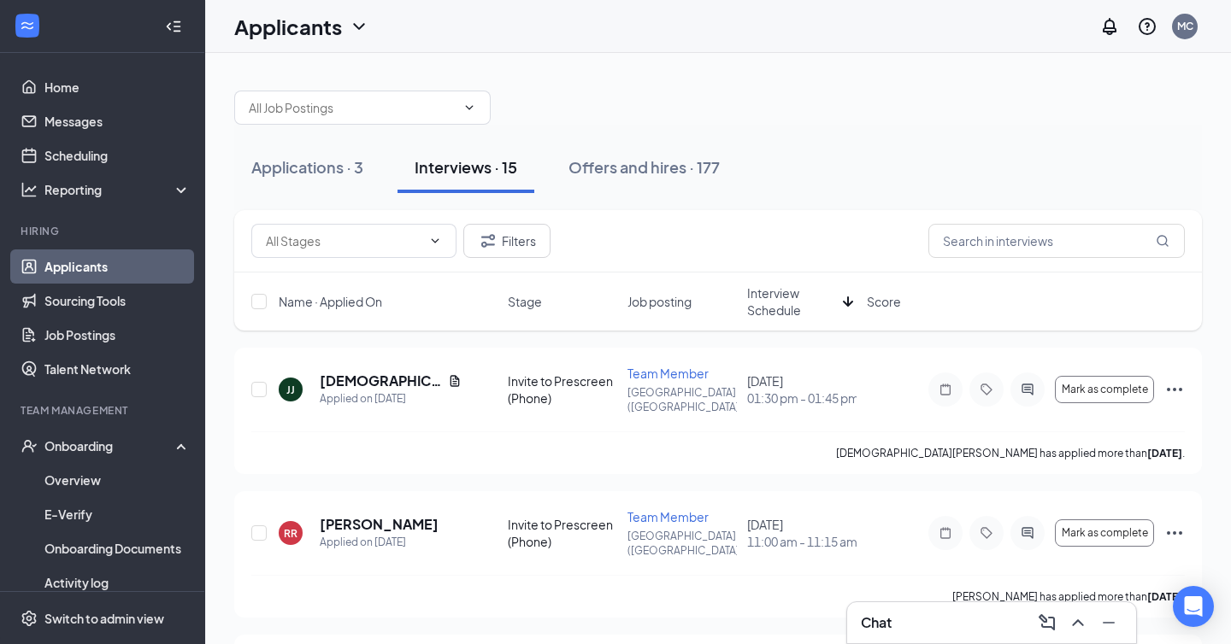
click at [796, 303] on span "Interview Schedule" at bounding box center [791, 302] width 89 height 34
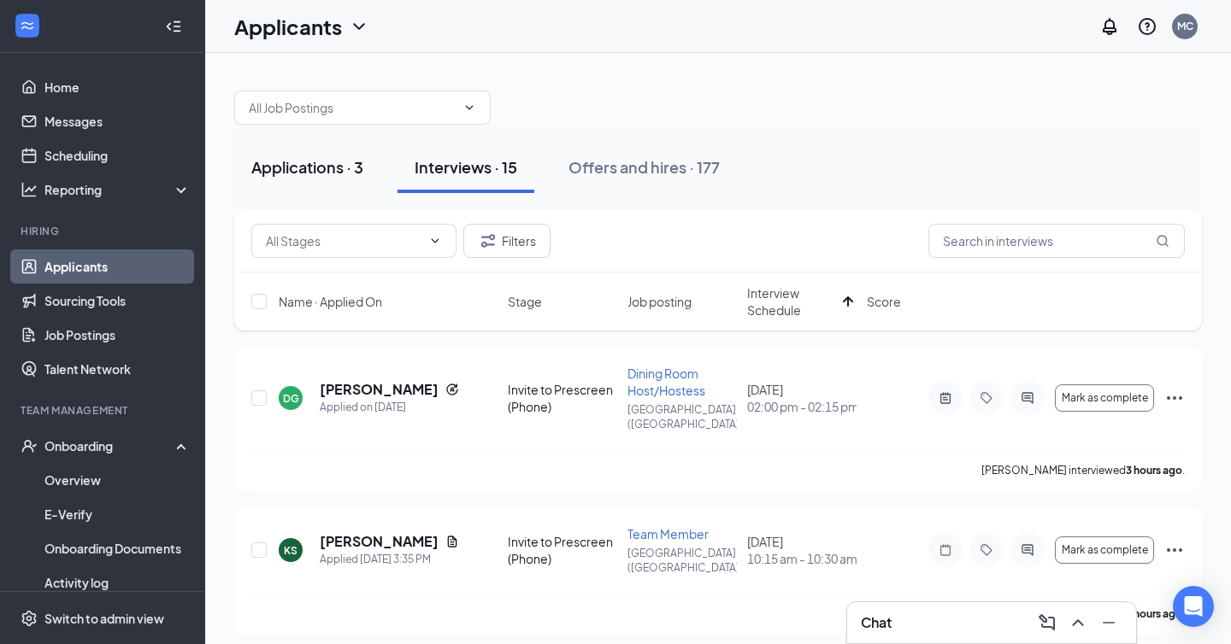
click at [311, 170] on div "Applications · 3" at bounding box center [307, 166] width 112 height 21
